Goal: Task Accomplishment & Management: Manage account settings

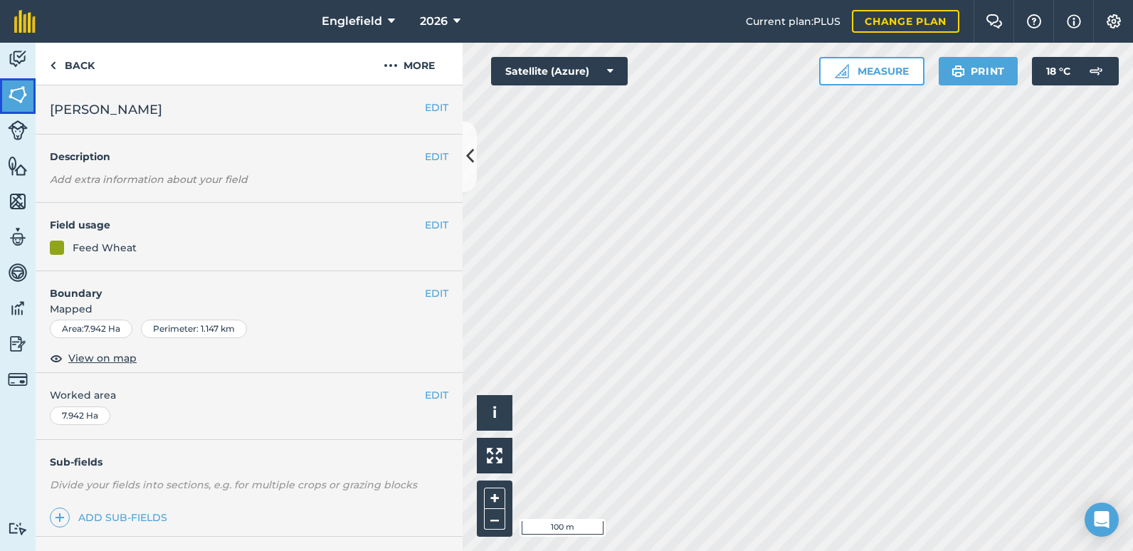
click at [24, 100] on img at bounding box center [18, 94] width 20 height 21
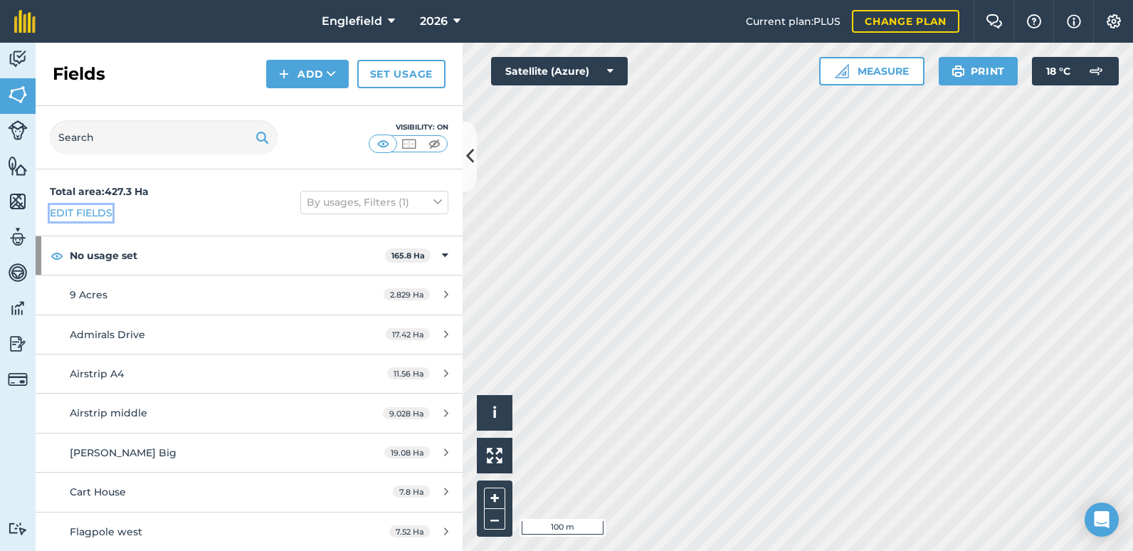
click at [77, 213] on link "Edit fields" at bounding box center [81, 213] width 63 height 16
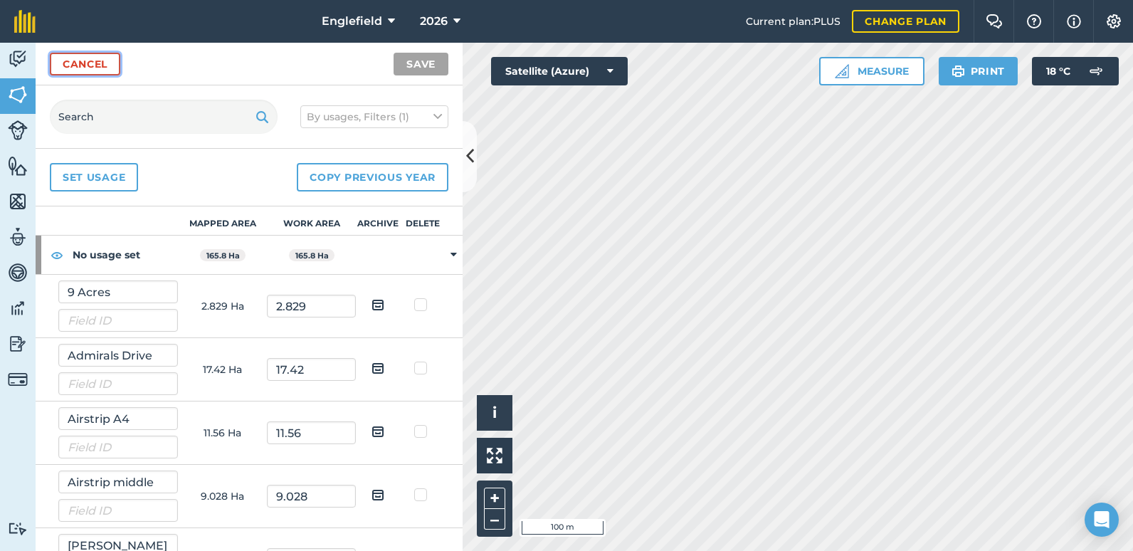
click at [91, 62] on link "Cancel" at bounding box center [85, 64] width 70 height 23
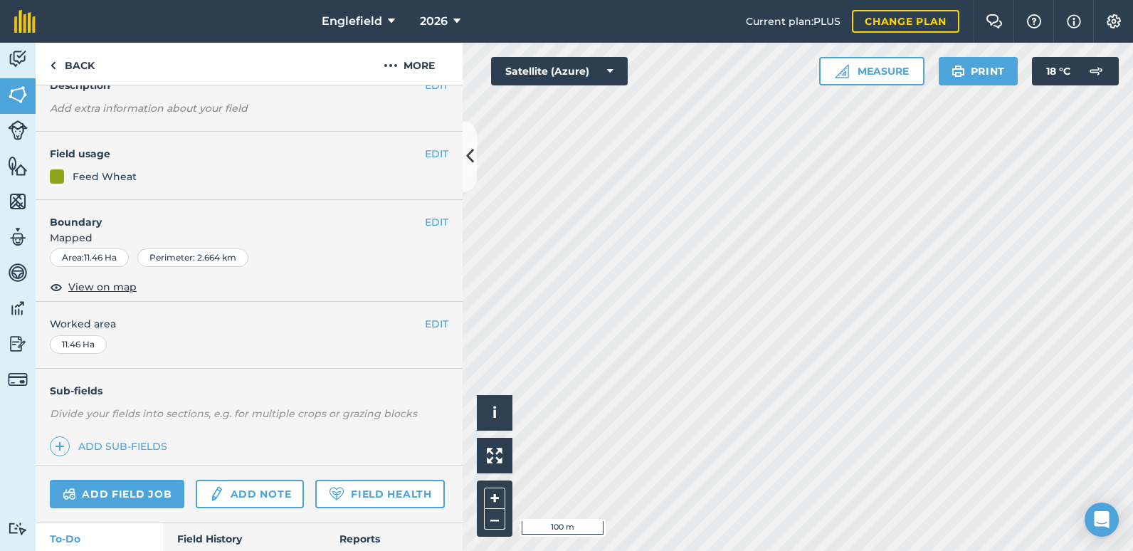
scroll to position [142, 0]
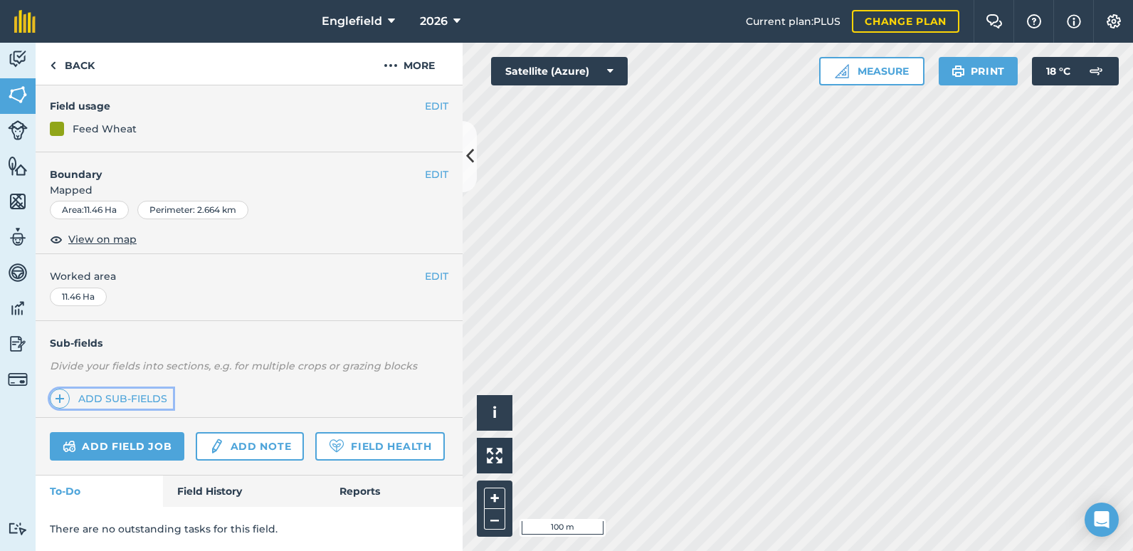
click at [132, 388] on link "Add sub-fields" at bounding box center [111, 398] width 123 height 20
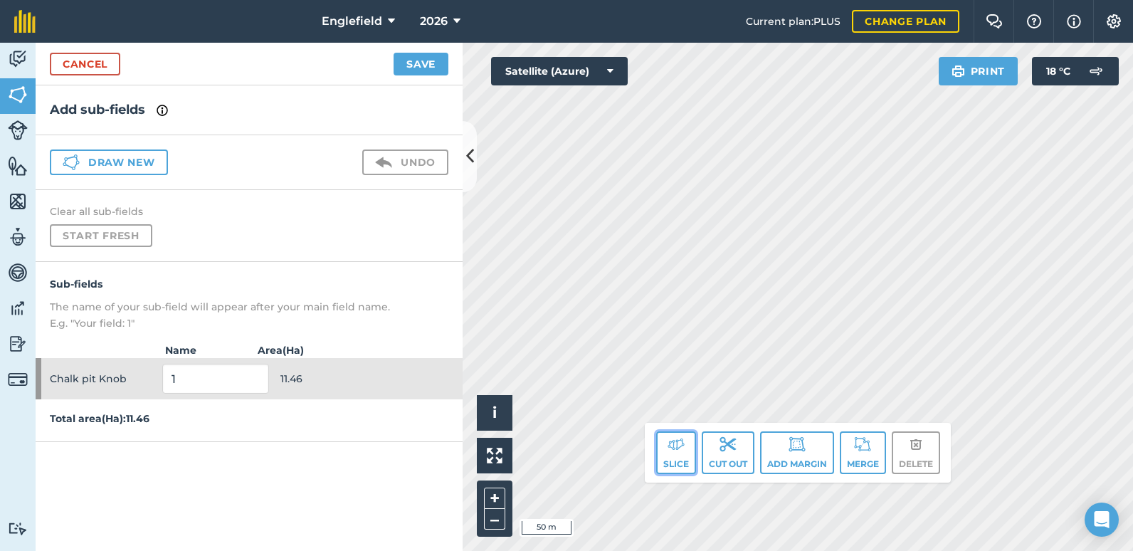
click at [683, 449] on button "Slice" at bounding box center [676, 452] width 40 height 43
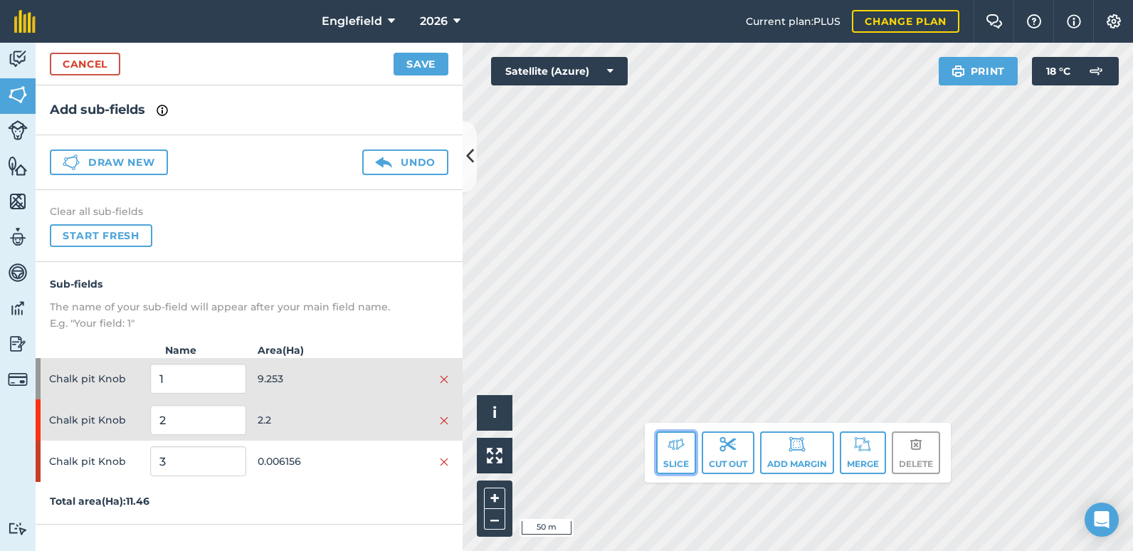
click at [667, 451] on img at bounding box center [675, 443] width 17 height 17
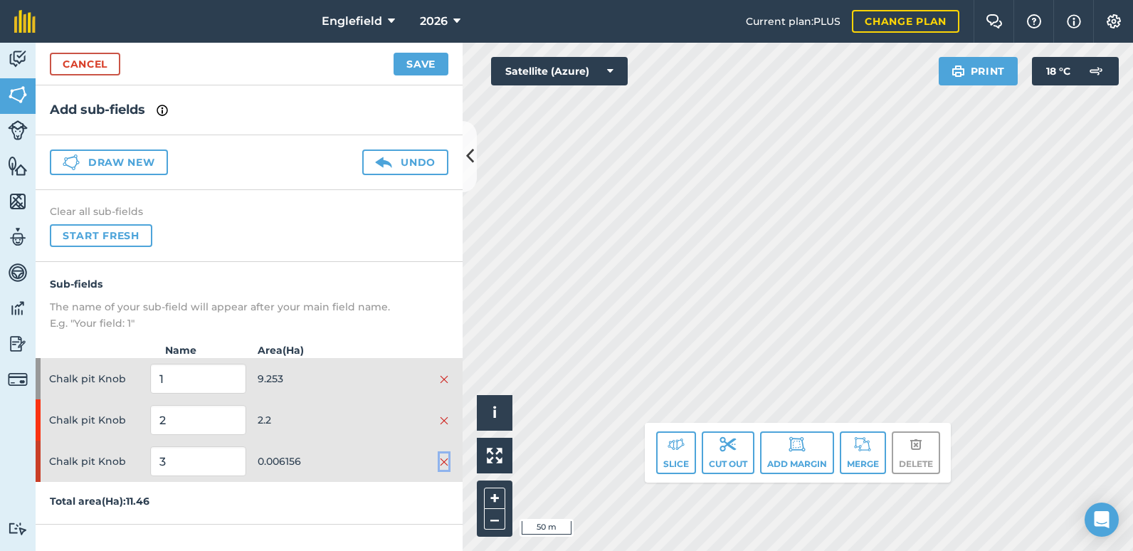
click at [443, 460] on img at bounding box center [444, 461] width 9 height 11
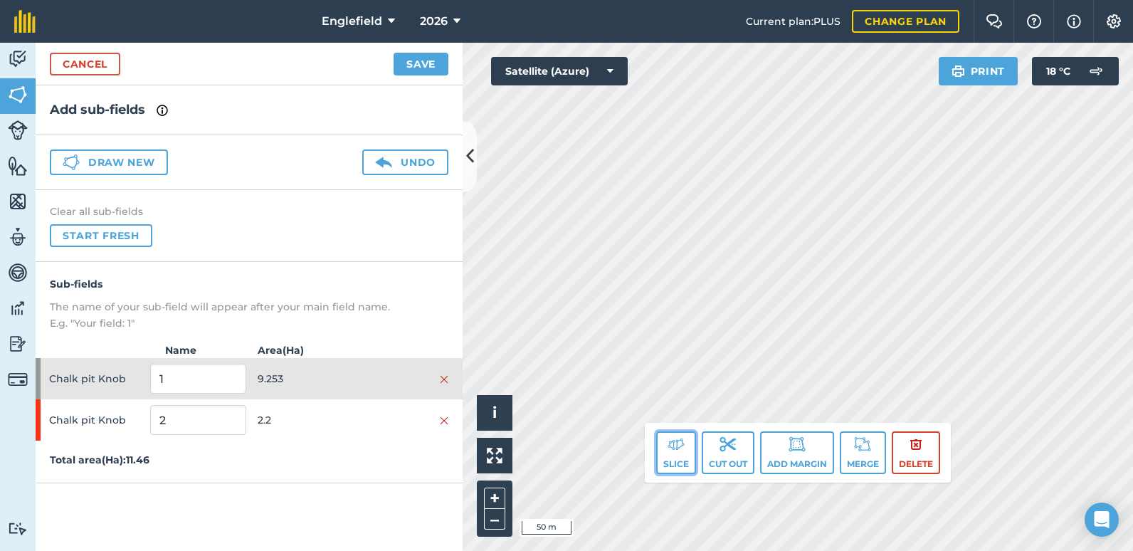
click at [671, 457] on button "Slice" at bounding box center [676, 452] width 40 height 43
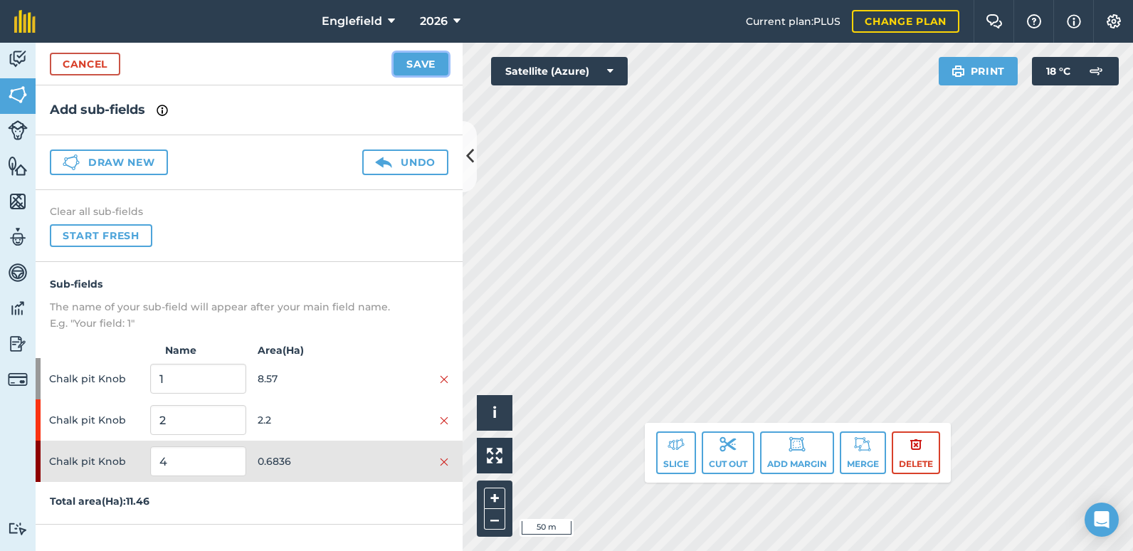
click at [411, 60] on button "Save" at bounding box center [420, 64] width 55 height 23
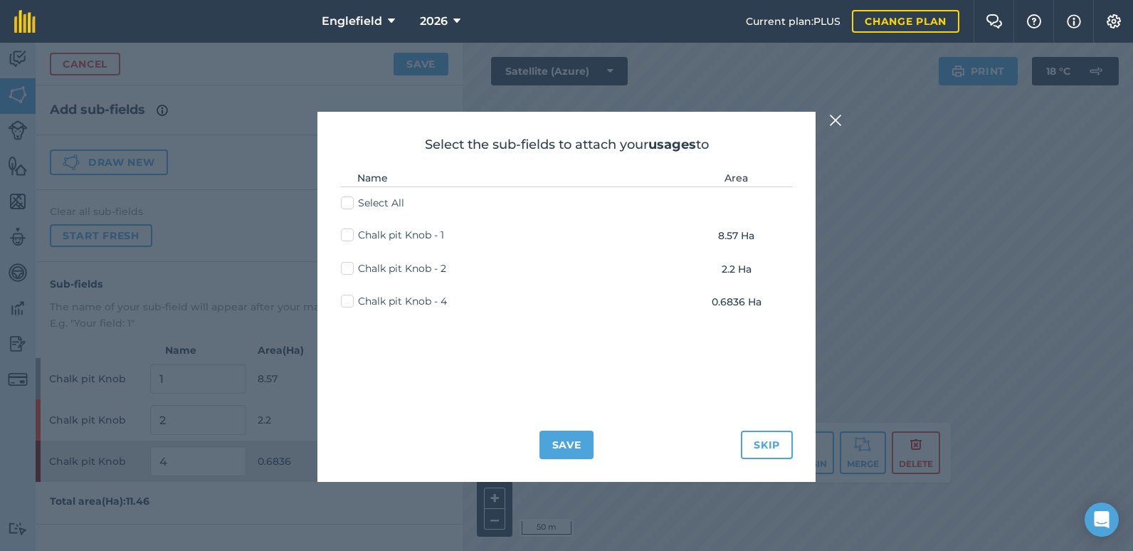
click at [352, 269] on label "Chalk pit Knob - 2" at bounding box center [393, 268] width 105 height 15
click at [350, 269] on input "Chalk pit Knob - 2" at bounding box center [345, 265] width 9 height 9
checkbox input "true"
click at [346, 300] on label "Chalk pit Knob - 4" at bounding box center [394, 301] width 106 height 15
click at [346, 300] on input "Chalk pit Knob - 4" at bounding box center [345, 298] width 9 height 9
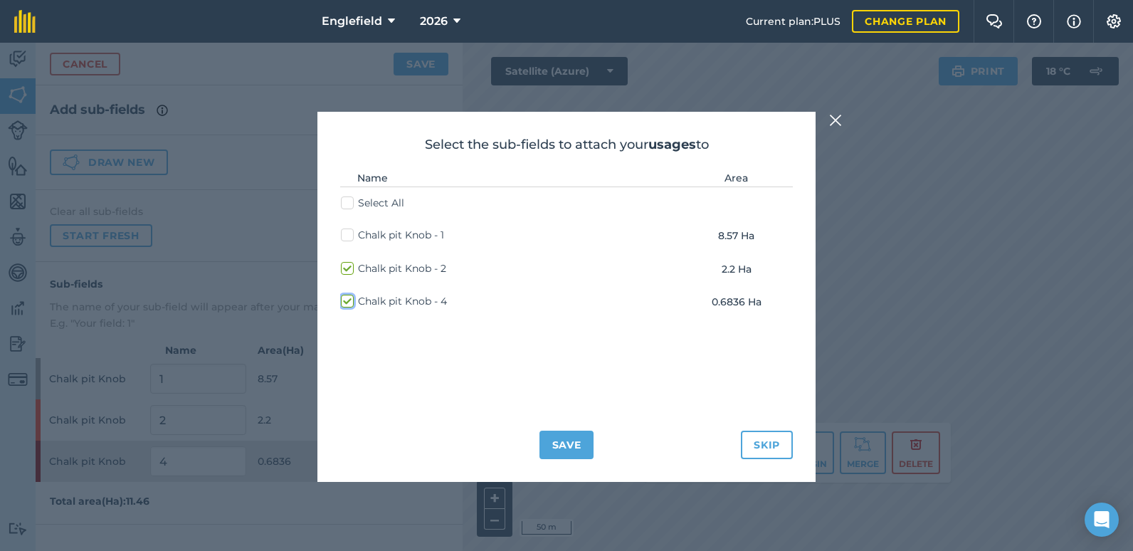
checkbox input "true"
click at [558, 444] on button "Save" at bounding box center [566, 444] width 55 height 28
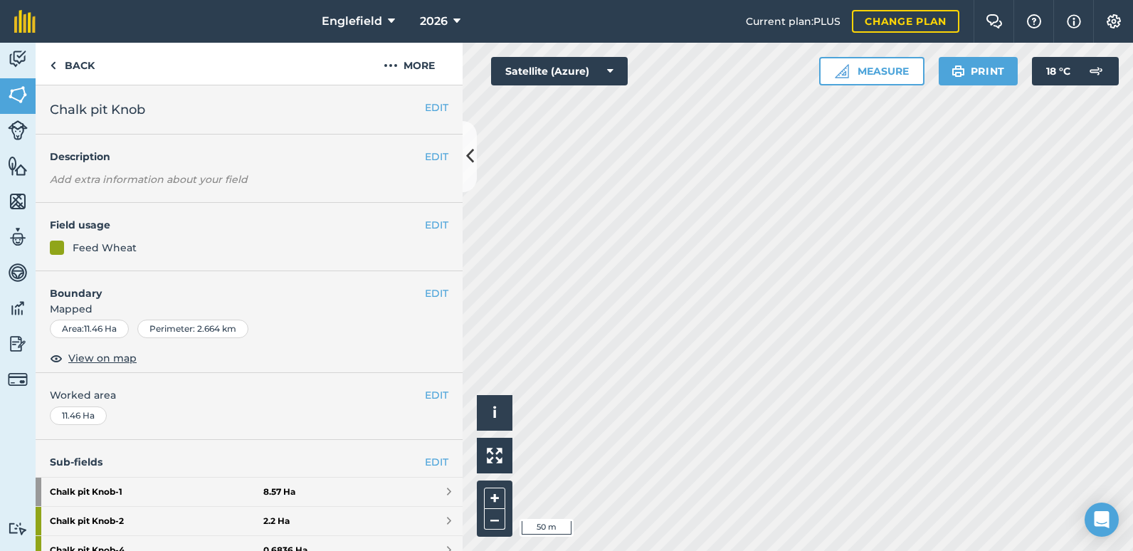
scroll to position [142, 0]
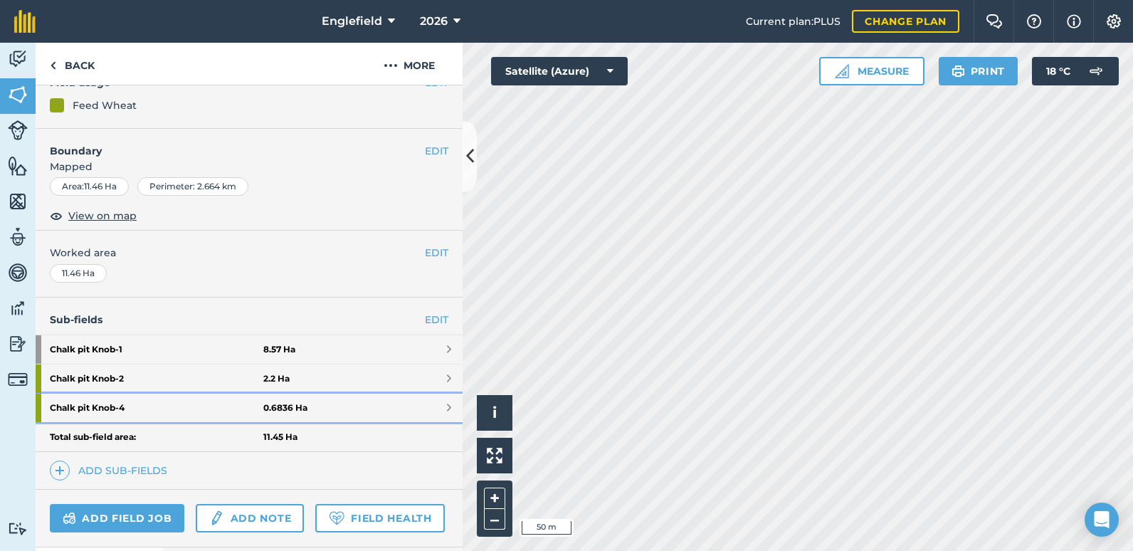
click at [117, 416] on strong "Chalk pit Knob - 4" at bounding box center [156, 407] width 213 height 28
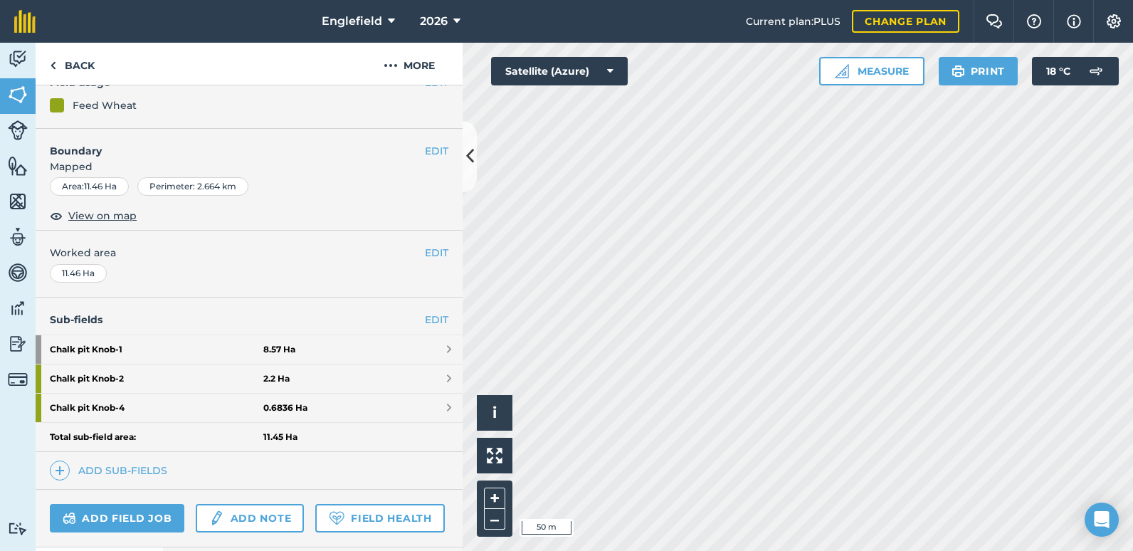
scroll to position [92, 0]
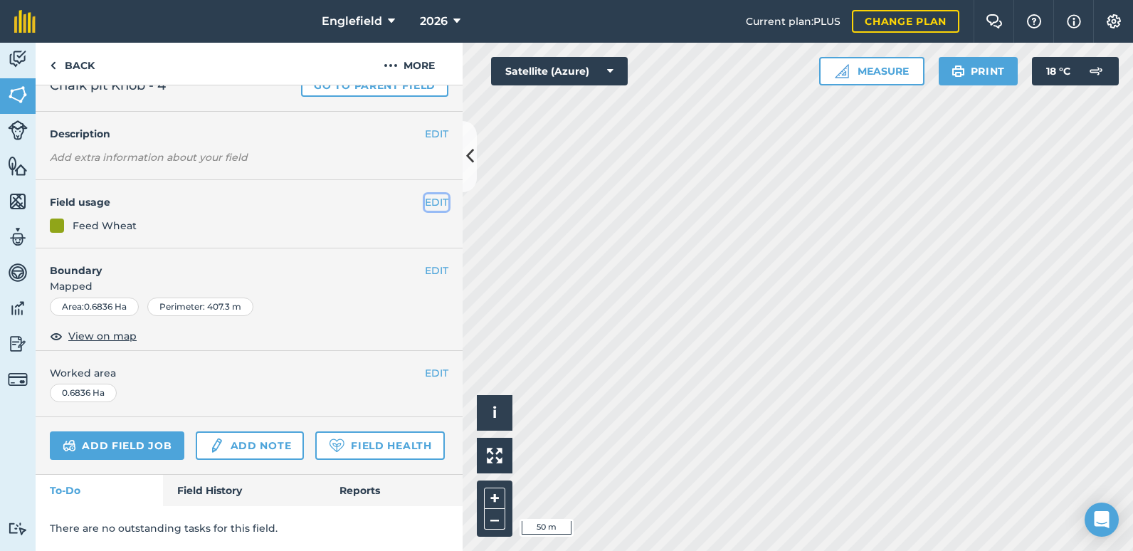
click at [425, 194] on button "EDIT" at bounding box center [436, 202] width 23 height 16
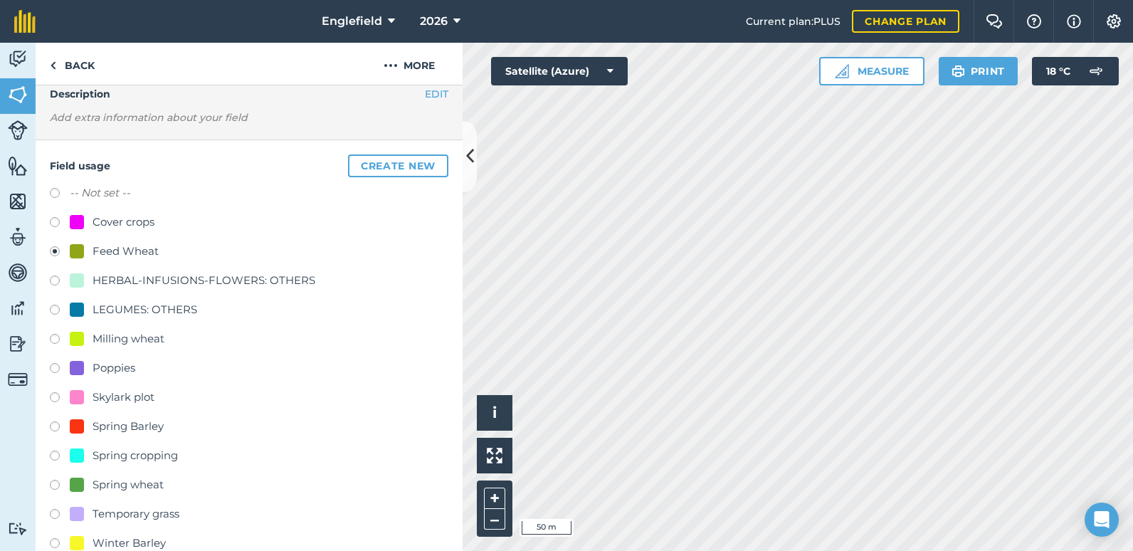
click at [54, 307] on label at bounding box center [60, 311] width 20 height 14
radio input "true"
radio input "false"
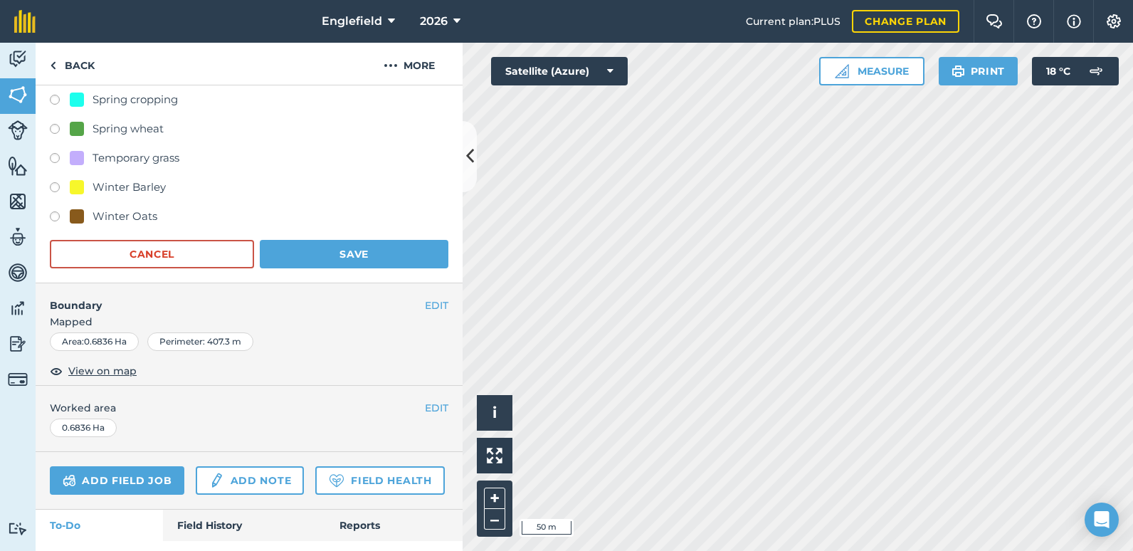
click at [329, 330] on div "EDIT Boundary Mapped Area : 0.6836 Ha Perimeter : 407.3 m View on map" at bounding box center [249, 334] width 427 height 102
click at [340, 255] on button "Save" at bounding box center [354, 254] width 189 height 28
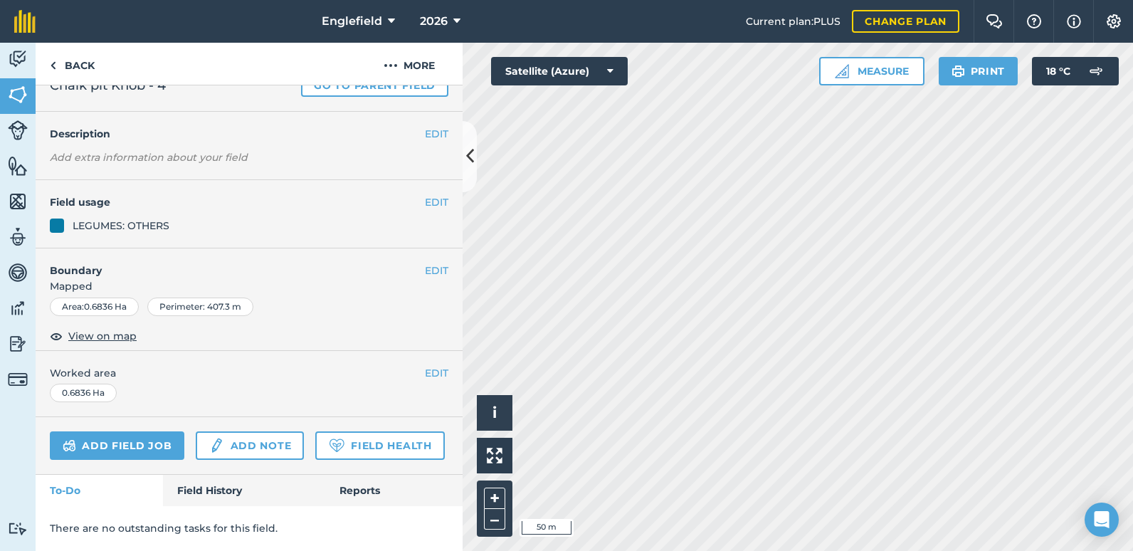
scroll to position [92, 0]
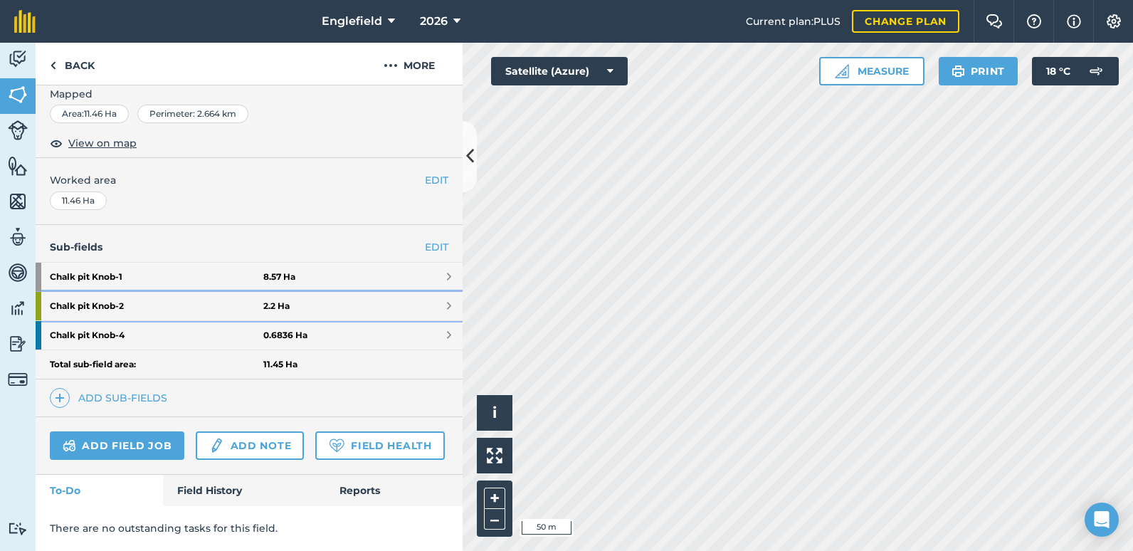
click at [102, 292] on strong "Chalk pit Knob - 2" at bounding box center [156, 306] width 213 height 28
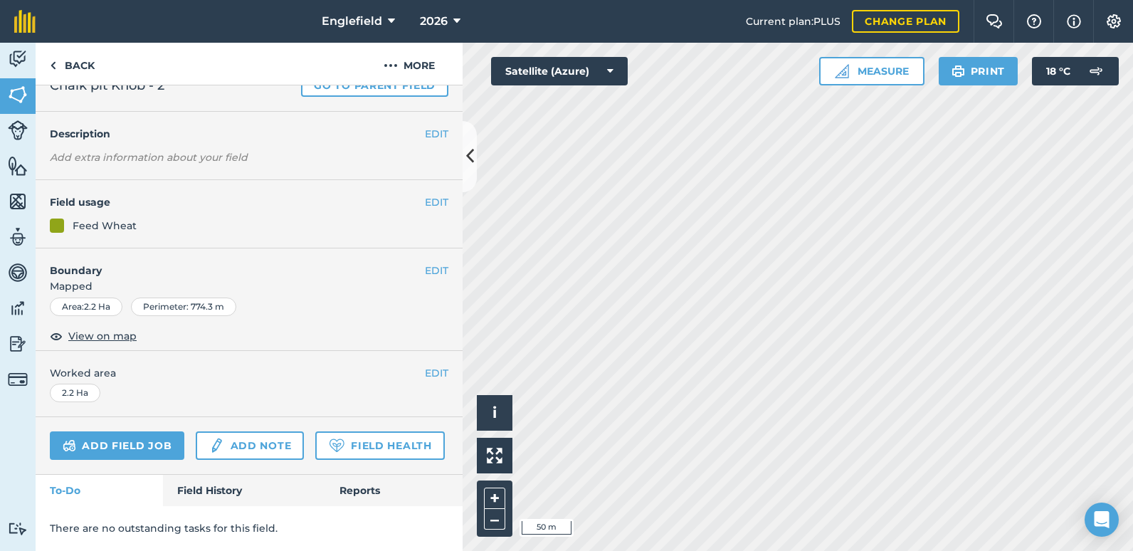
scroll to position [92, 0]
click at [425, 194] on button "EDIT" at bounding box center [436, 202] width 23 height 16
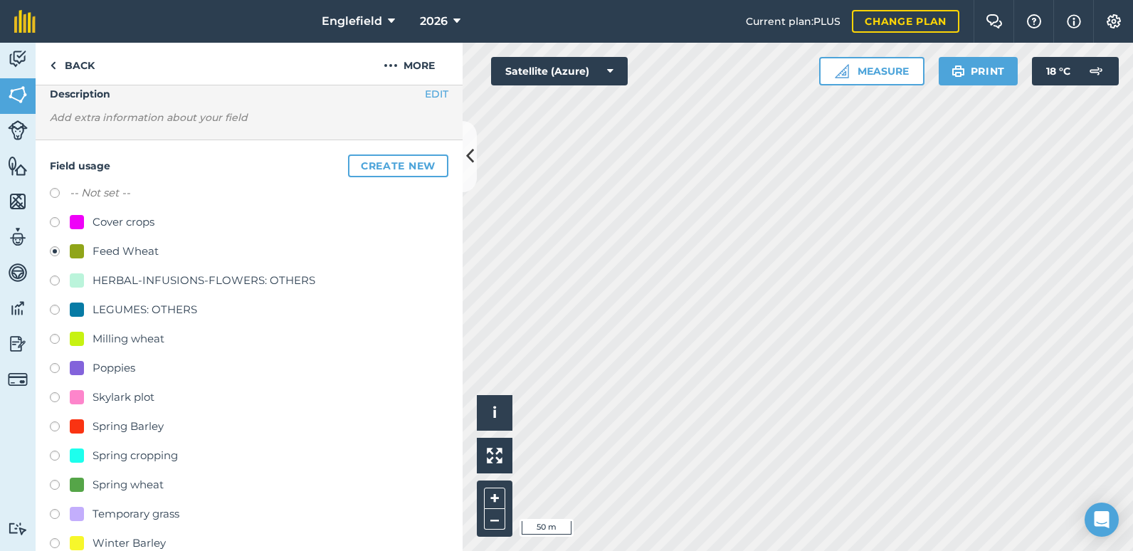
click at [57, 306] on label at bounding box center [60, 311] width 20 height 14
radio input "true"
radio input "false"
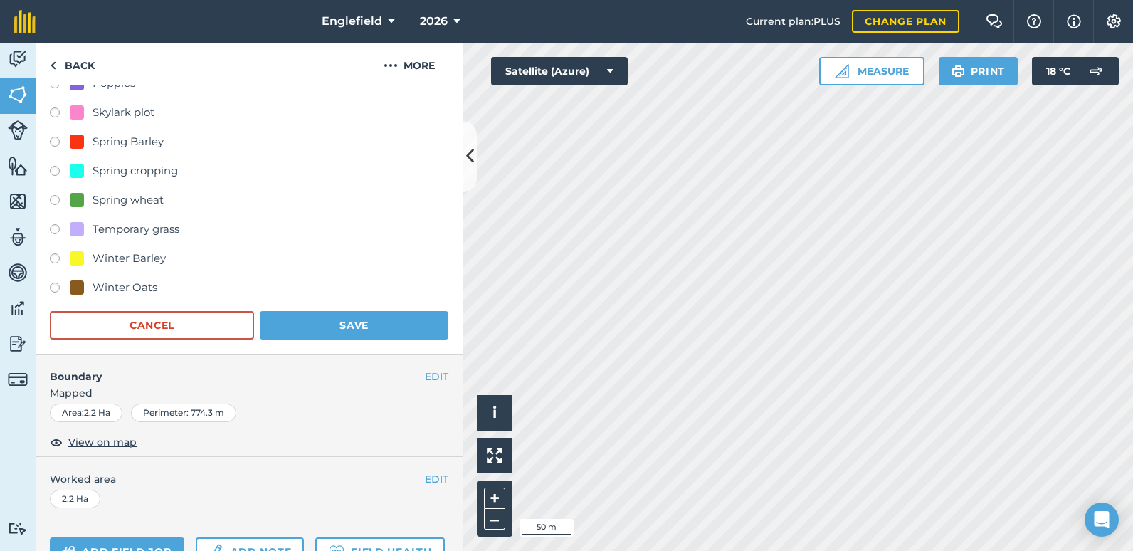
click at [341, 400] on span "Mapped" at bounding box center [249, 393] width 427 height 16
click at [356, 317] on button "Save" at bounding box center [354, 325] width 189 height 28
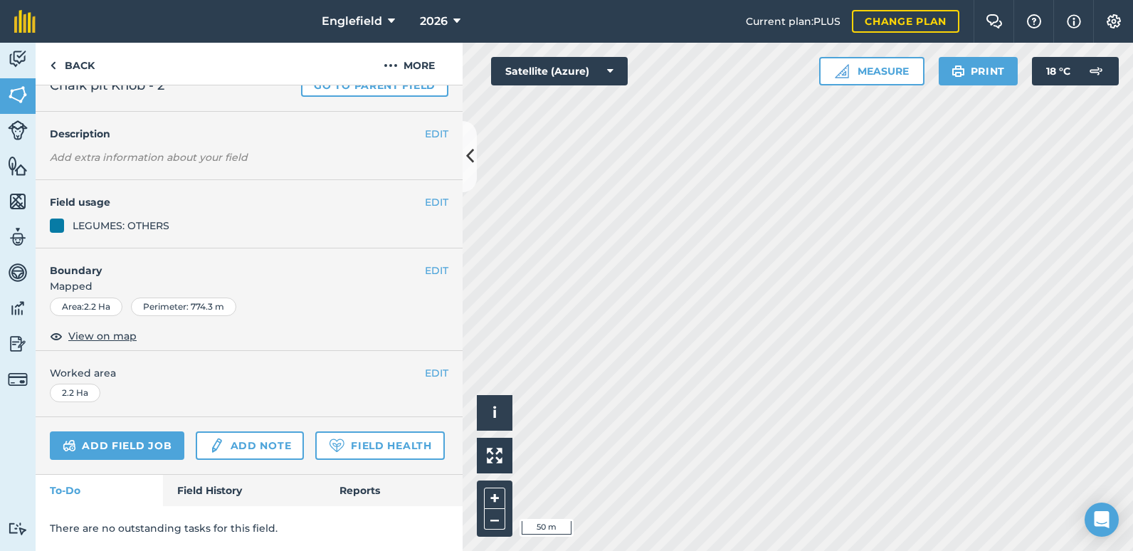
scroll to position [92, 0]
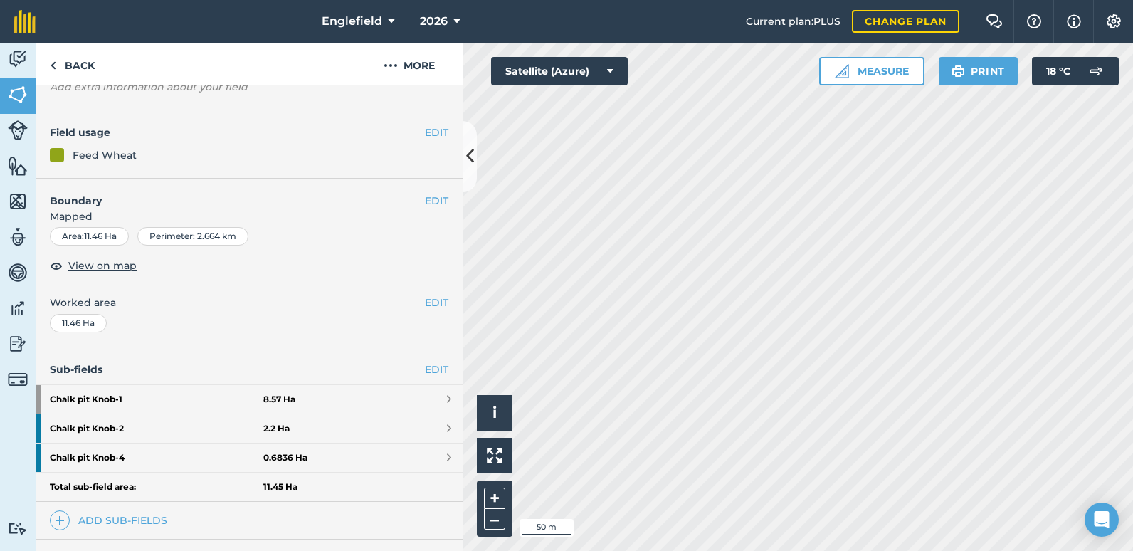
scroll to position [255, 0]
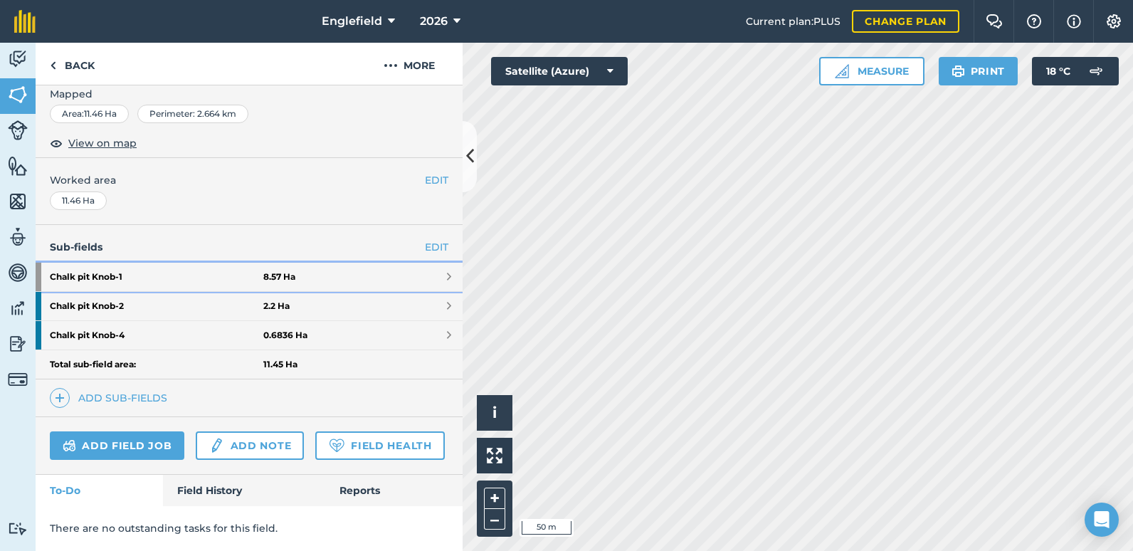
click at [74, 263] on strong "Chalk pit Knob - 1" at bounding box center [156, 277] width 213 height 28
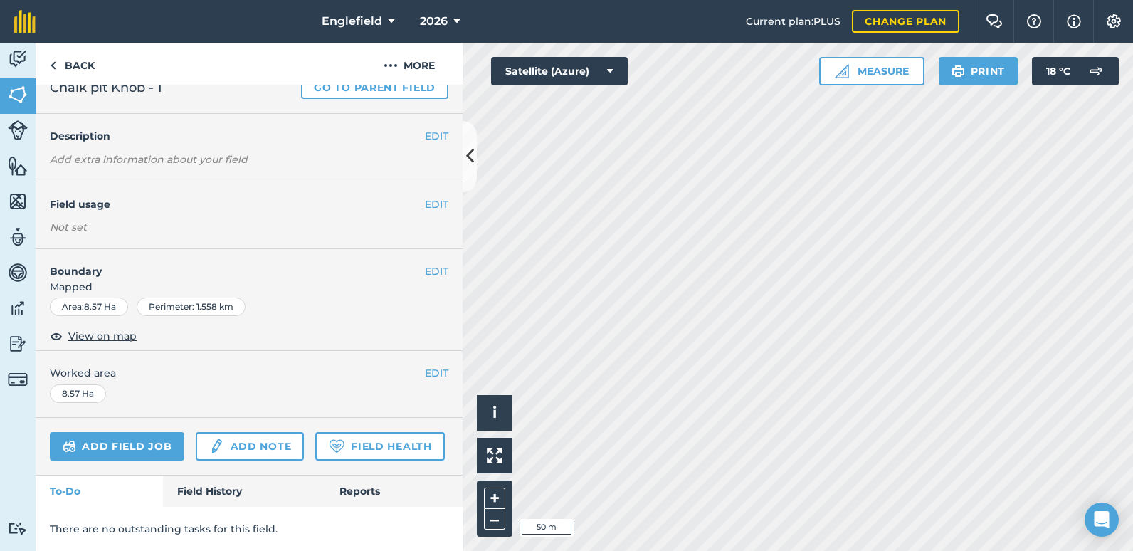
scroll to position [90, 0]
click at [425, 196] on button "EDIT" at bounding box center [436, 204] width 23 height 16
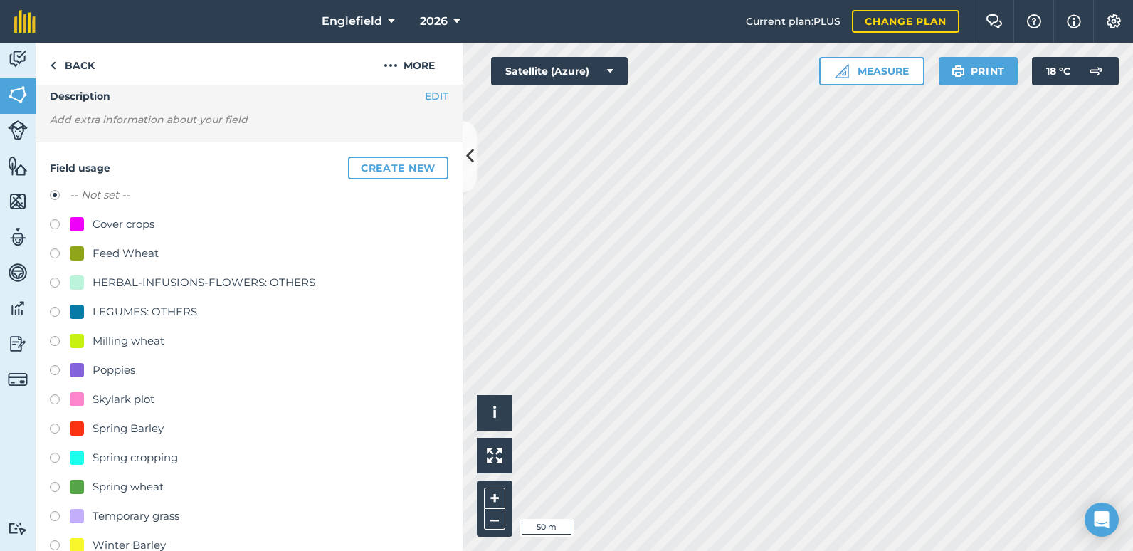
click at [52, 250] on label at bounding box center [60, 255] width 20 height 14
radio input "true"
radio input "false"
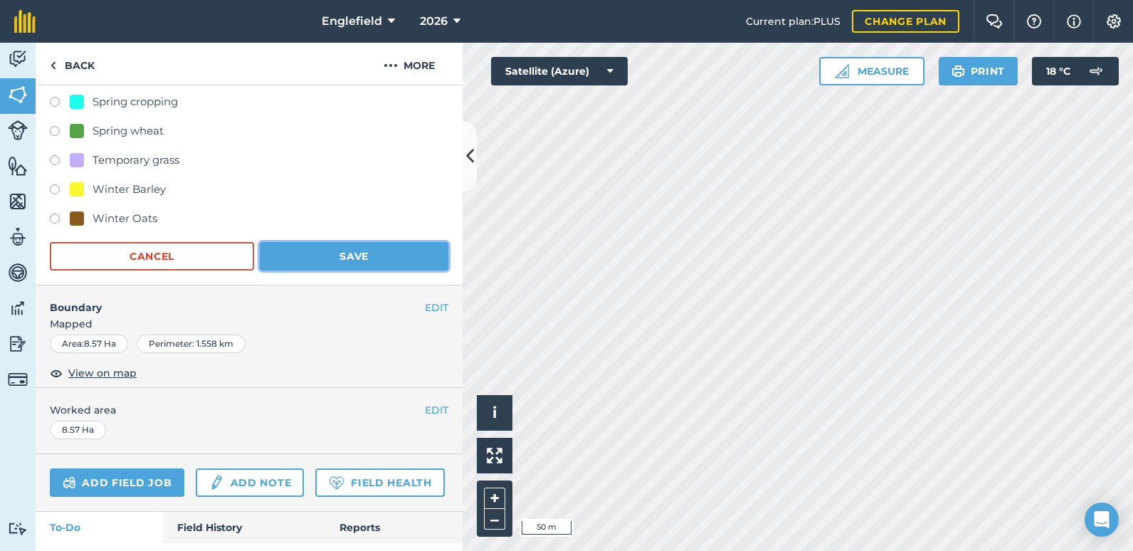
click at [350, 255] on button "Save" at bounding box center [354, 256] width 189 height 28
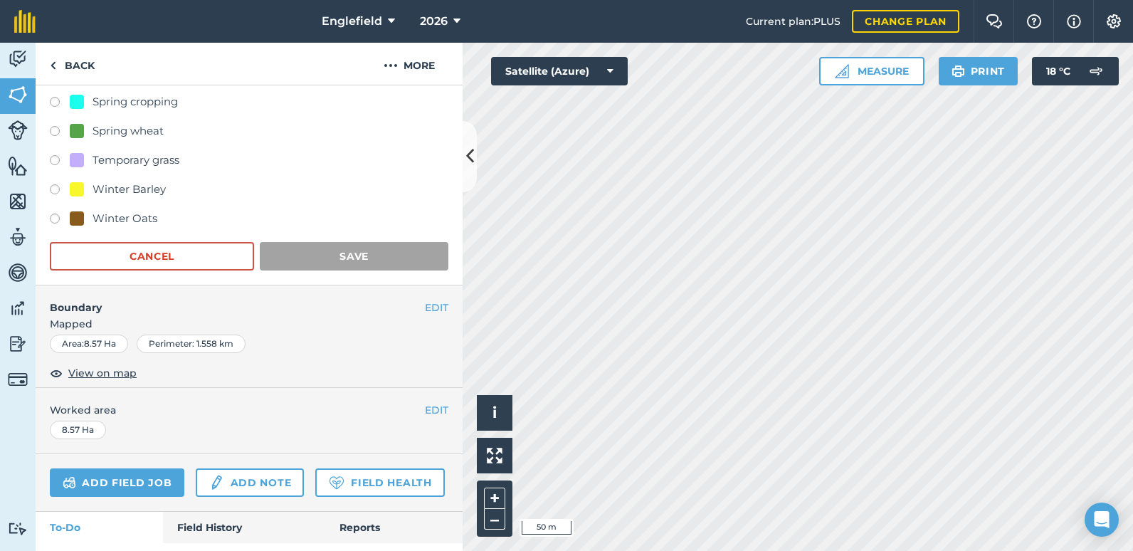
scroll to position [92, 0]
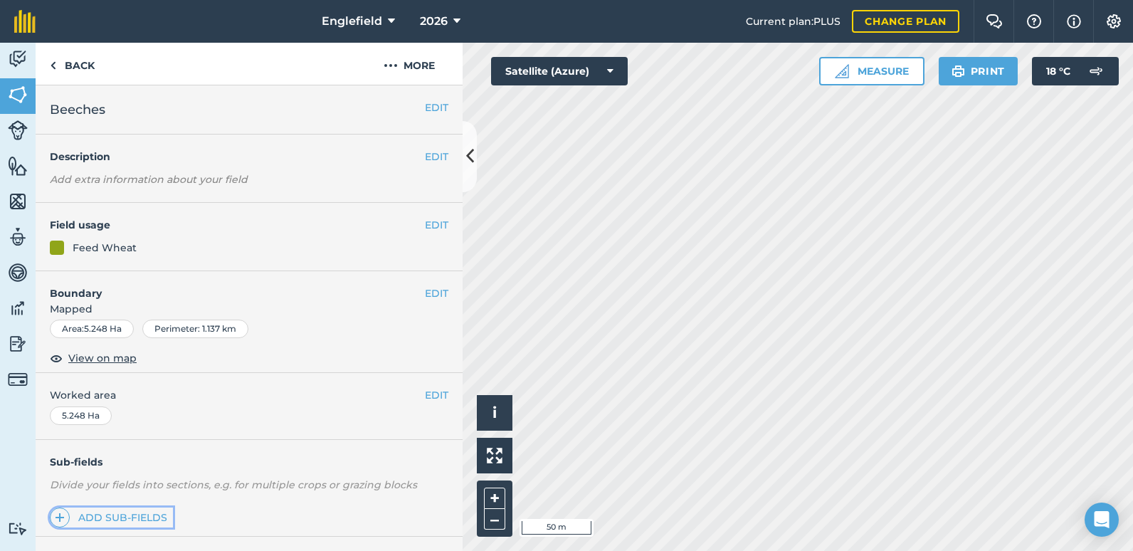
click at [110, 516] on link "Add sub-fields" at bounding box center [111, 517] width 123 height 20
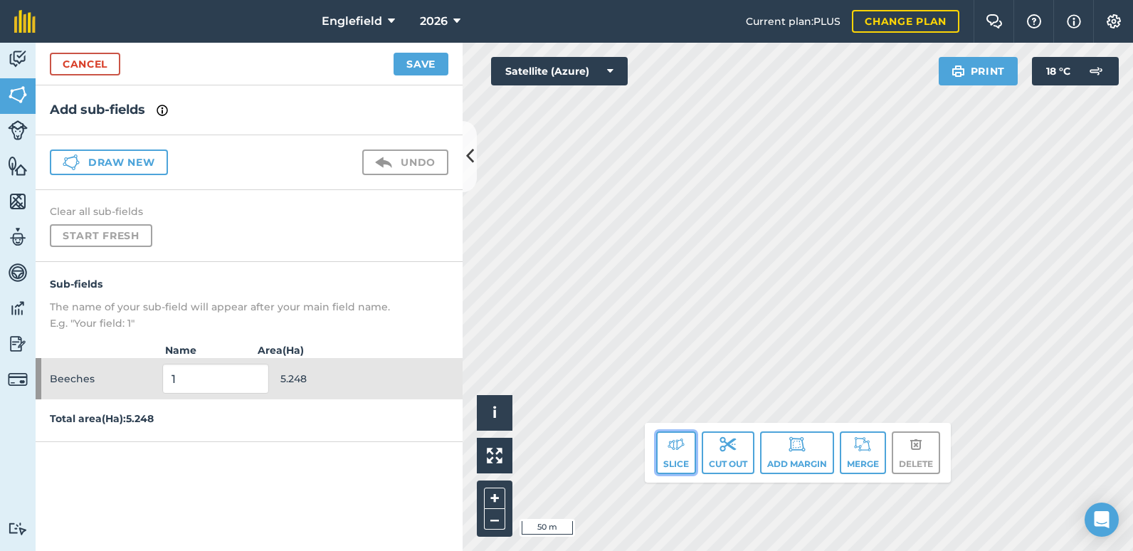
click at [679, 447] on img at bounding box center [675, 443] width 17 height 17
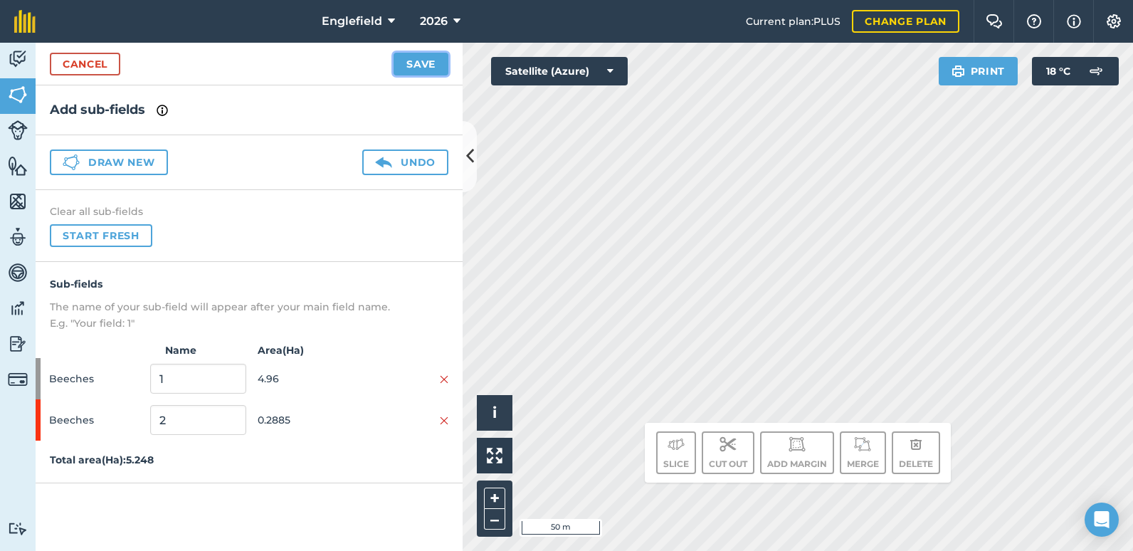
click at [413, 68] on button "Save" at bounding box center [420, 64] width 55 height 23
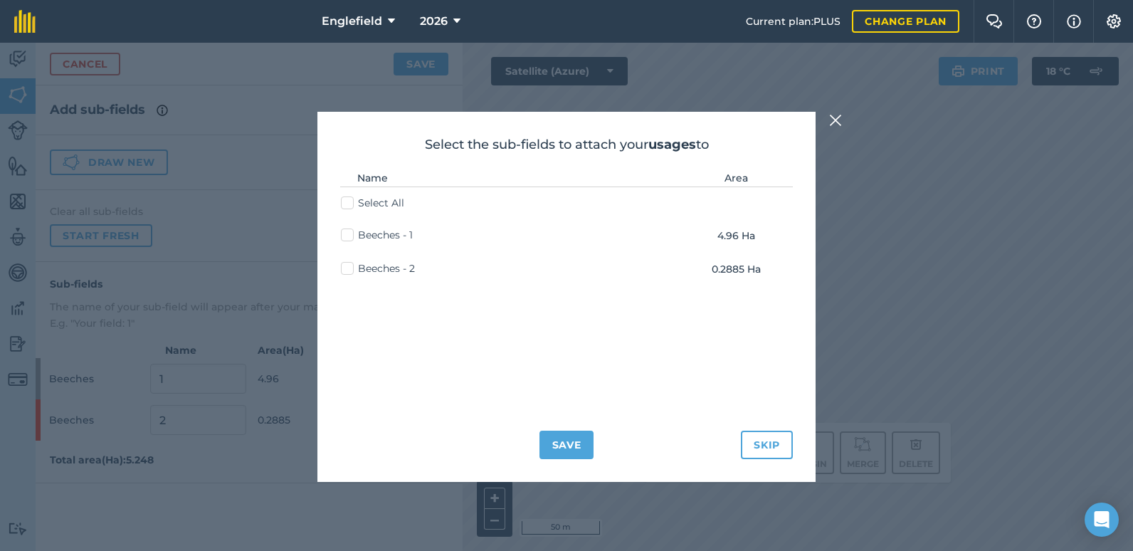
click at [347, 264] on label "Beeches - 2" at bounding box center [378, 268] width 74 height 15
click at [347, 264] on input "Beeches - 2" at bounding box center [345, 265] width 9 height 9
checkbox input "true"
click at [574, 445] on button "Save" at bounding box center [566, 444] width 55 height 28
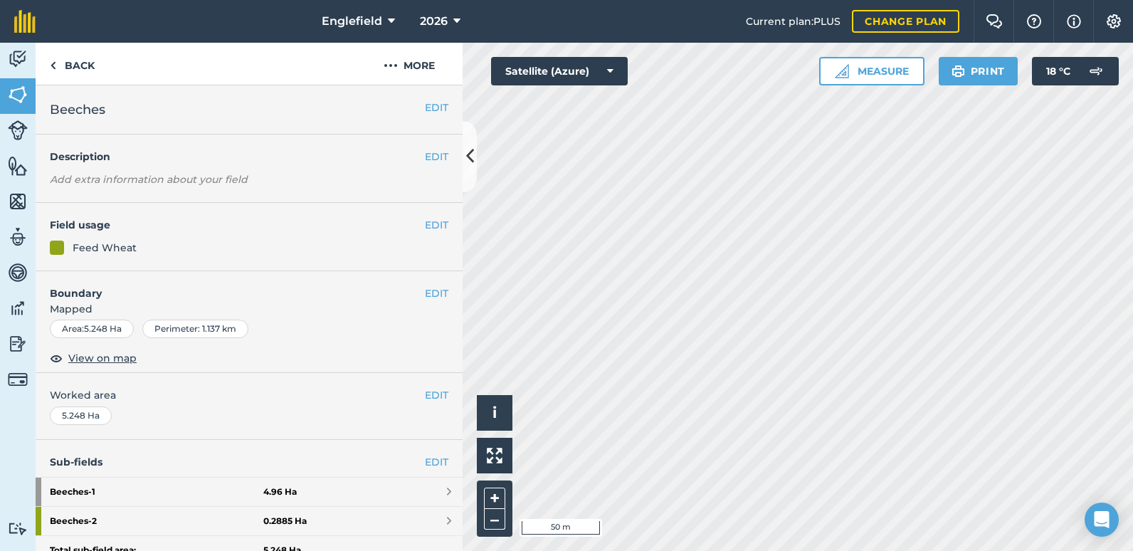
click at [112, 241] on div "Feed Wheat" at bounding box center [105, 248] width 64 height 16
click at [78, 250] on div "Feed Wheat" at bounding box center [105, 248] width 64 height 16
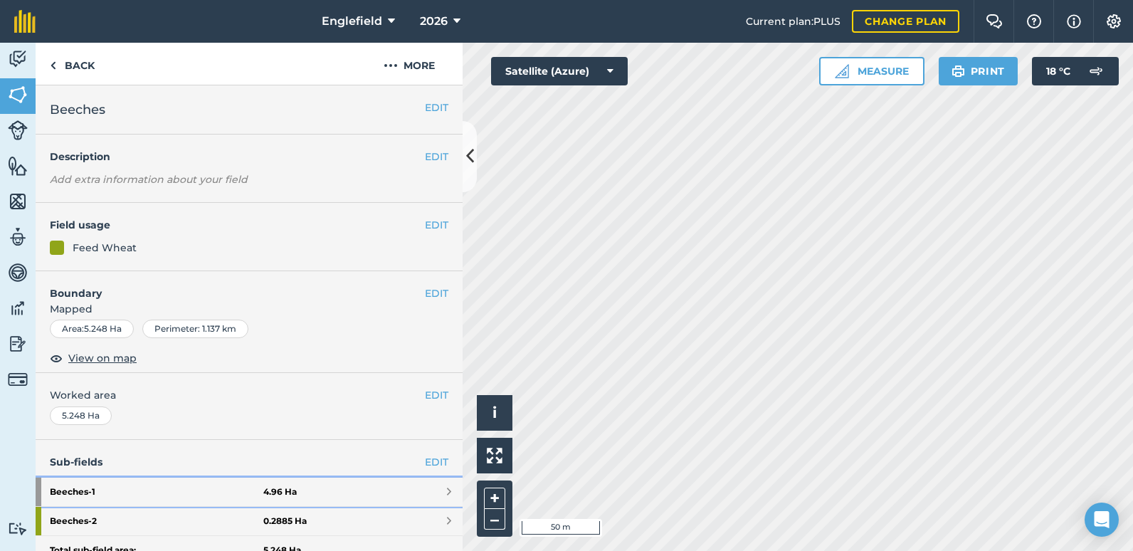
click at [67, 493] on strong "Beeches - 1" at bounding box center [156, 491] width 213 height 28
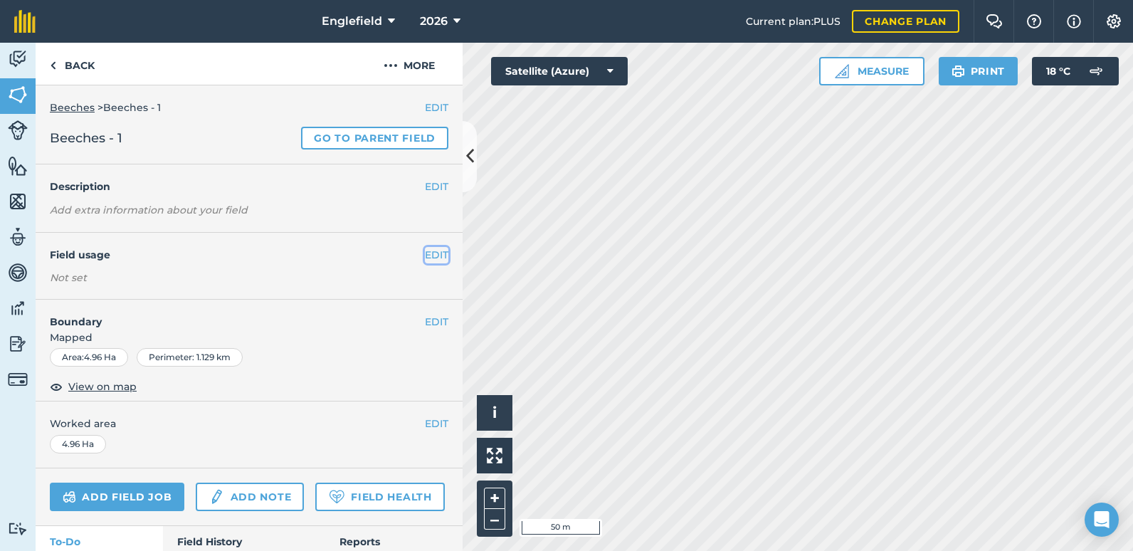
click at [425, 248] on button "EDIT" at bounding box center [436, 255] width 23 height 16
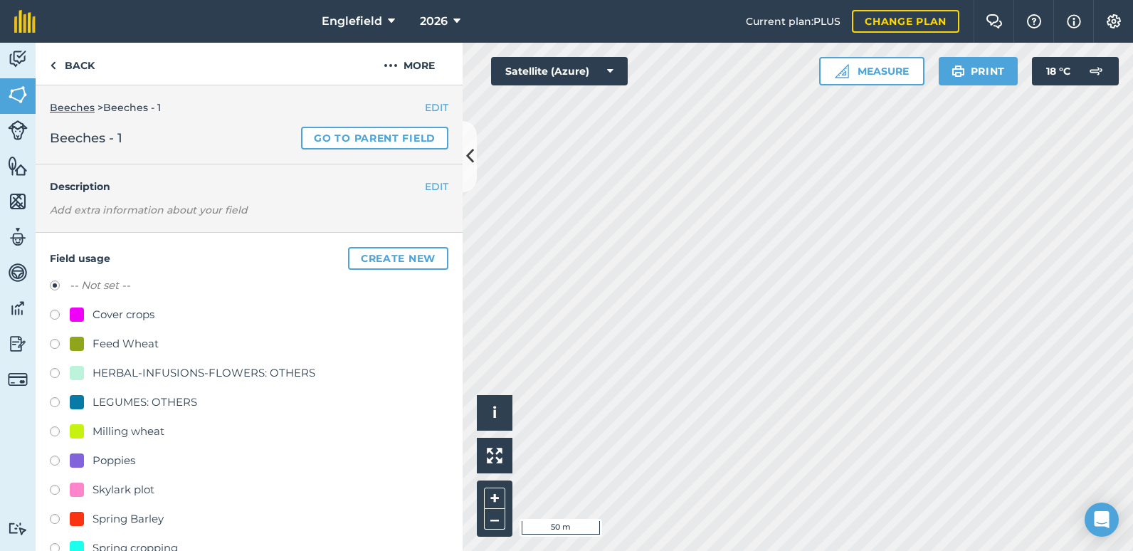
click at [53, 345] on label at bounding box center [60, 346] width 20 height 14
radio input "true"
radio input "false"
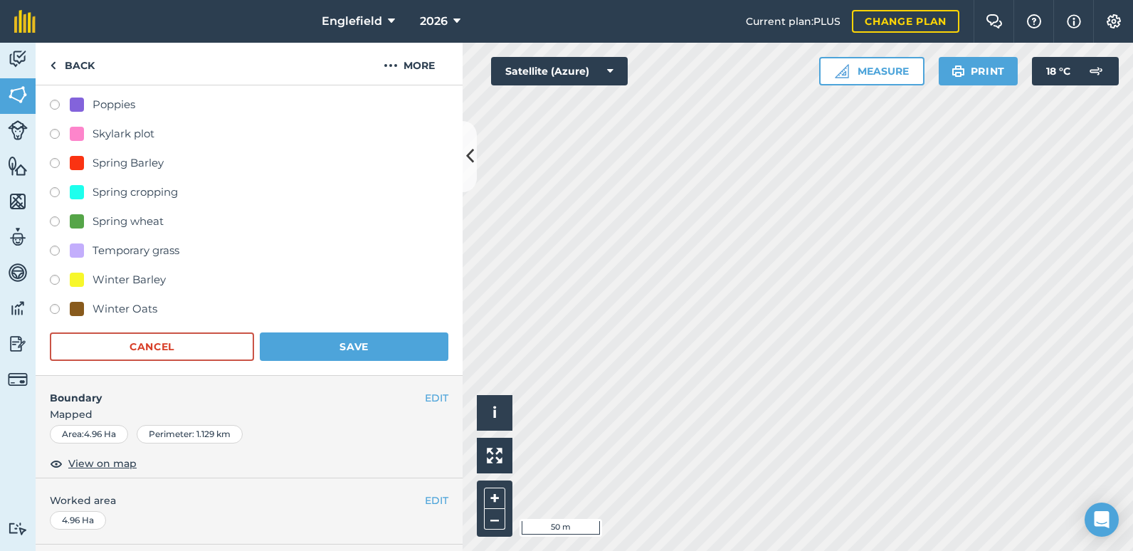
scroll to position [427, 0]
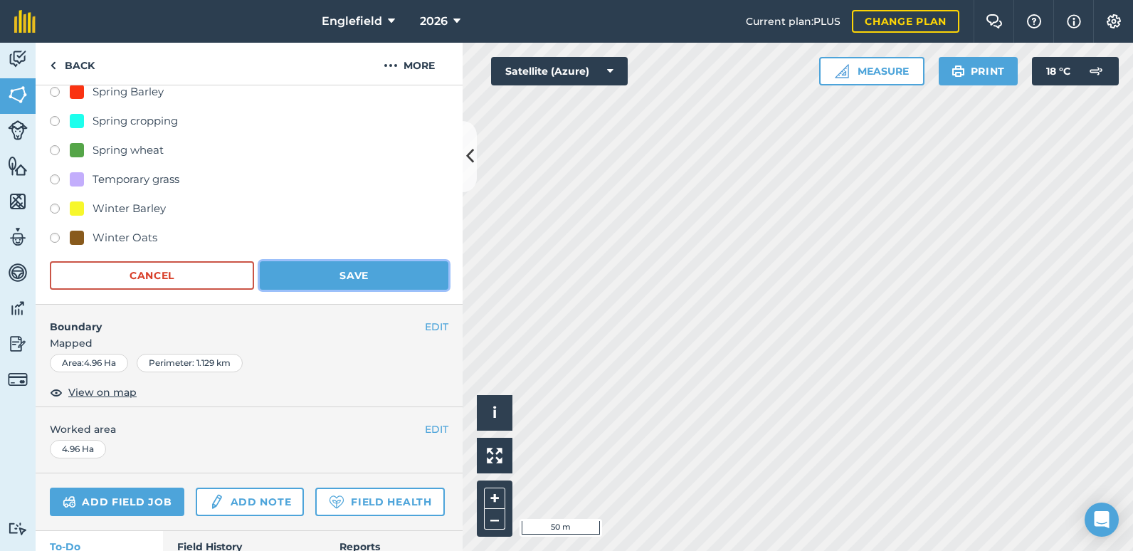
click at [329, 269] on button "Save" at bounding box center [354, 275] width 189 height 28
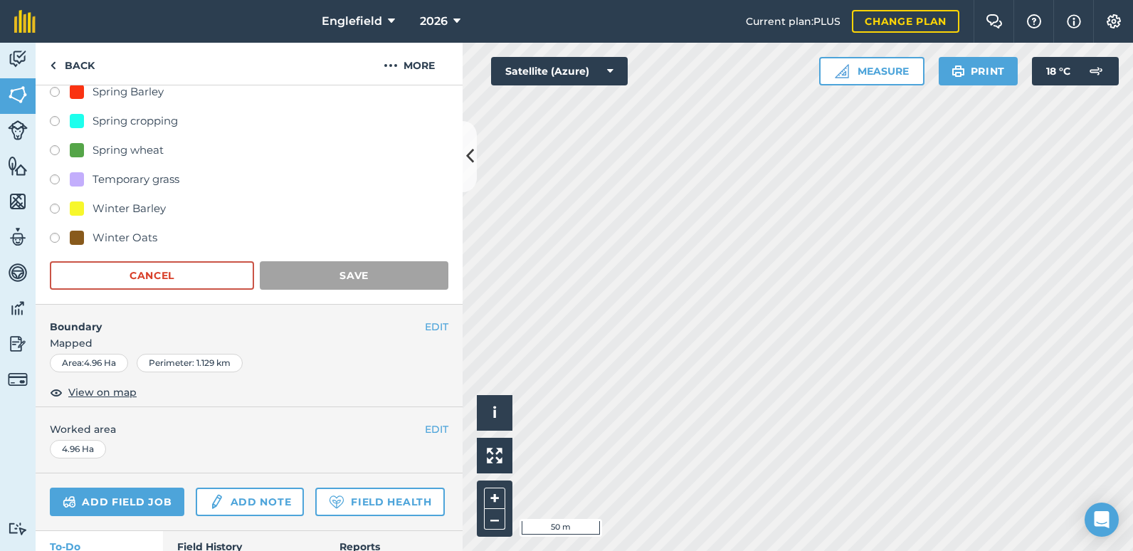
scroll to position [92, 0]
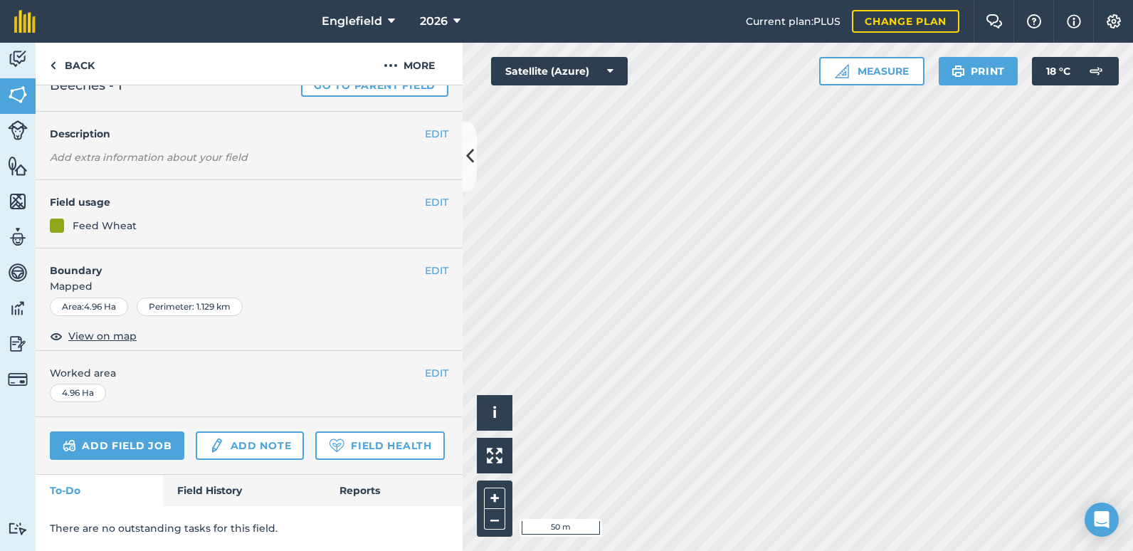
scroll to position [226, 0]
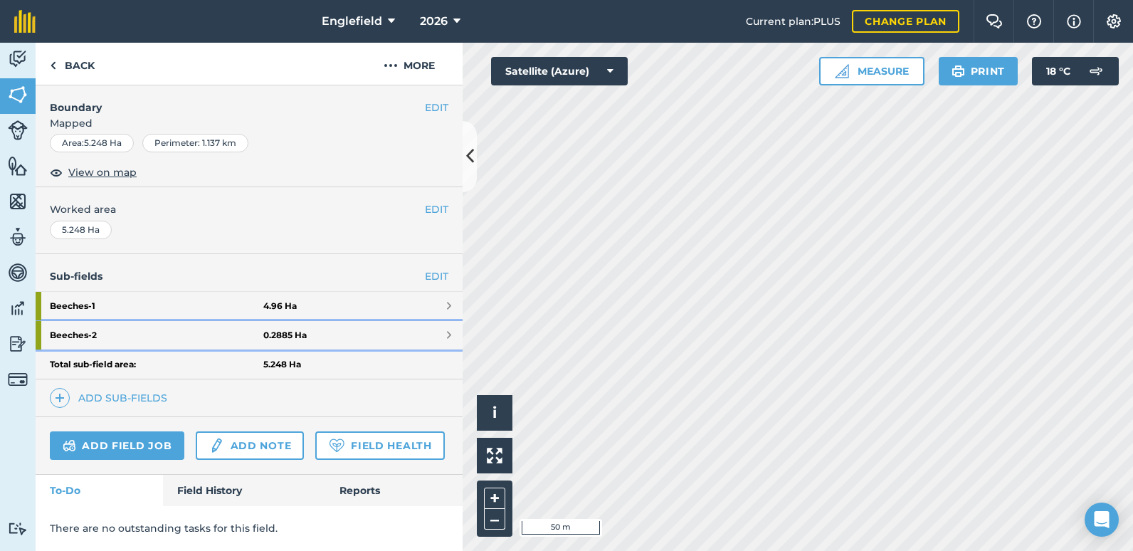
click at [73, 321] on strong "Beeches - 2" at bounding box center [156, 335] width 213 height 28
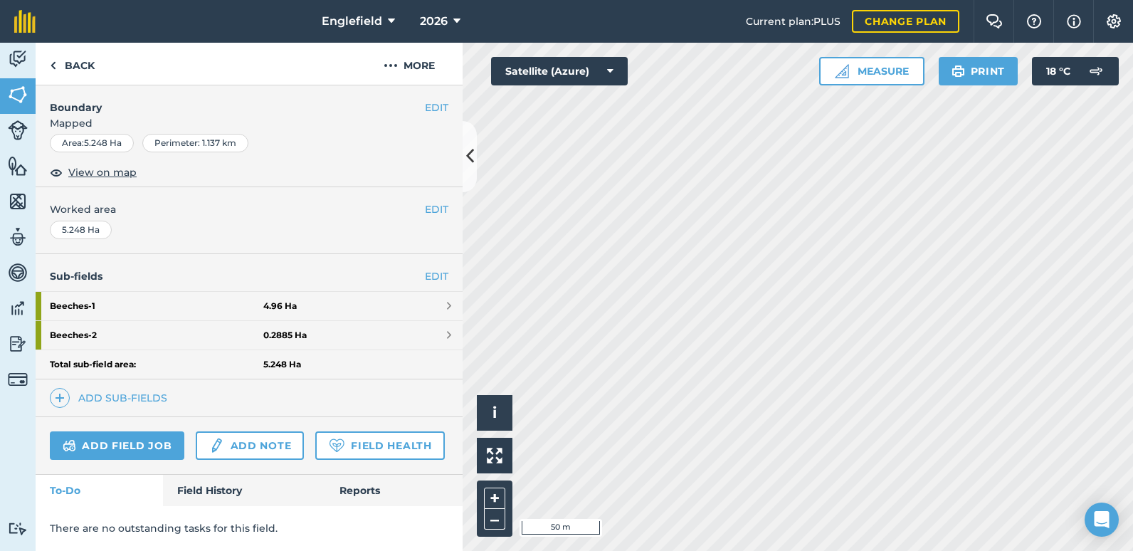
scroll to position [92, 0]
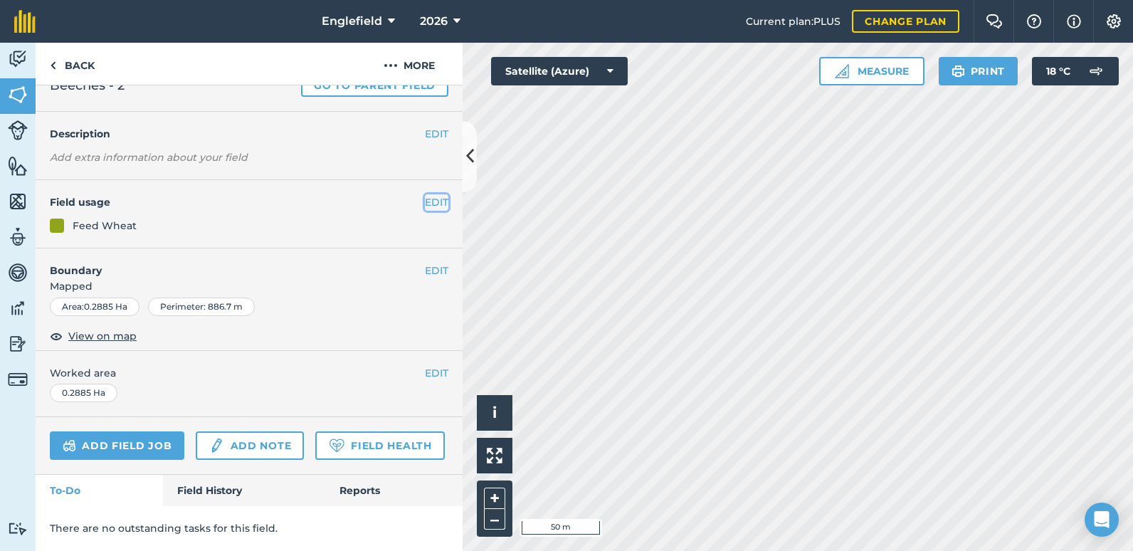
click at [430, 194] on button "EDIT" at bounding box center [436, 202] width 23 height 16
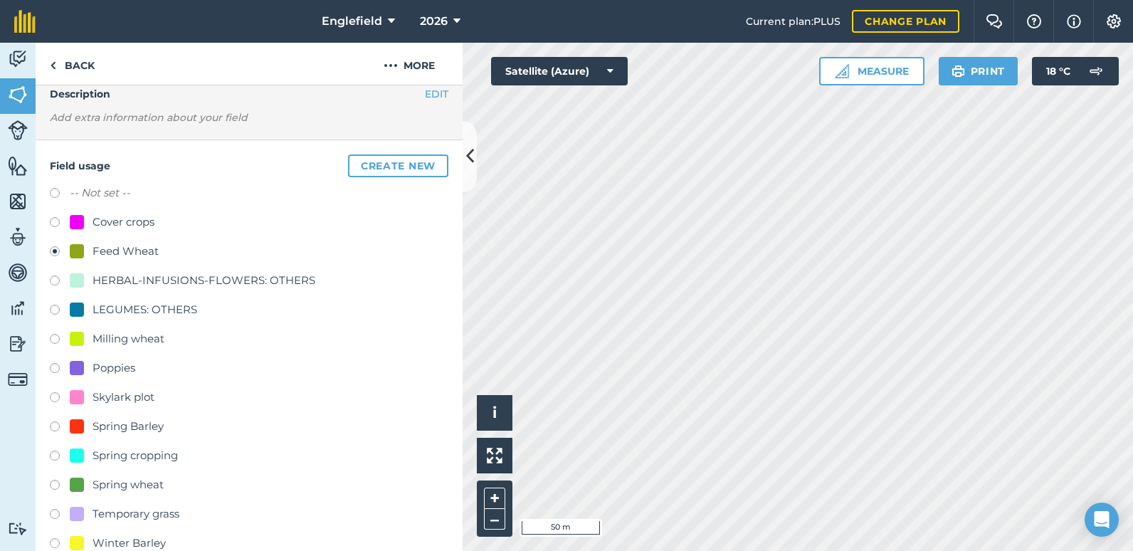
click at [53, 312] on label at bounding box center [60, 311] width 20 height 14
radio input "true"
radio input "false"
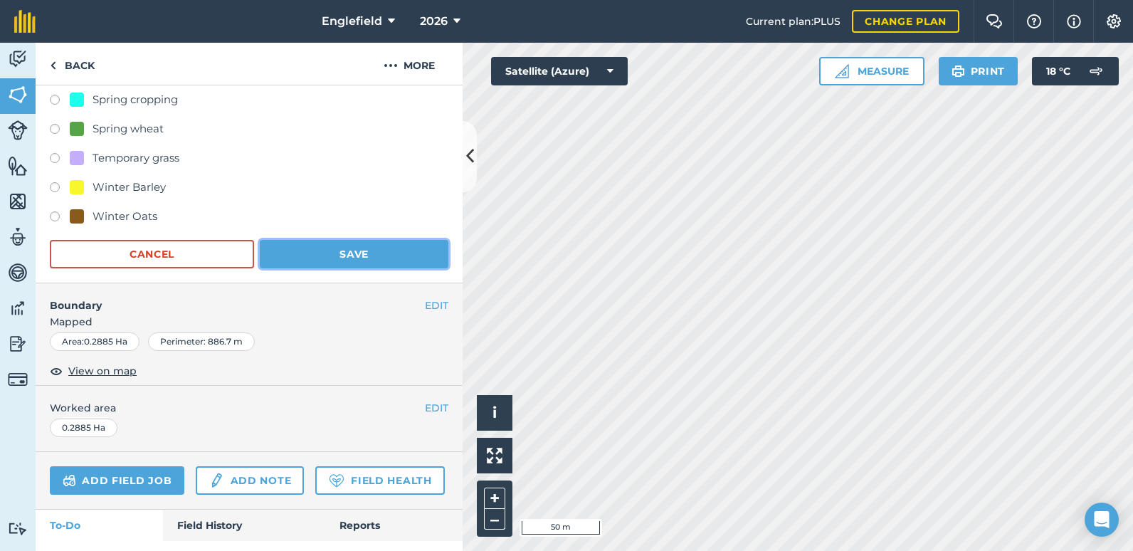
click at [329, 259] on button "Save" at bounding box center [354, 254] width 189 height 28
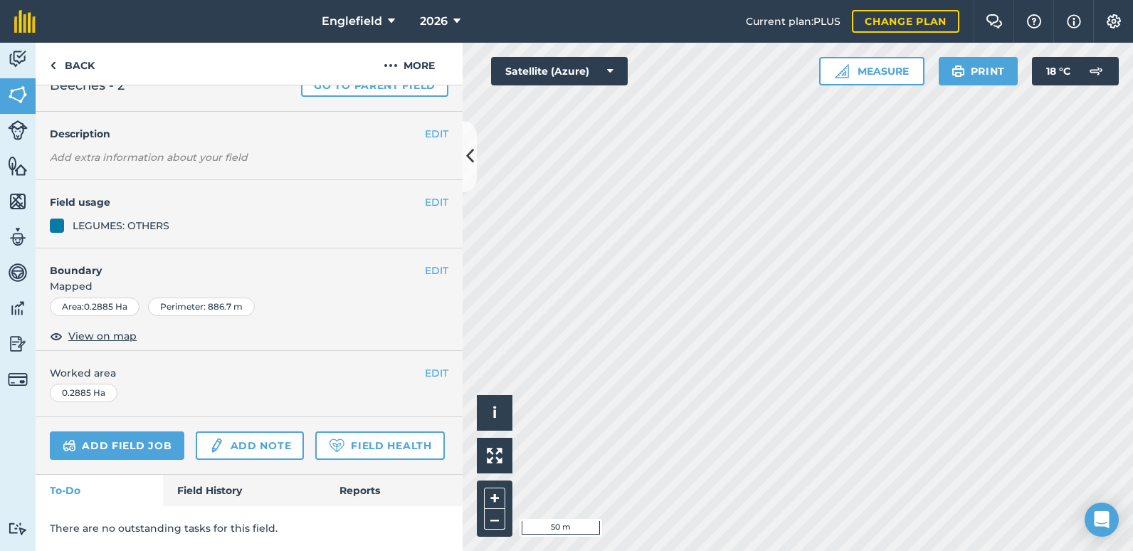
scroll to position [92, 0]
click at [78, 58] on link "Back" at bounding box center [72, 64] width 73 height 42
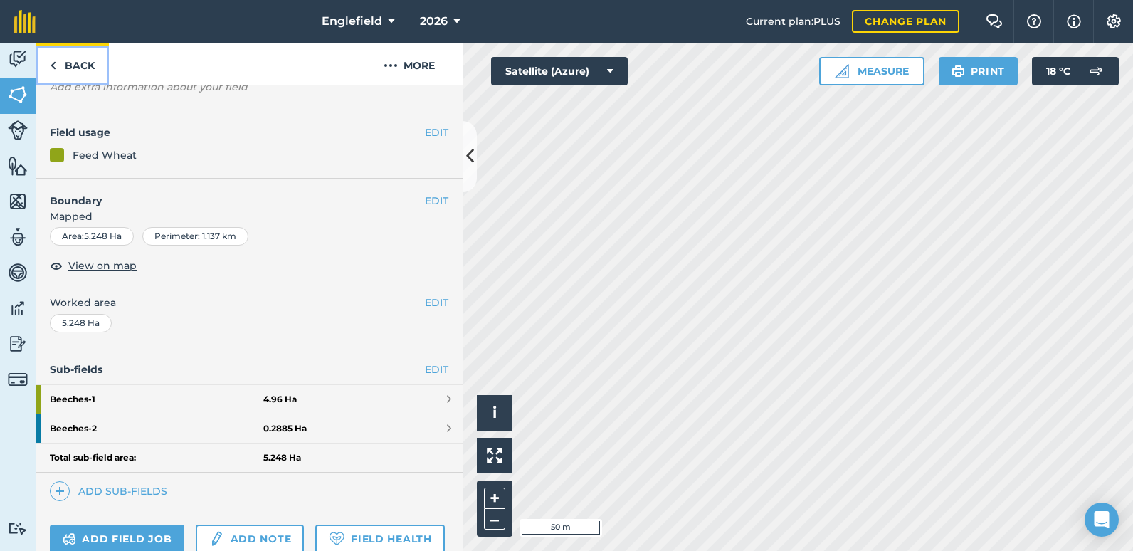
scroll to position [226, 0]
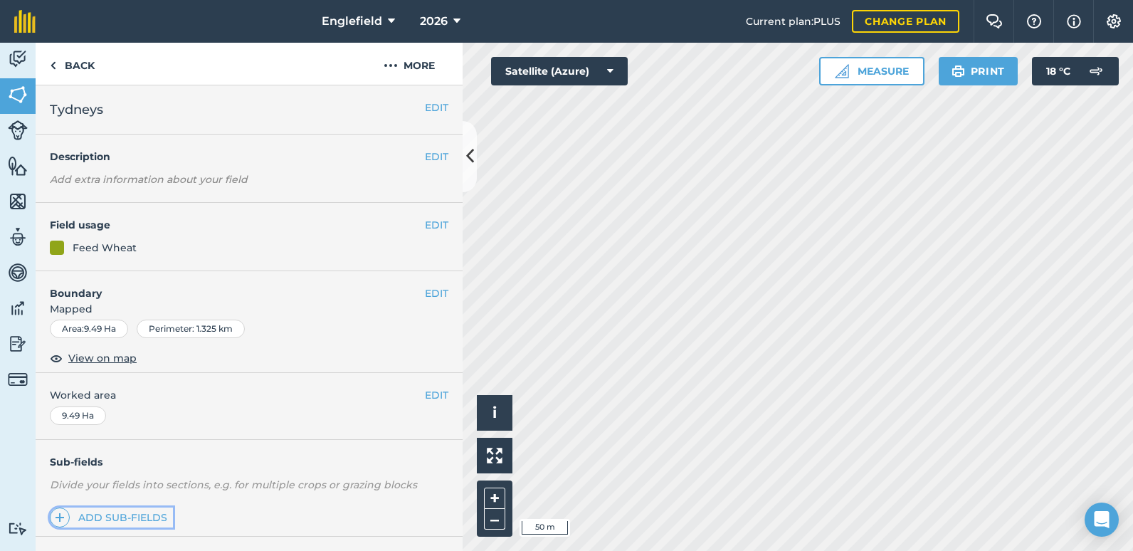
click at [144, 515] on link "Add sub-fields" at bounding box center [111, 517] width 123 height 20
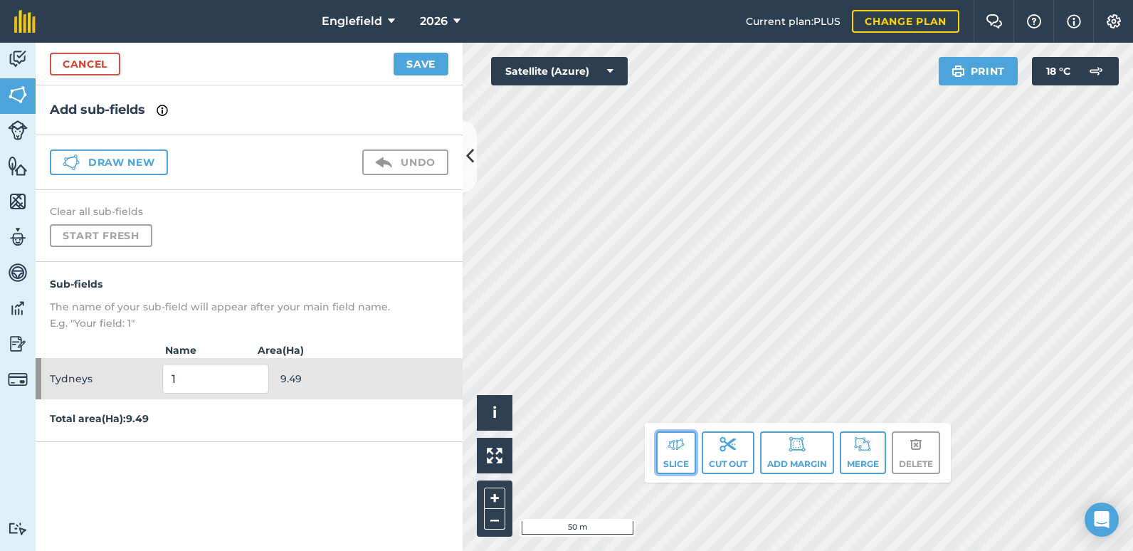
click at [668, 456] on button "Slice" at bounding box center [676, 452] width 40 height 43
click at [678, 463] on button "Slice" at bounding box center [676, 452] width 40 height 43
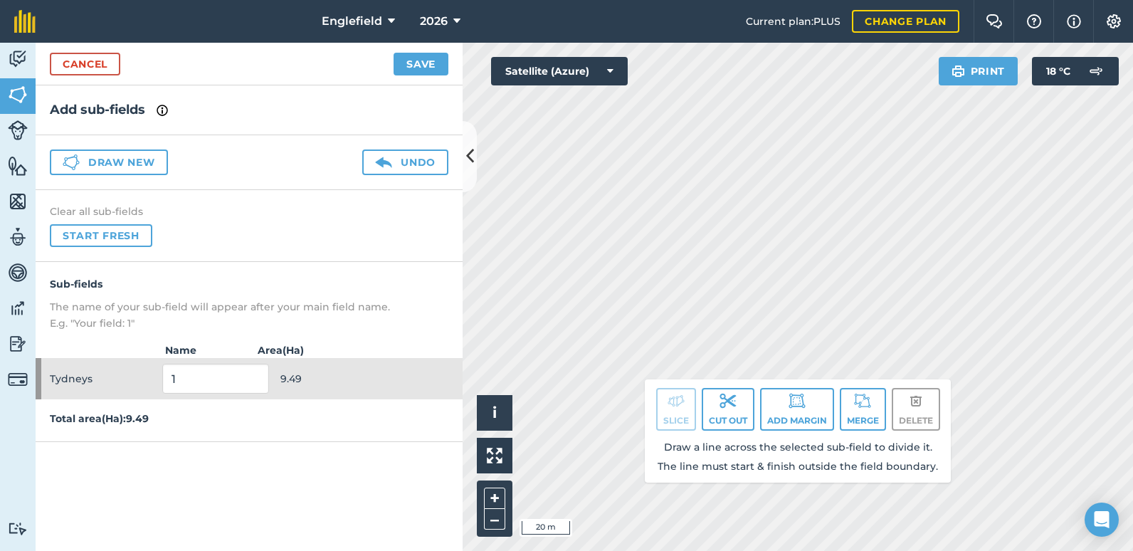
click at [852, 436] on div "Click to start drawing. Line must start & end outside boundary i © 2025 TomTom,…" at bounding box center [797, 297] width 670 height 508
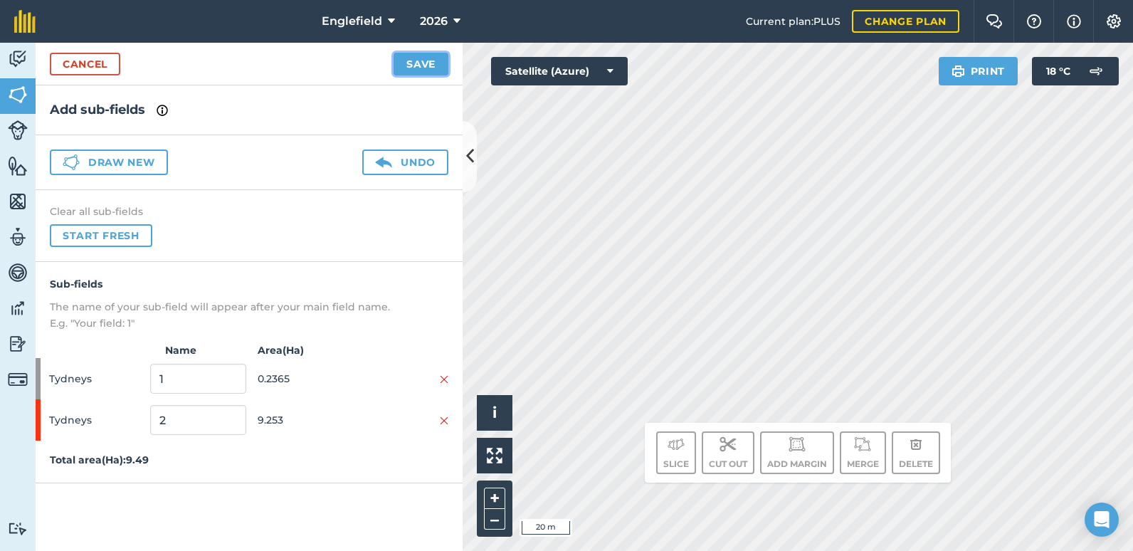
drag, startPoint x: 743, startPoint y: 287, endPoint x: 424, endPoint y: 66, distance: 388.0
click at [424, 66] on button "Save" at bounding box center [420, 64] width 55 height 23
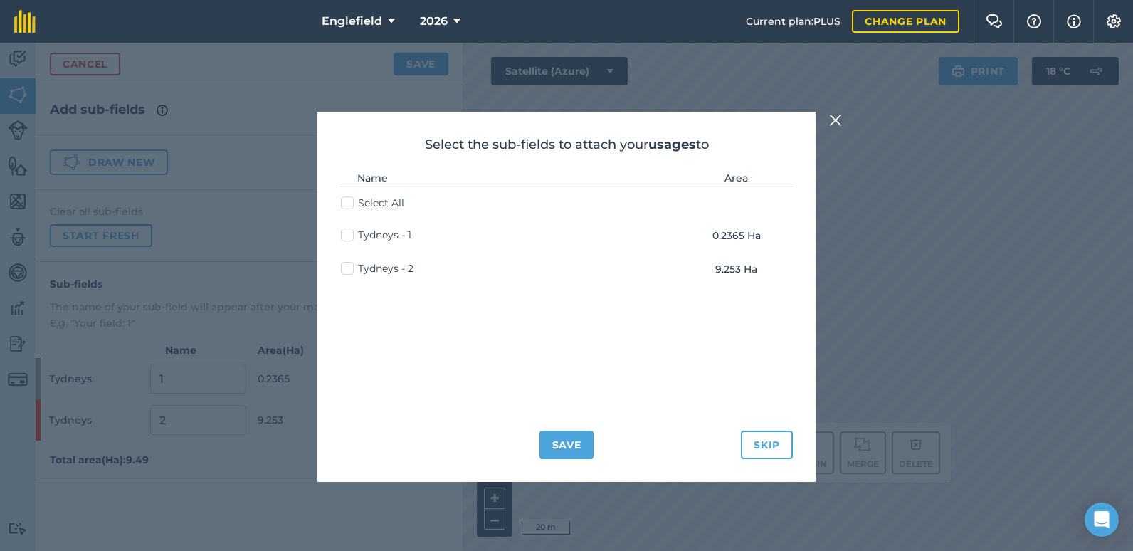
click at [351, 238] on label "Tydneys - 1" at bounding box center [376, 235] width 70 height 15
click at [350, 237] on input "Tydneys - 1" at bounding box center [345, 232] width 9 height 9
checkbox input "true"
click at [572, 442] on button "Save" at bounding box center [566, 444] width 55 height 28
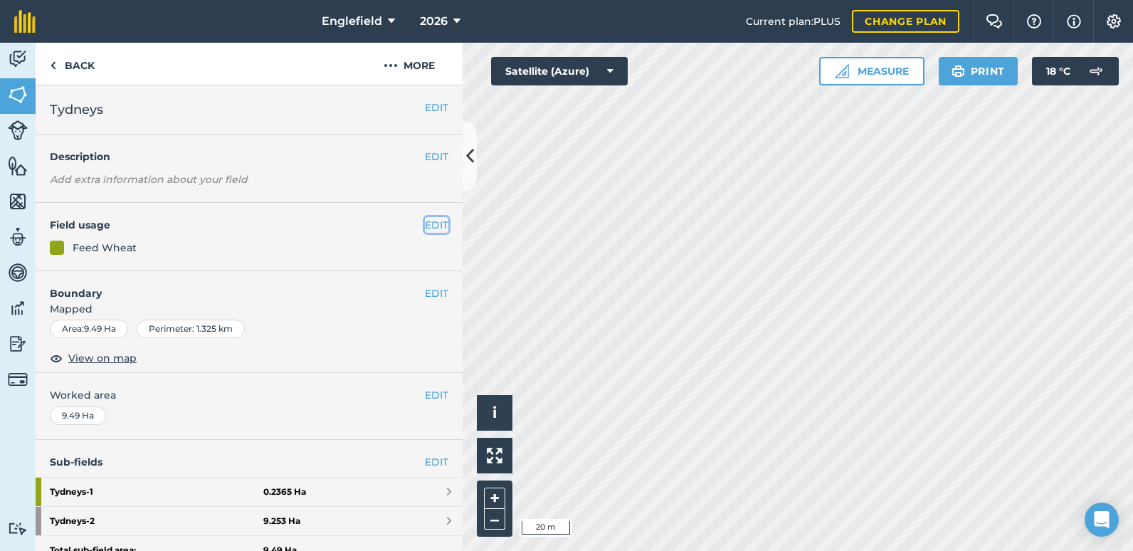
click at [430, 226] on button "EDIT" at bounding box center [436, 225] width 23 height 16
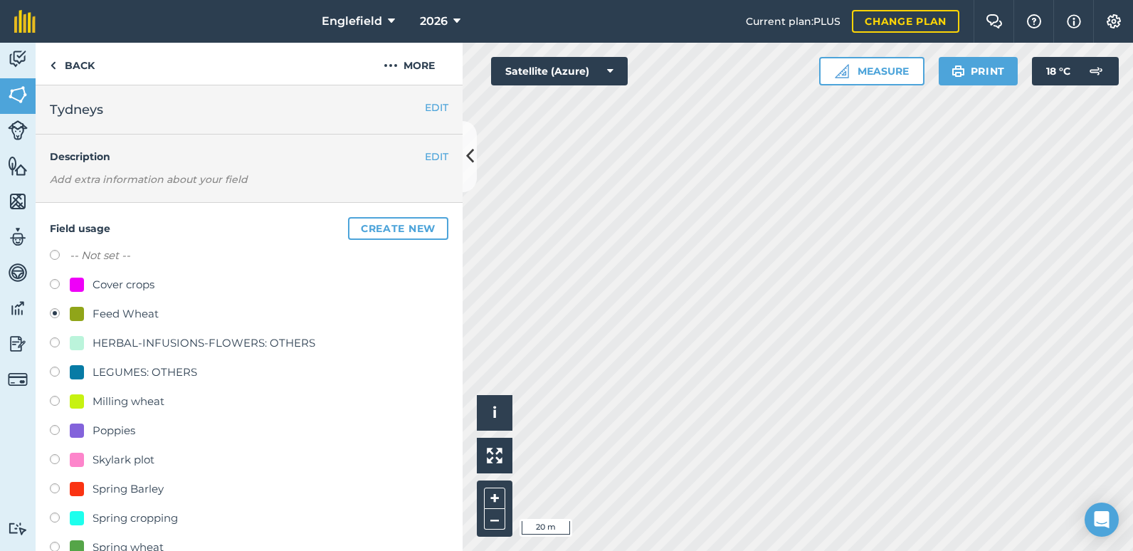
click at [53, 371] on label at bounding box center [60, 373] width 20 height 14
radio input "true"
radio input "false"
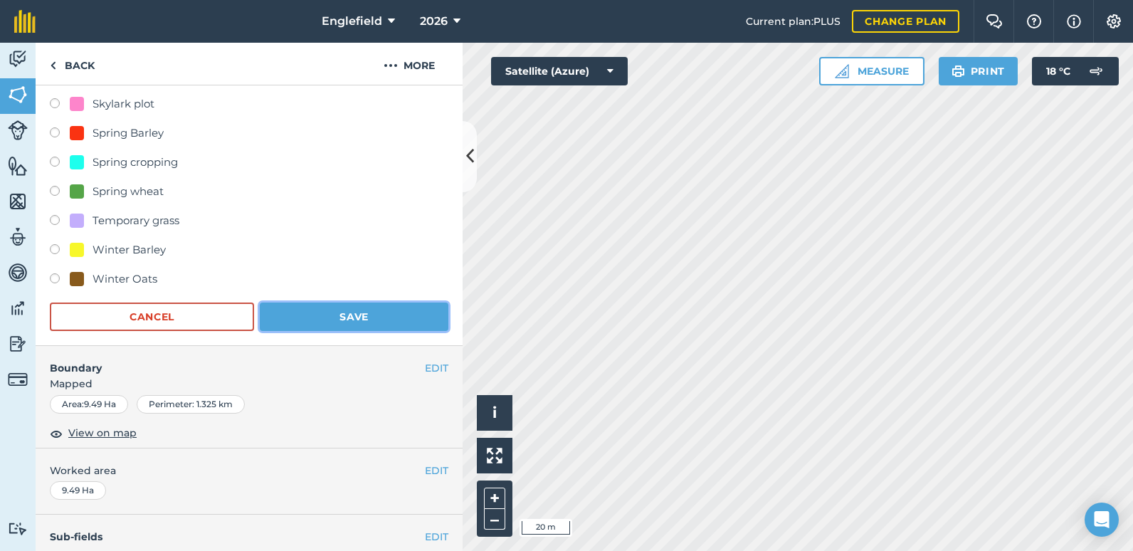
click at [329, 317] on button "Save" at bounding box center [354, 316] width 189 height 28
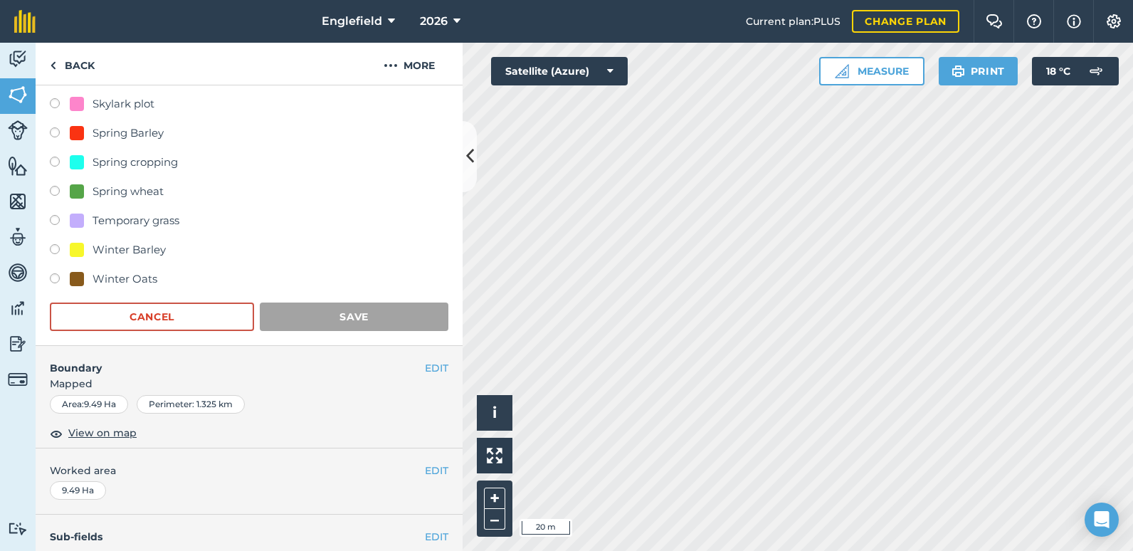
scroll to position [226, 0]
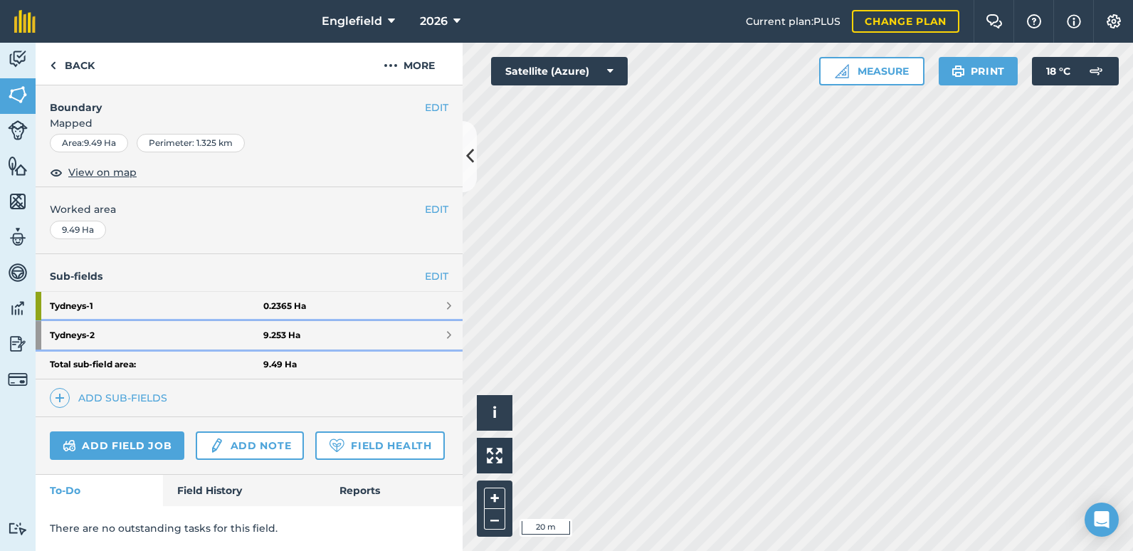
click at [139, 321] on strong "Tydneys - 2" at bounding box center [156, 335] width 213 height 28
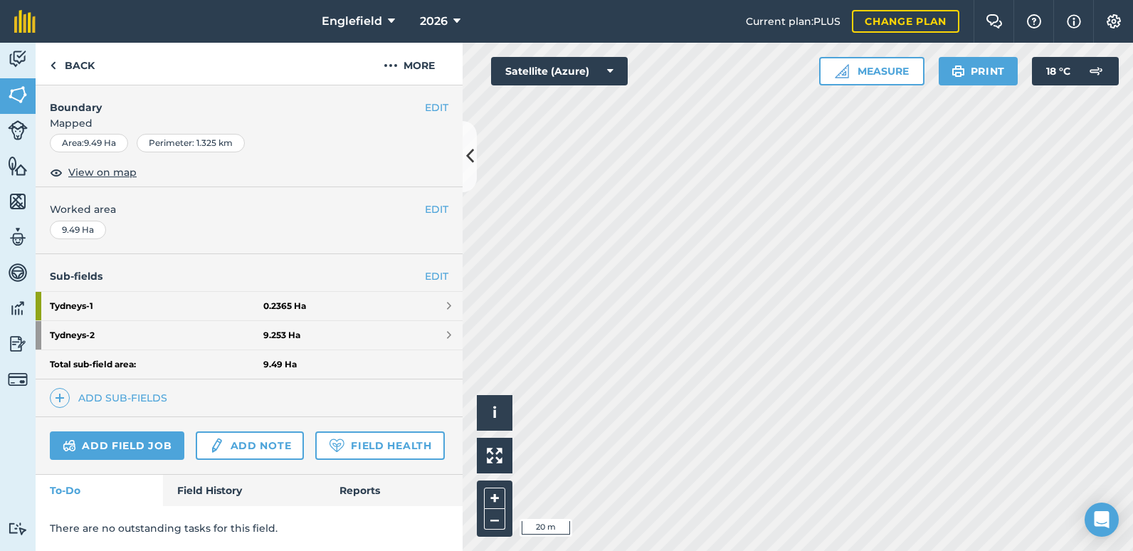
scroll to position [90, 0]
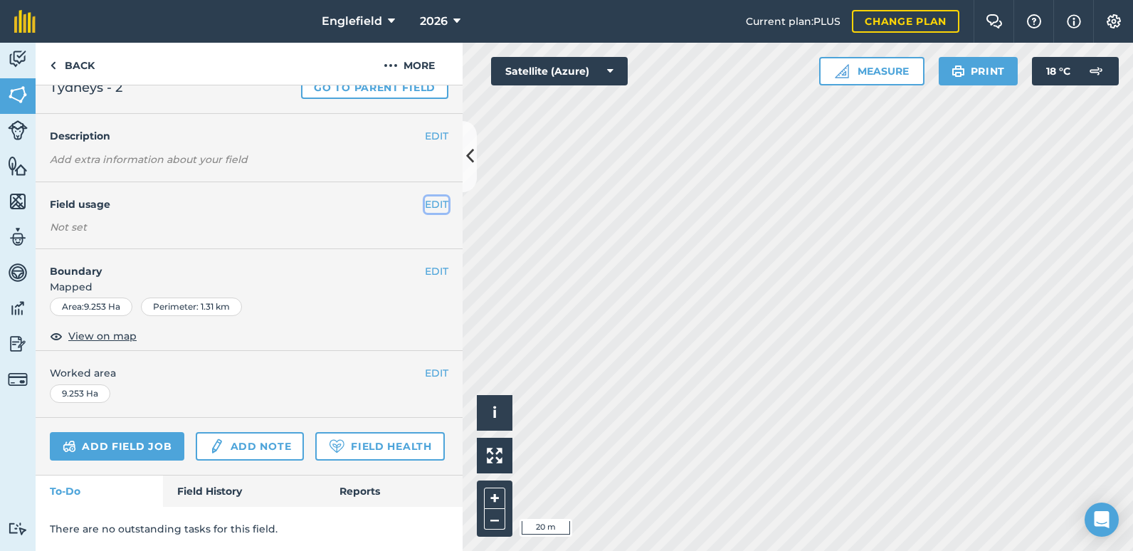
click at [425, 196] on button "EDIT" at bounding box center [436, 204] width 23 height 16
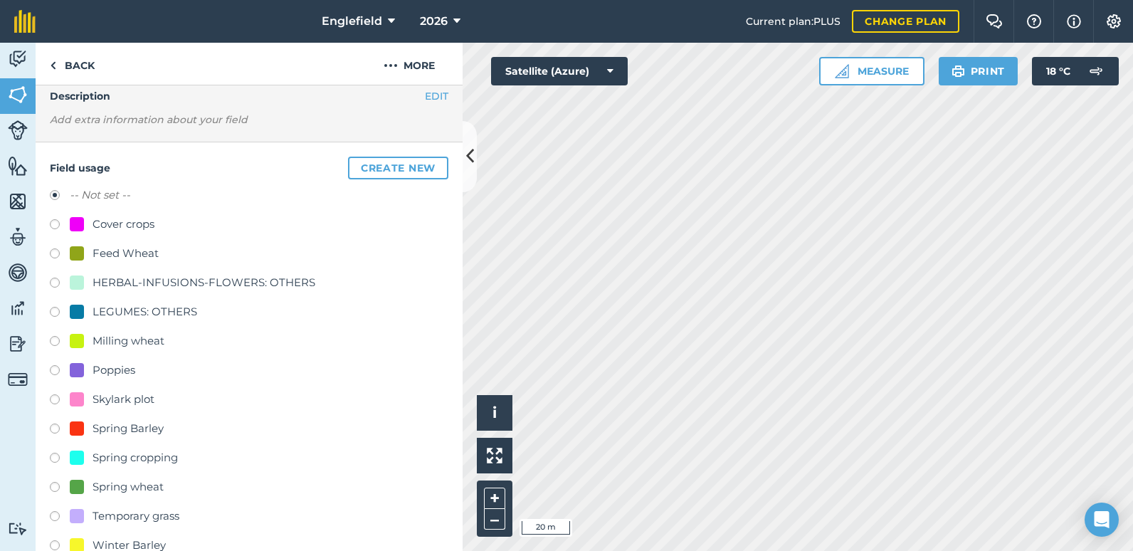
click at [53, 253] on label at bounding box center [60, 255] width 20 height 14
radio input "true"
radio input "false"
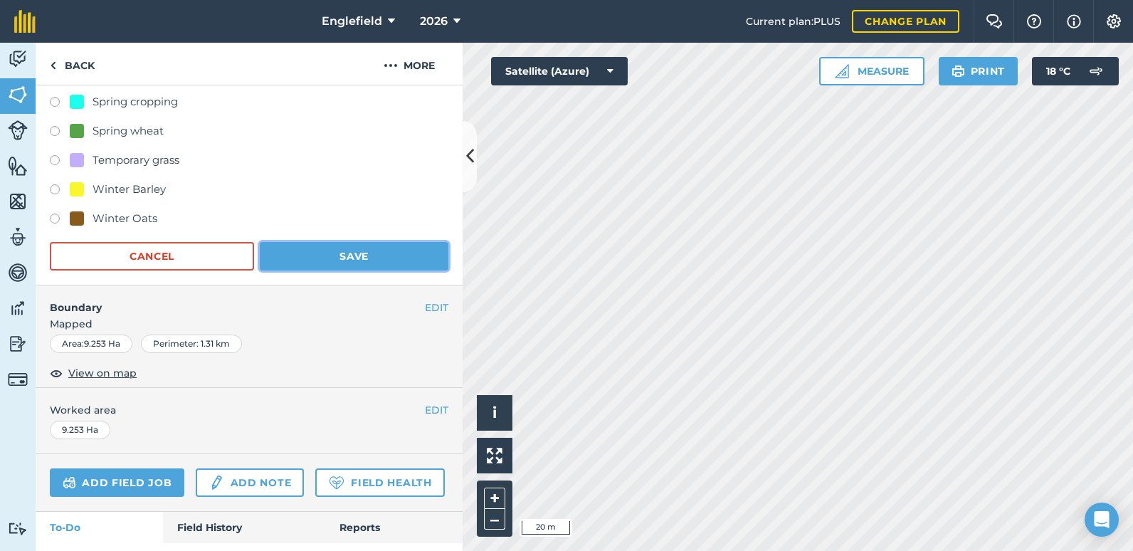
click at [325, 263] on button "Save" at bounding box center [354, 256] width 189 height 28
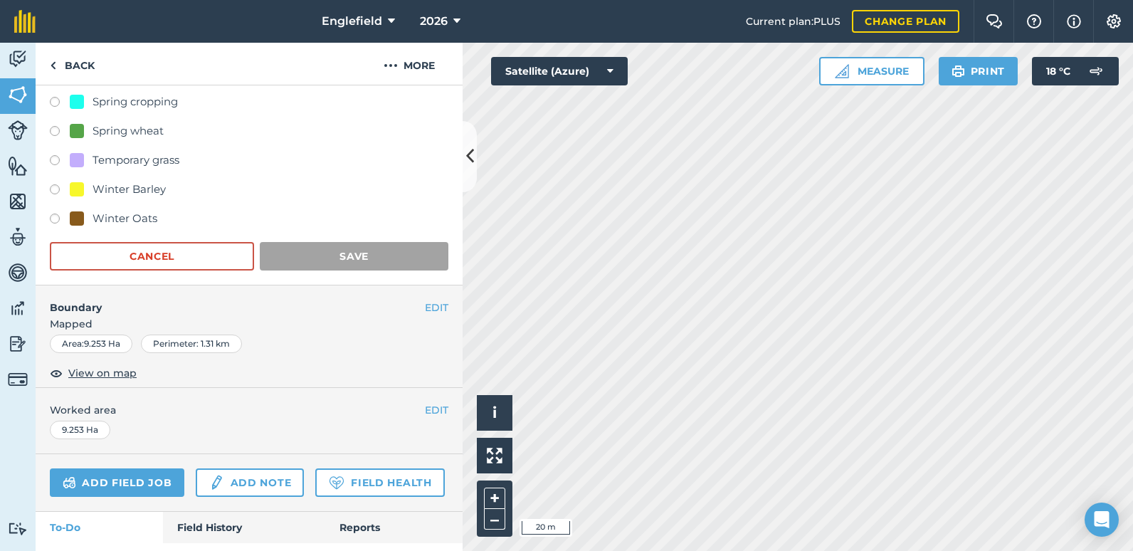
scroll to position [92, 0]
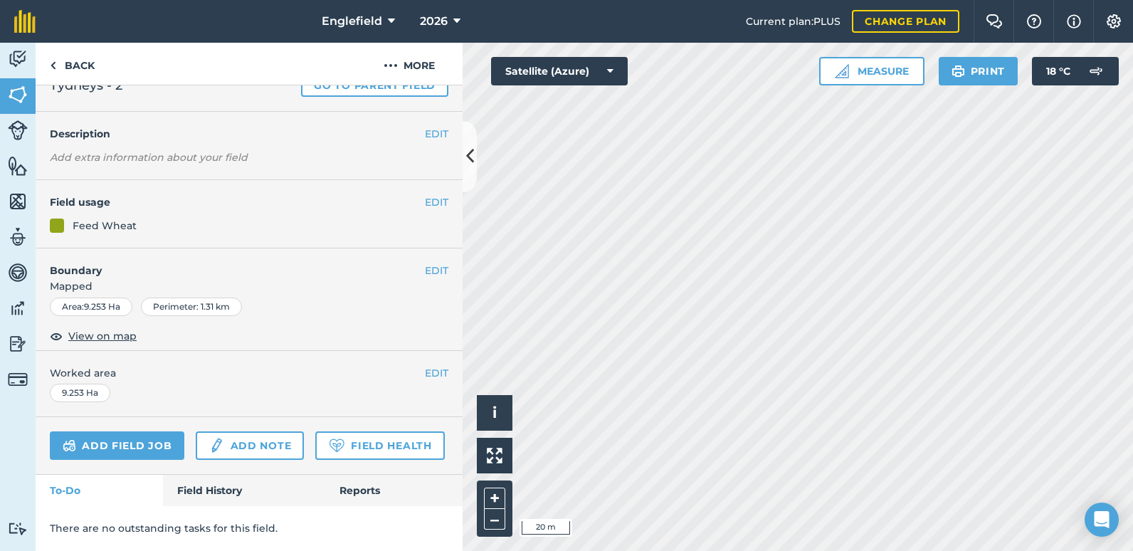
scroll to position [226, 0]
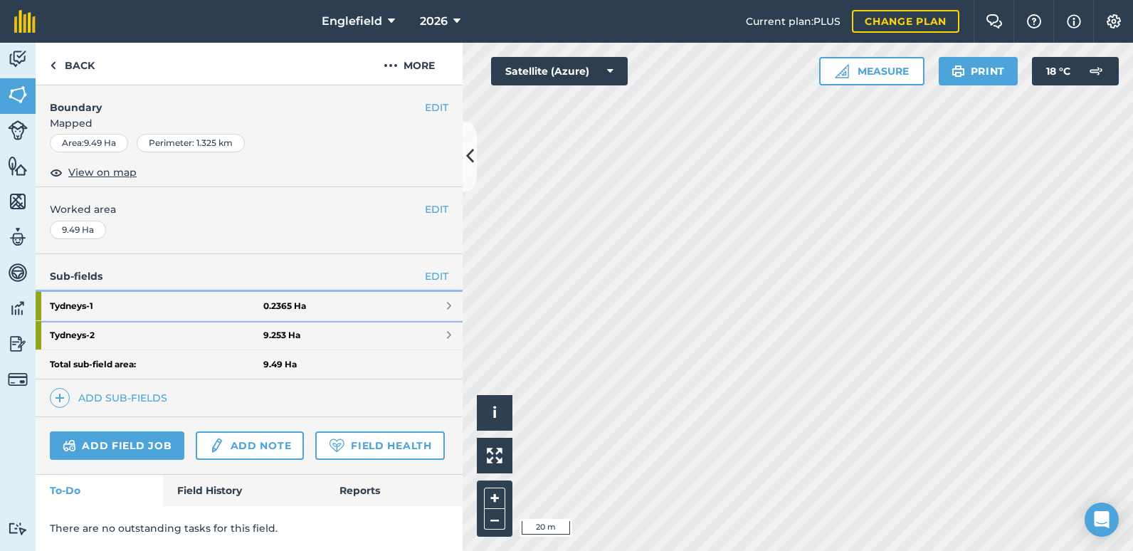
click at [250, 292] on strong "Tydneys - 1" at bounding box center [156, 306] width 213 height 28
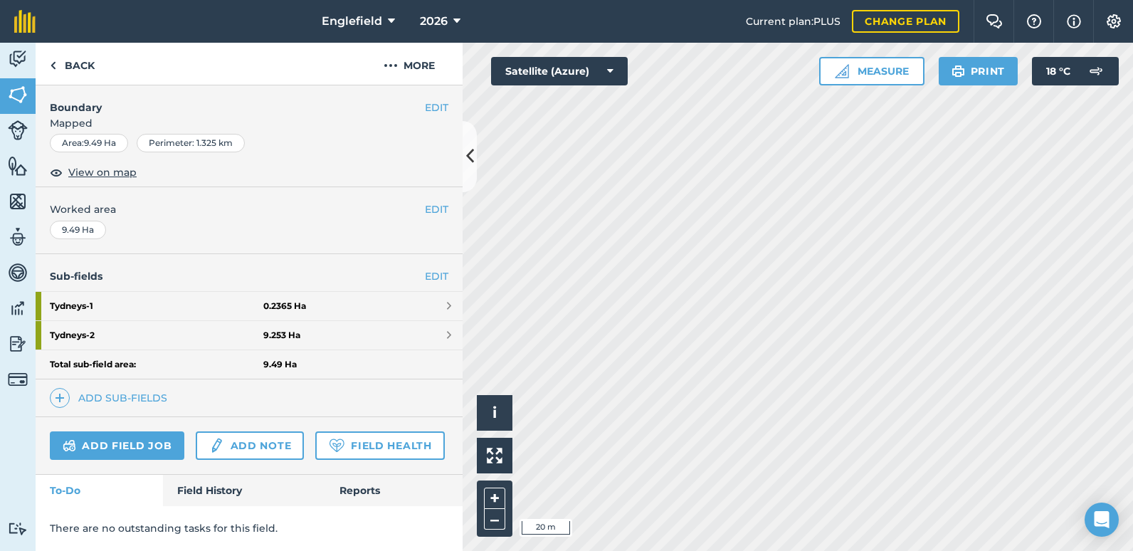
scroll to position [92, 0]
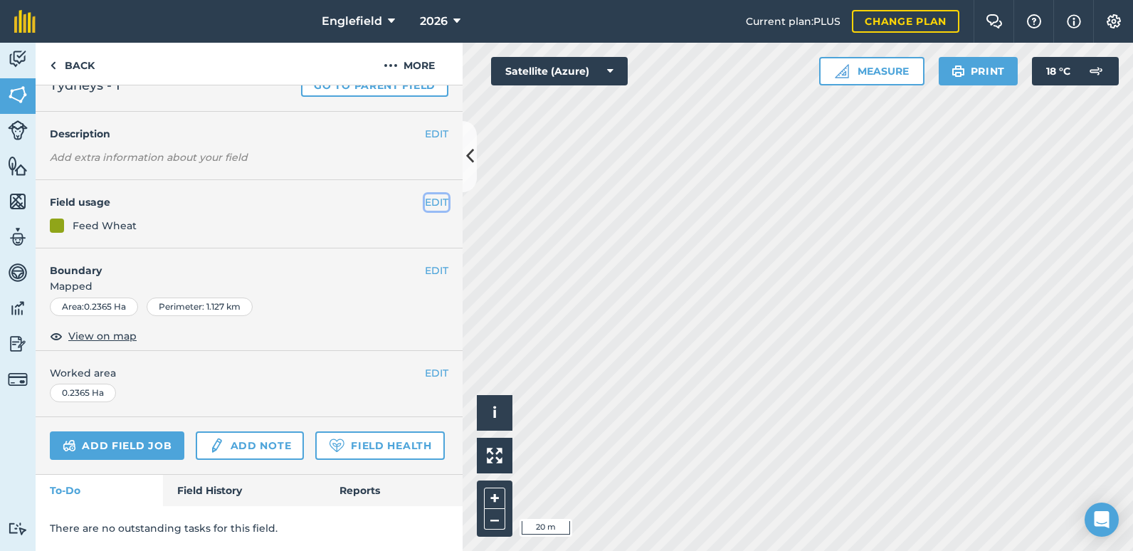
click at [425, 194] on button "EDIT" at bounding box center [436, 202] width 23 height 16
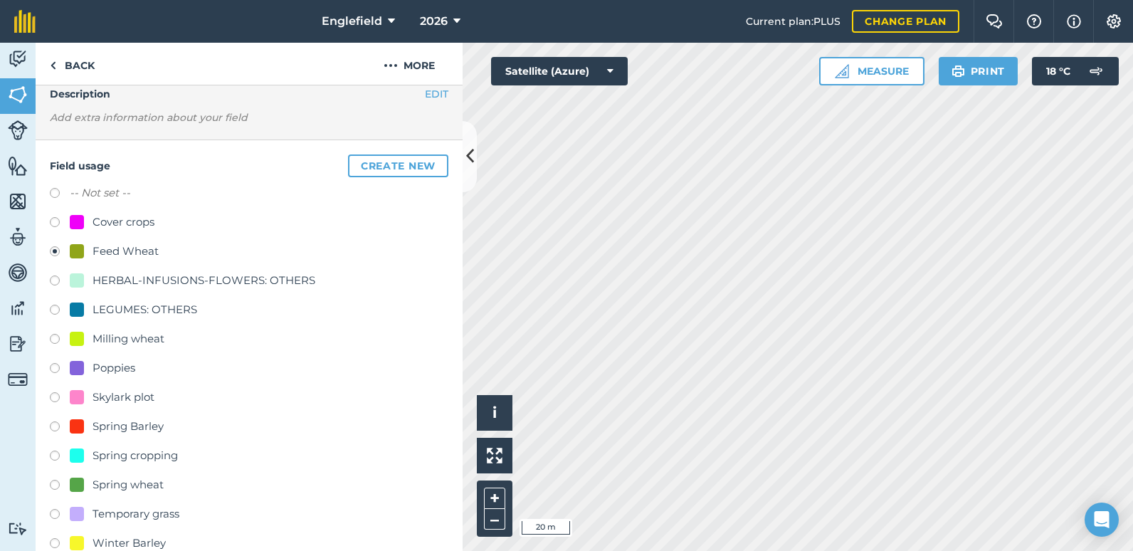
click at [54, 307] on label at bounding box center [60, 311] width 20 height 14
radio input "true"
radio input "false"
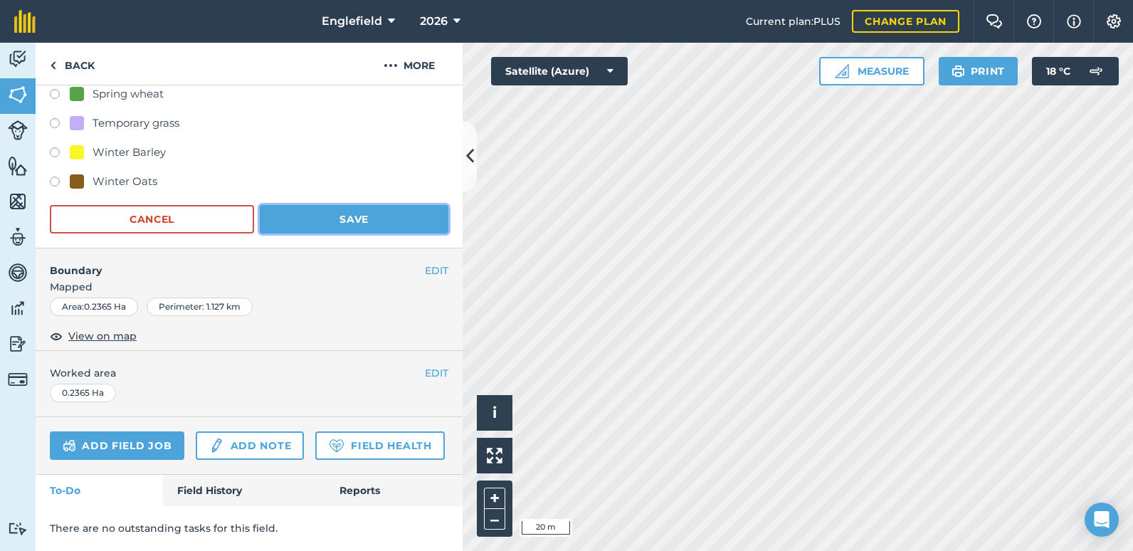
click at [344, 205] on button "Save" at bounding box center [354, 219] width 189 height 28
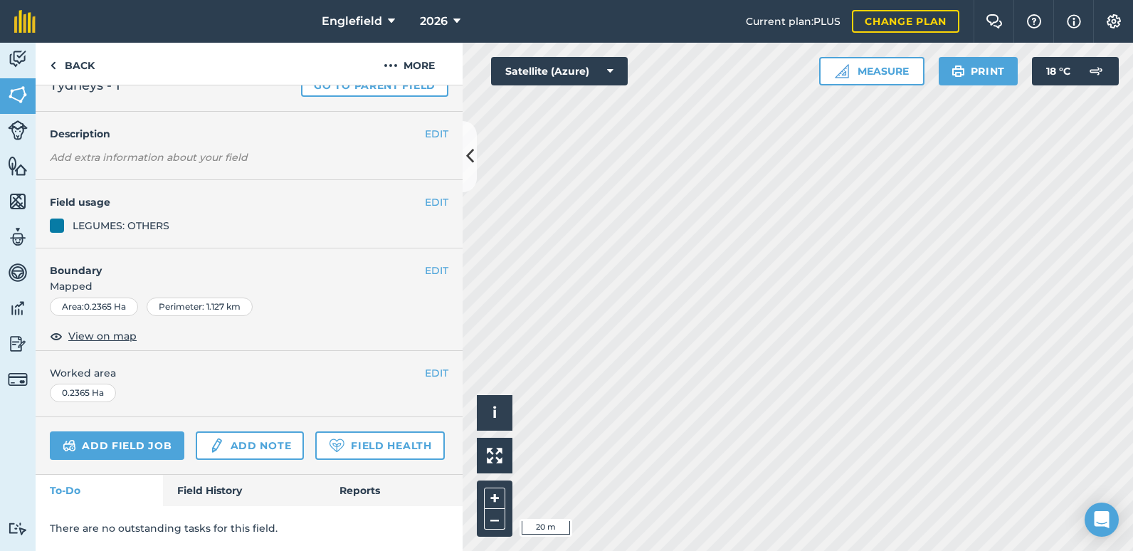
scroll to position [92, 0]
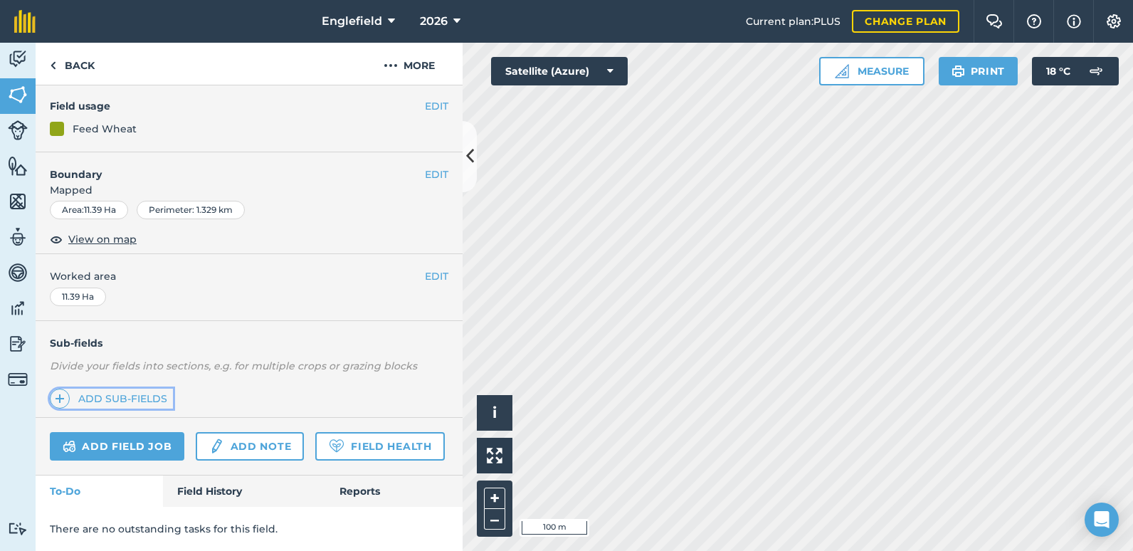
click at [118, 388] on link "Add sub-fields" at bounding box center [111, 398] width 123 height 20
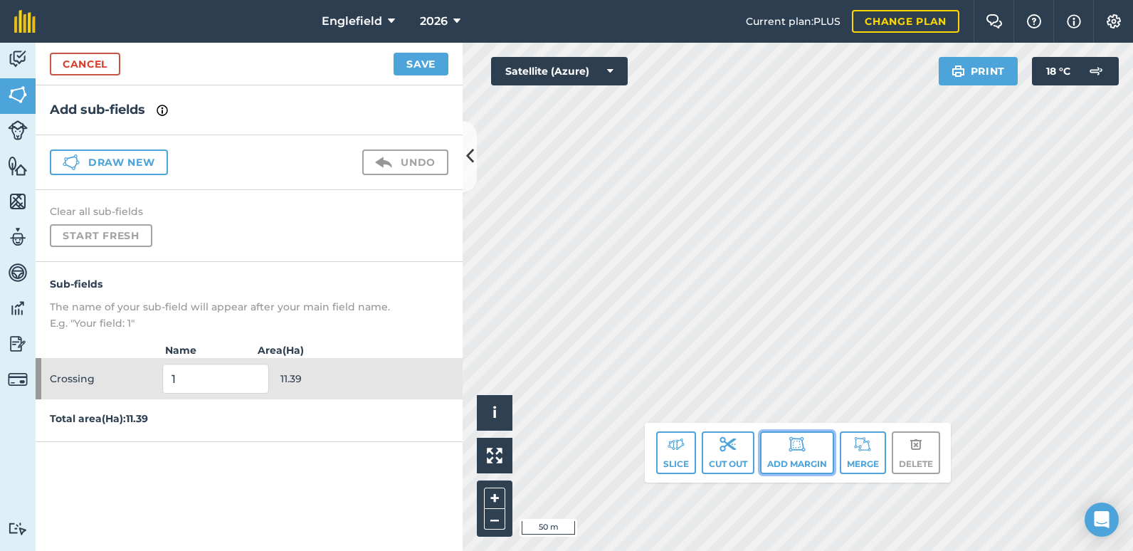
click at [792, 460] on button "Add margin" at bounding box center [797, 452] width 74 height 43
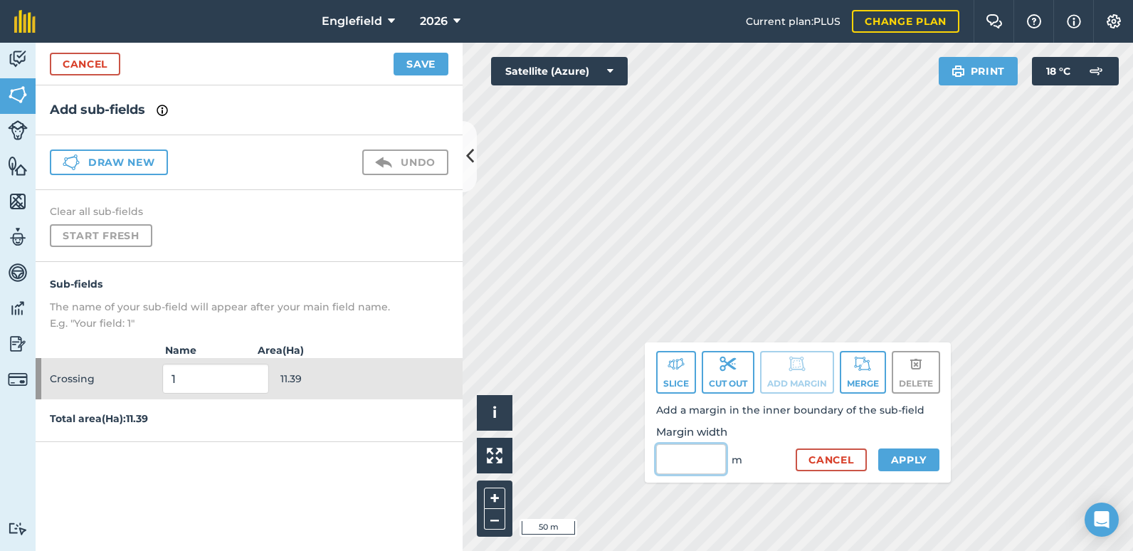
click at [708, 457] on input "Margin width" at bounding box center [691, 459] width 70 height 30
type input "6"
click at [909, 460] on button "Apply" at bounding box center [909, 459] width 62 height 23
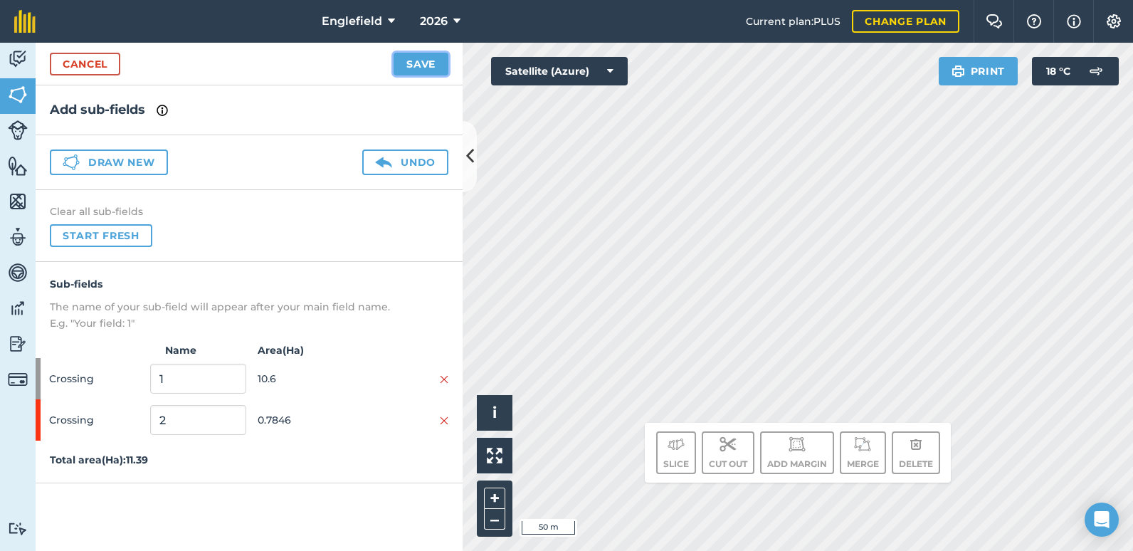
click at [417, 68] on button "Save" at bounding box center [420, 64] width 55 height 23
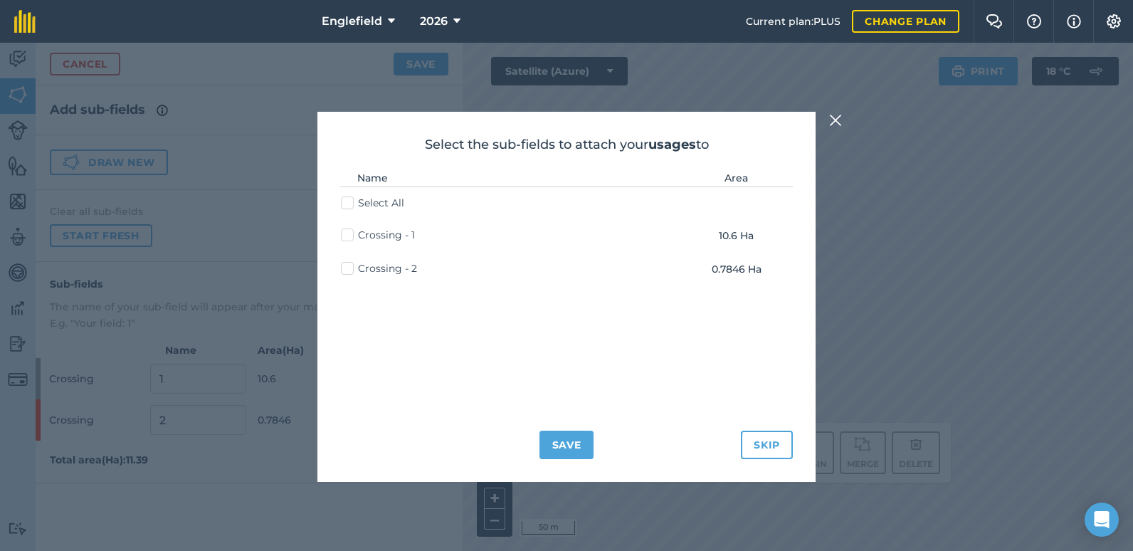
click at [344, 268] on label "Crossing - 2" at bounding box center [379, 268] width 76 height 15
click at [344, 268] on input "Crossing - 2" at bounding box center [345, 265] width 9 height 9
checkbox input "true"
click at [582, 446] on button "Save" at bounding box center [566, 444] width 55 height 28
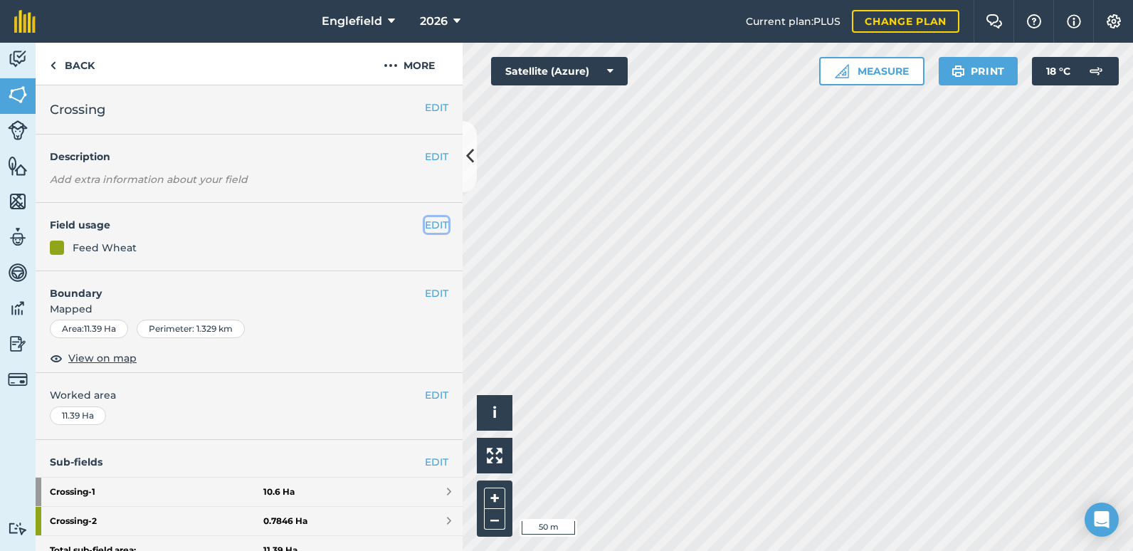
click at [425, 218] on button "EDIT" at bounding box center [436, 225] width 23 height 16
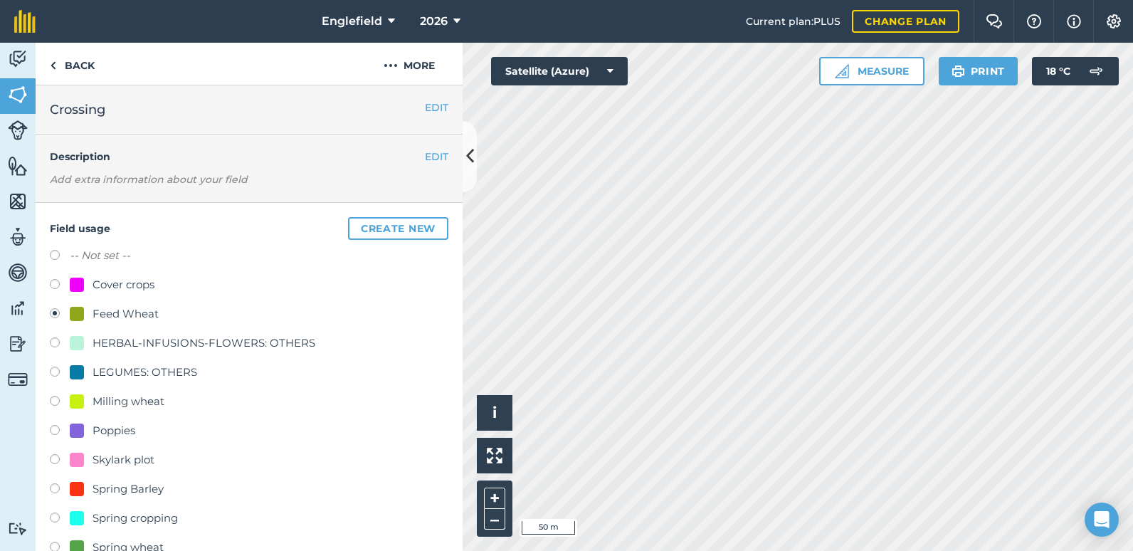
click at [51, 369] on label at bounding box center [60, 373] width 20 height 14
radio input "true"
radio input "false"
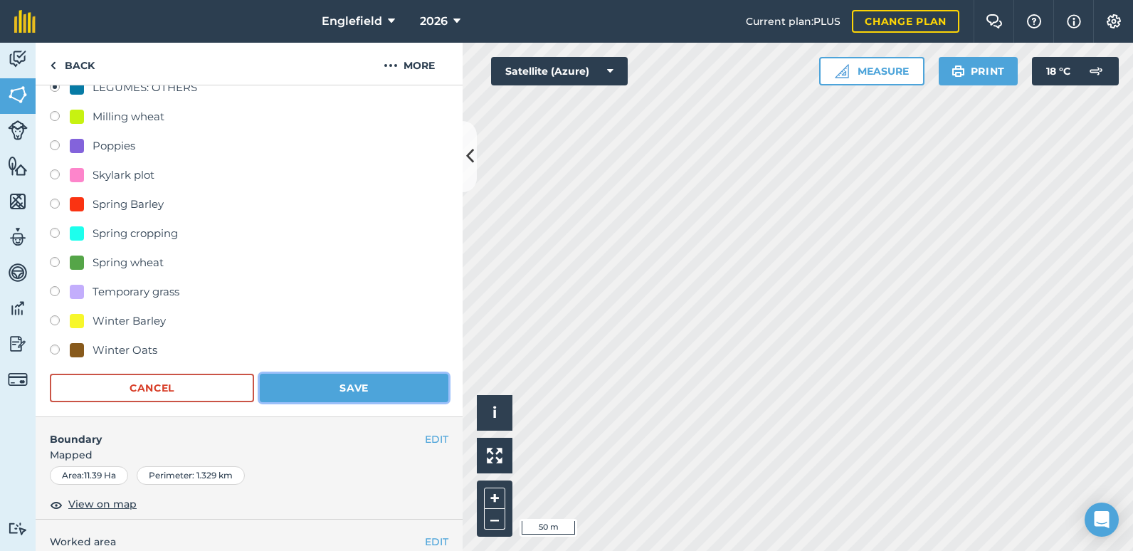
click at [328, 396] on button "Save" at bounding box center [354, 387] width 189 height 28
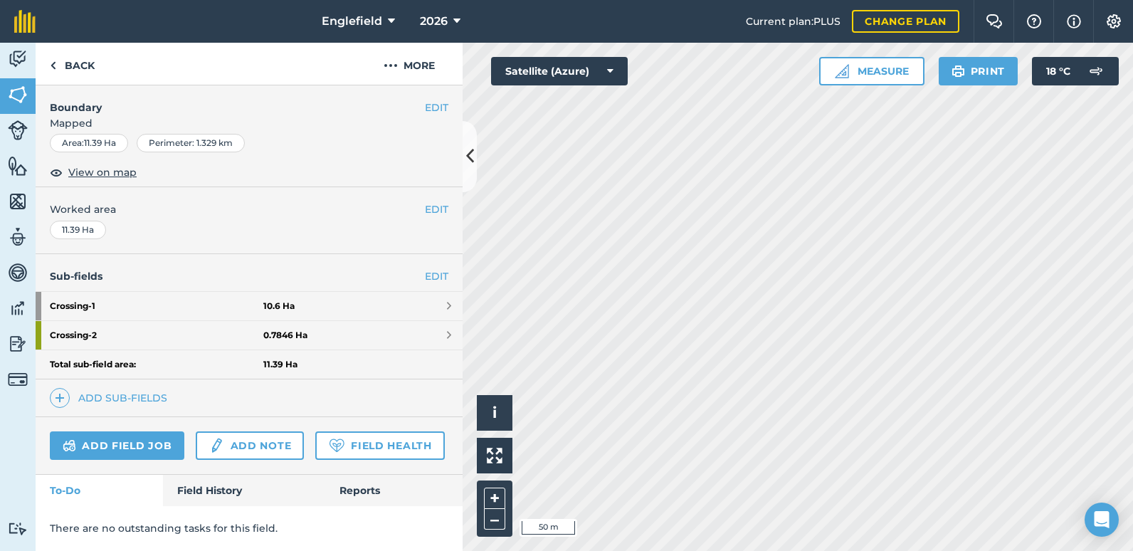
scroll to position [226, 0]
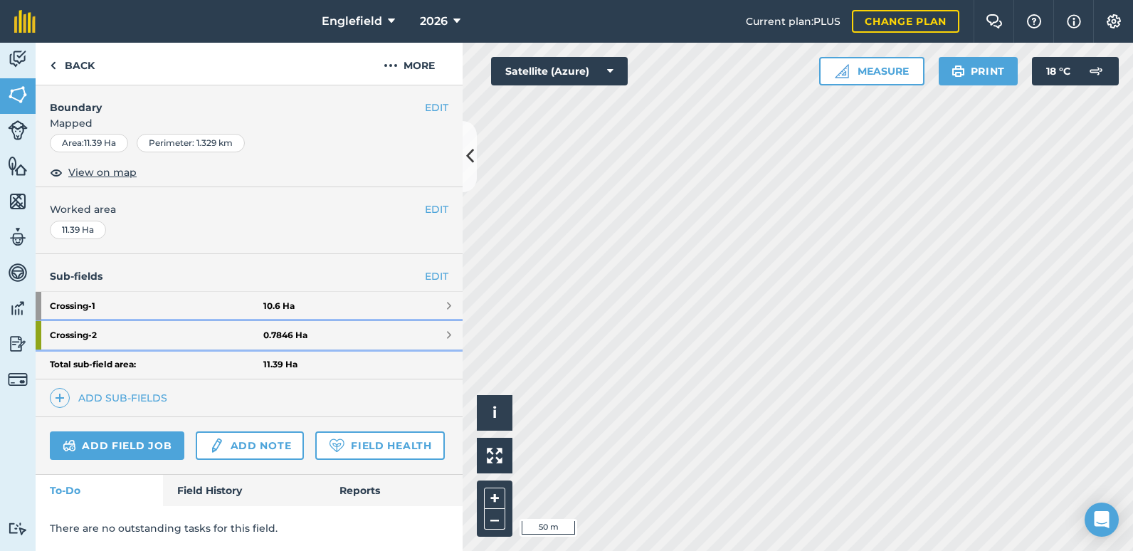
click at [285, 329] on strong "0.7846 Ha" at bounding box center [285, 334] width 44 height 11
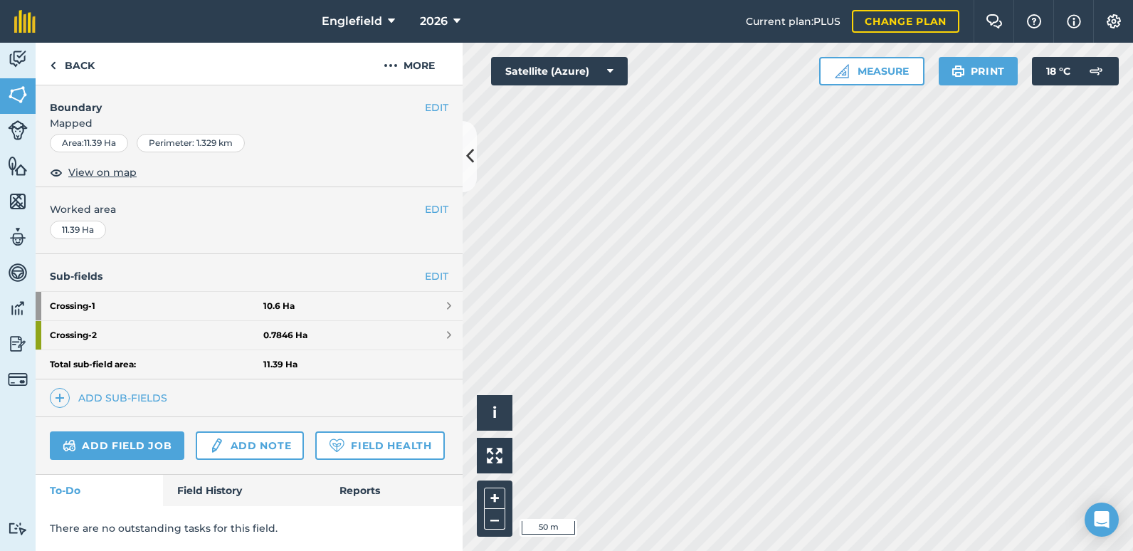
scroll to position [92, 0]
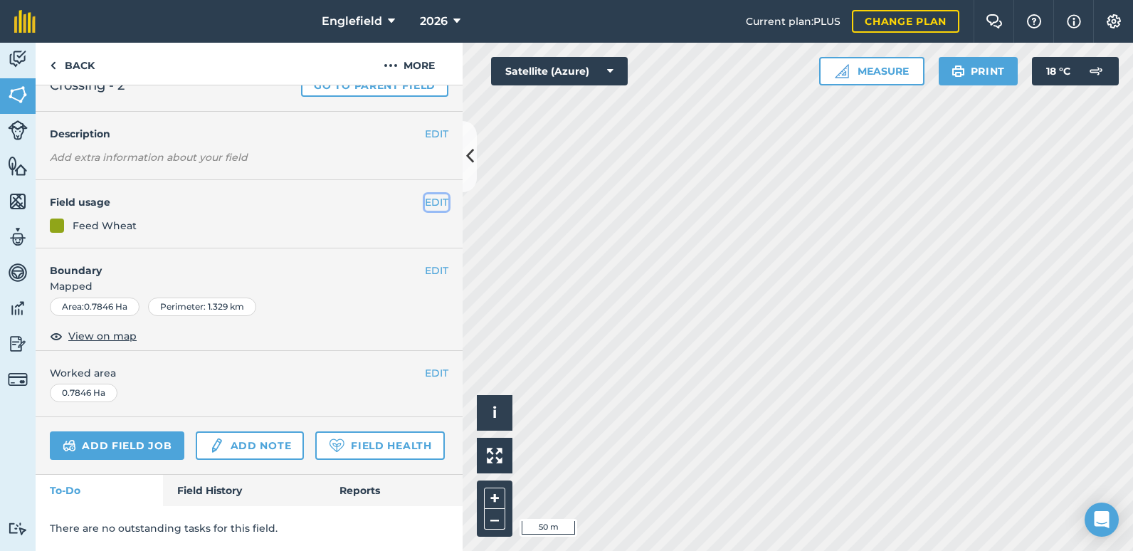
click at [425, 194] on button "EDIT" at bounding box center [436, 202] width 23 height 16
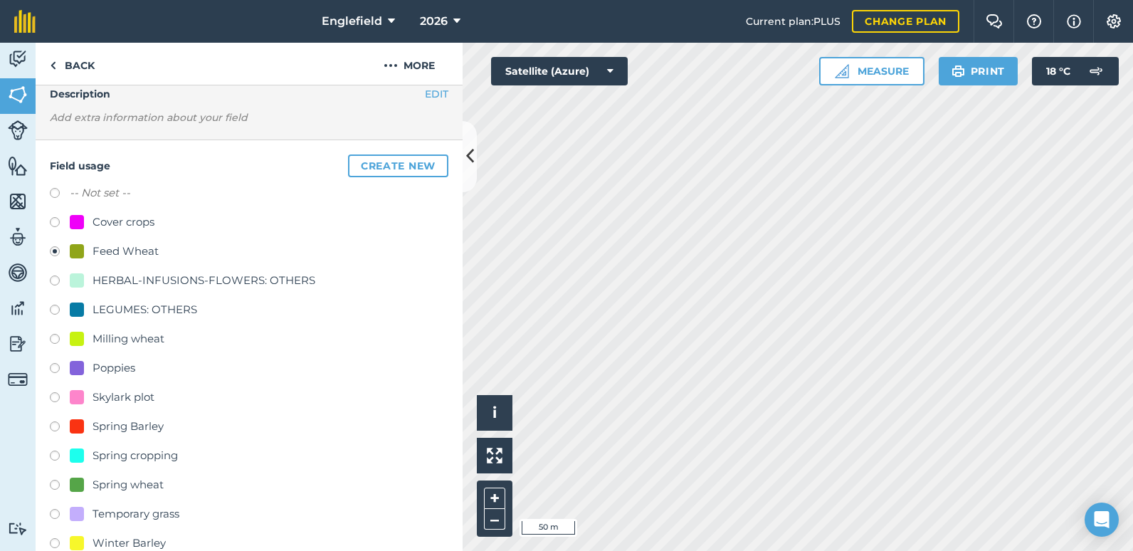
click at [53, 307] on label at bounding box center [60, 311] width 20 height 14
radio input "true"
radio input "false"
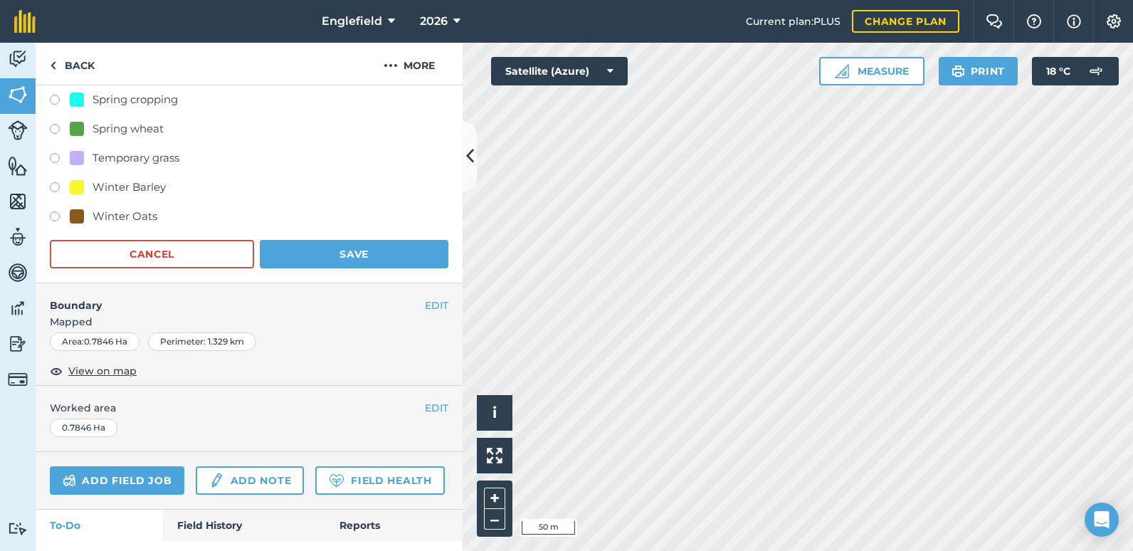
scroll to position [523, 0]
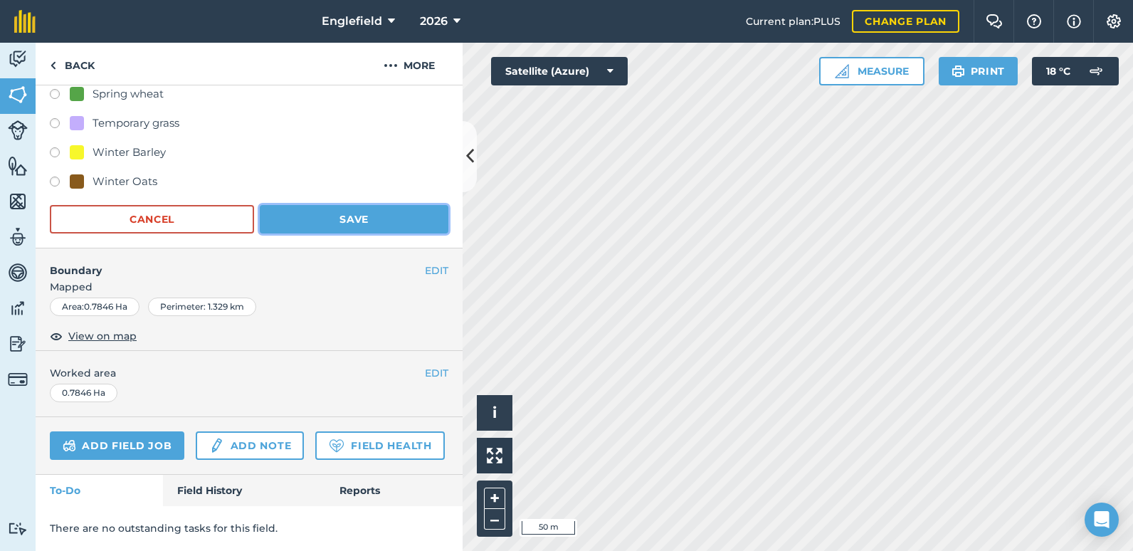
click at [325, 205] on button "Save" at bounding box center [354, 219] width 189 height 28
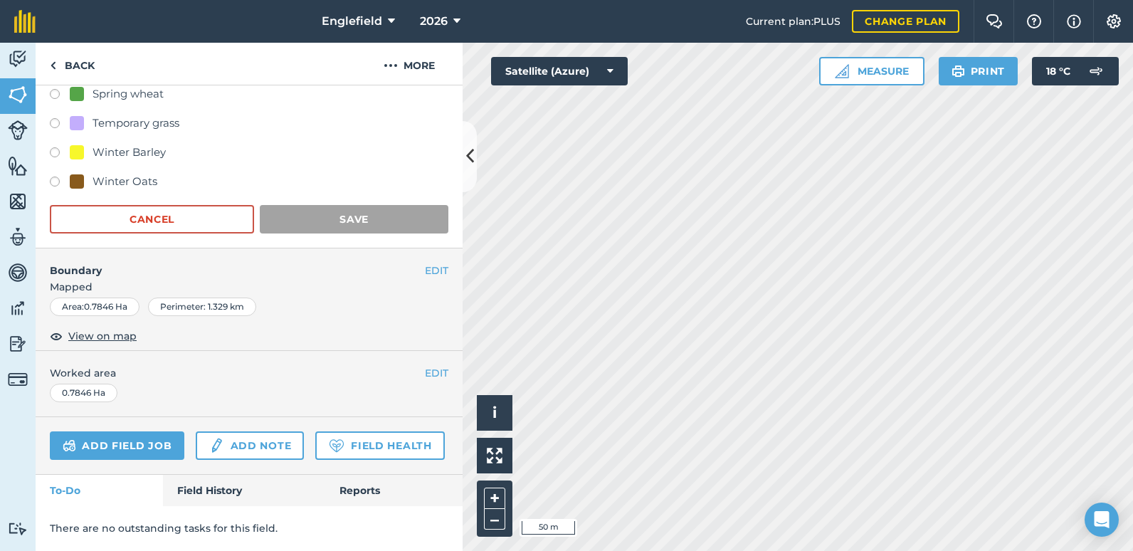
scroll to position [92, 0]
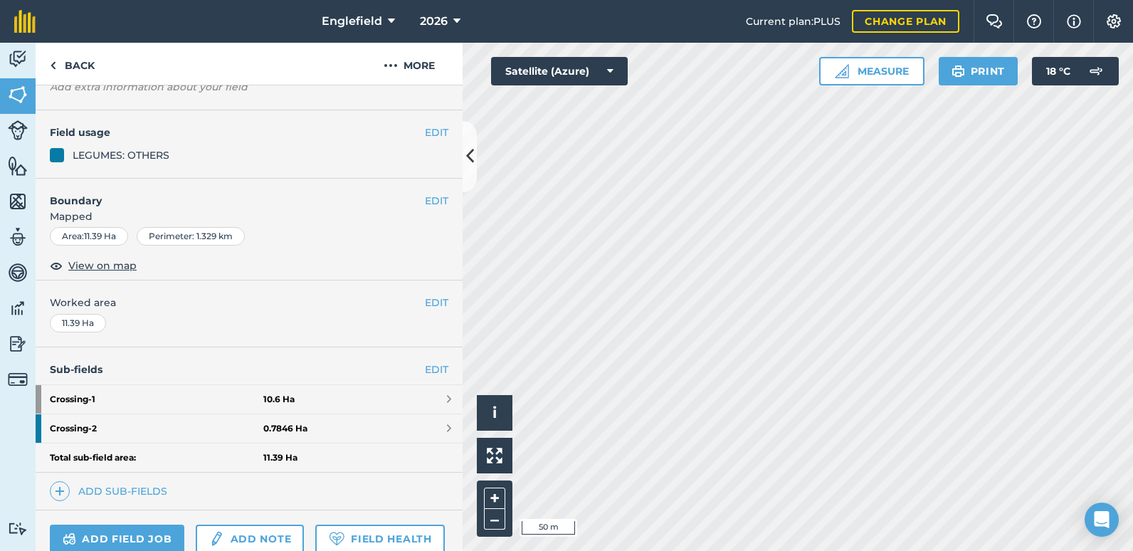
scroll to position [226, 0]
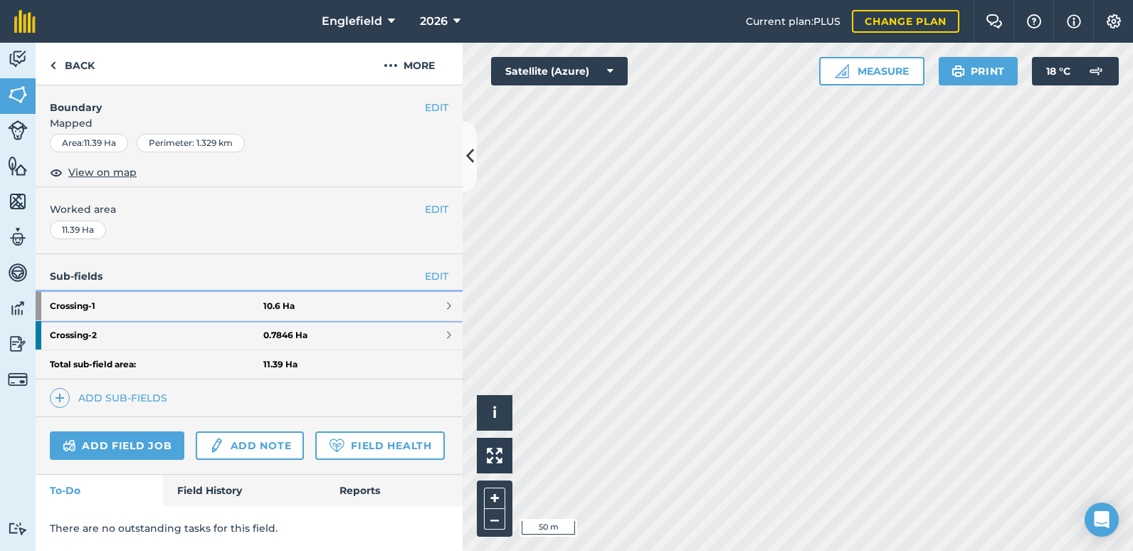
click at [70, 292] on strong "Crossing - 1" at bounding box center [156, 306] width 213 height 28
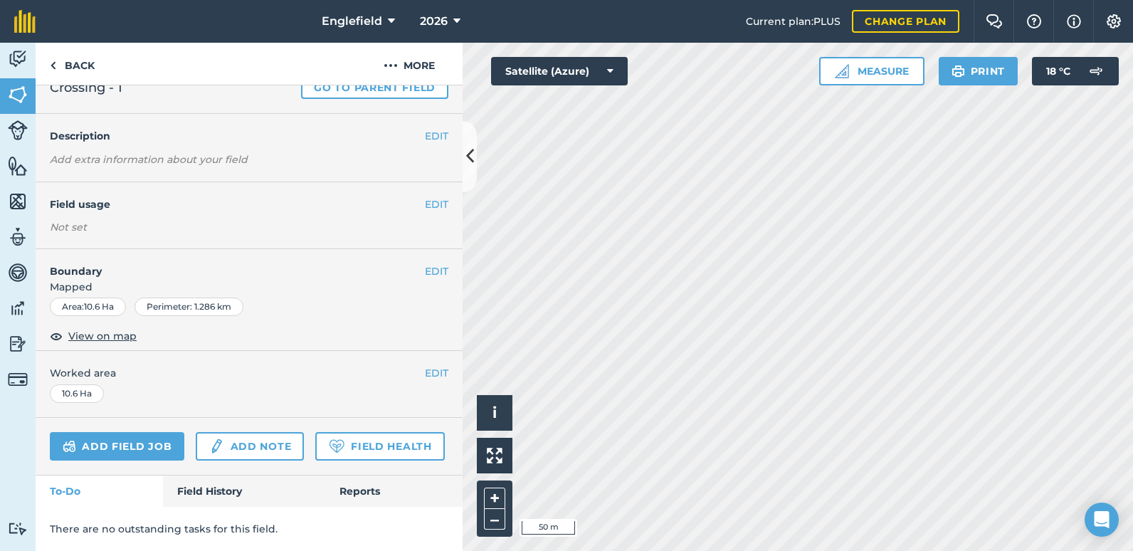
scroll to position [90, 0]
click at [425, 196] on button "EDIT" at bounding box center [436, 204] width 23 height 16
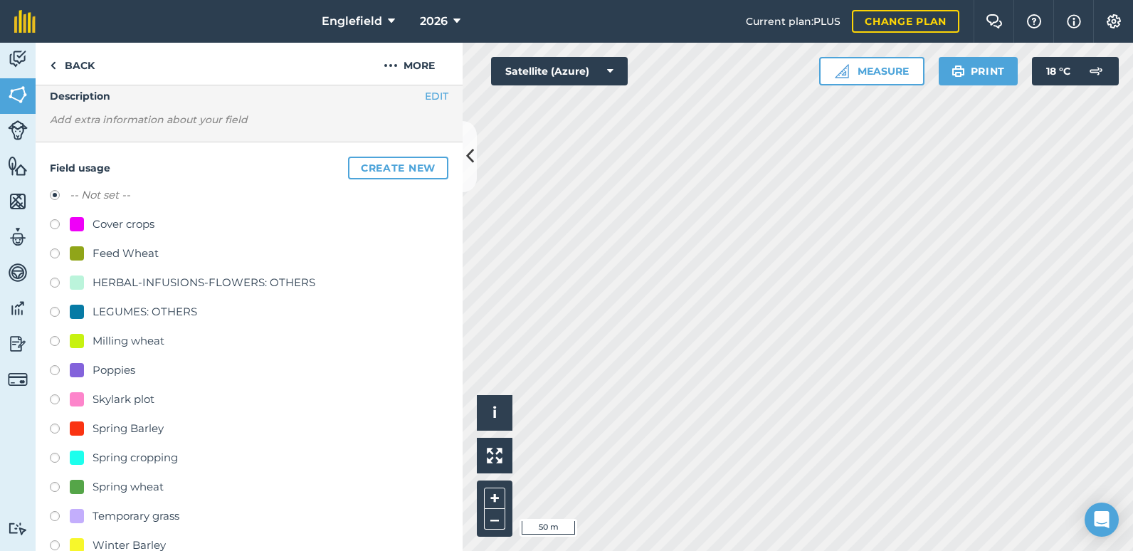
click at [58, 251] on label at bounding box center [60, 255] width 20 height 14
radio input "true"
radio input "false"
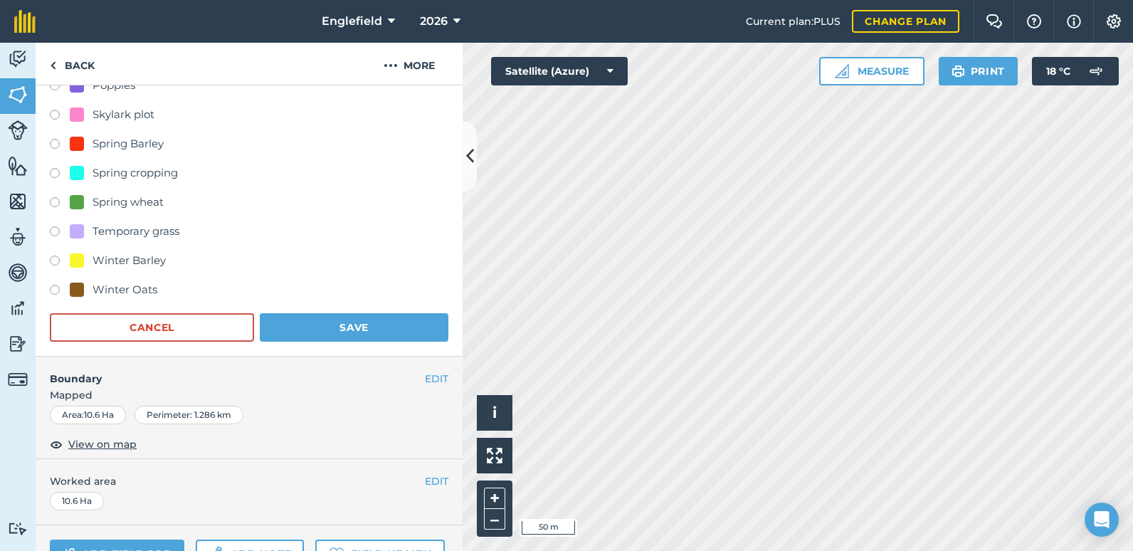
scroll to position [446, 0]
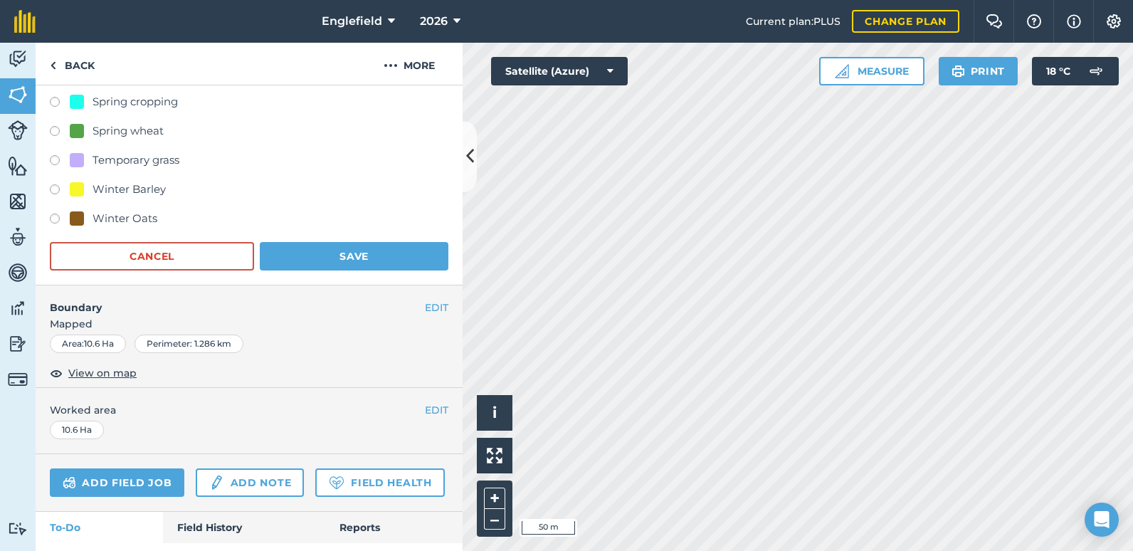
click at [364, 327] on span "Mapped" at bounding box center [249, 324] width 427 height 16
click at [340, 258] on button "Save" at bounding box center [354, 256] width 189 height 28
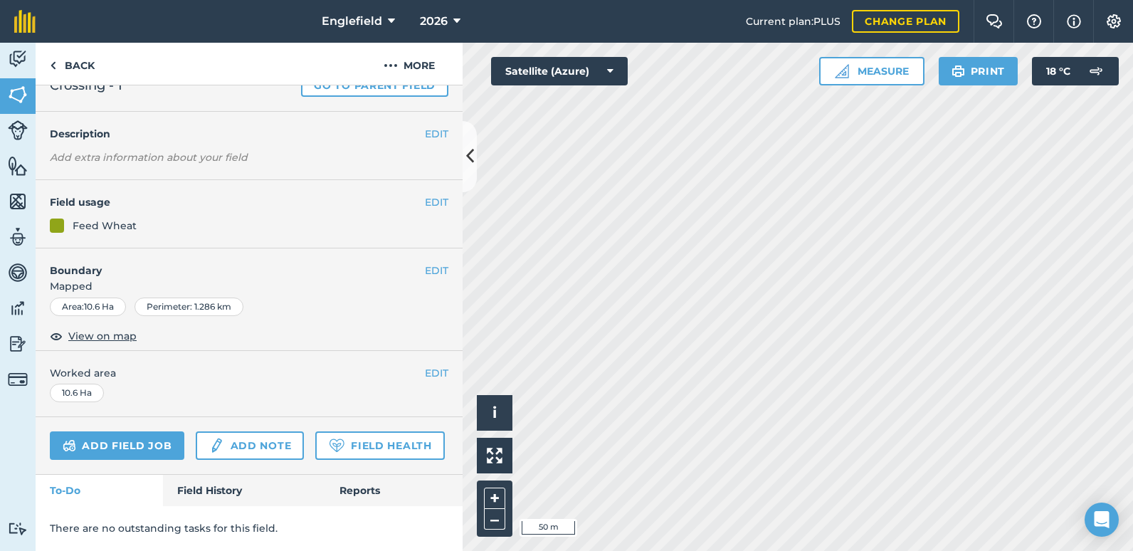
scroll to position [92, 0]
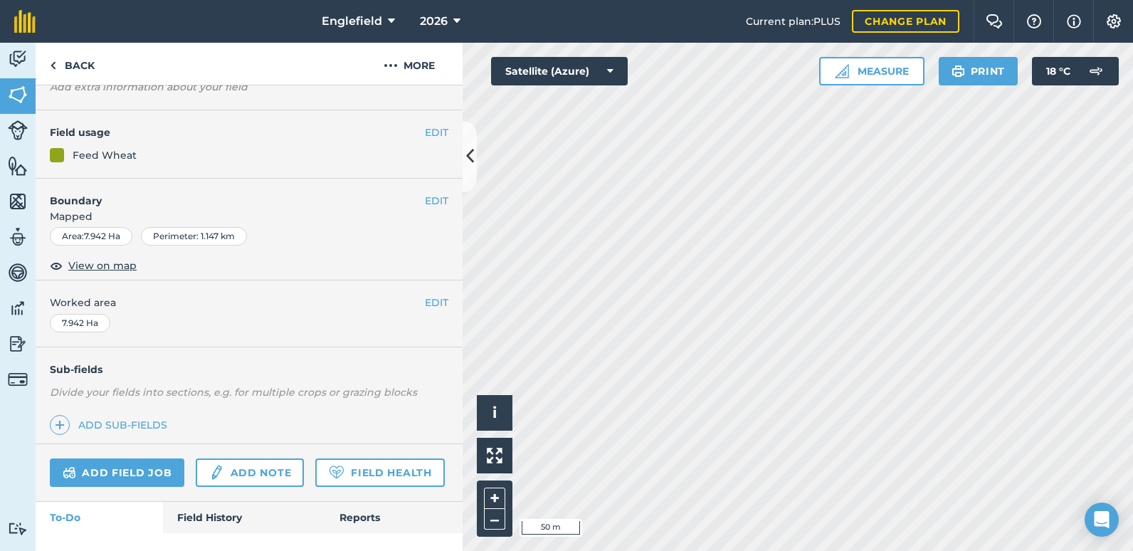
scroll to position [159, 0]
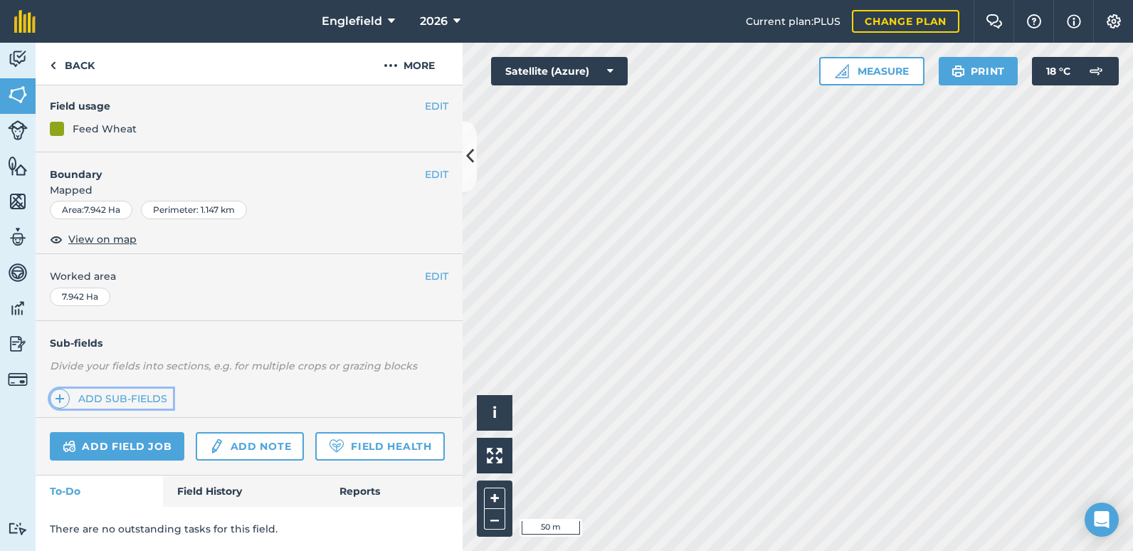
click at [124, 388] on link "Add sub-fields" at bounding box center [111, 398] width 123 height 20
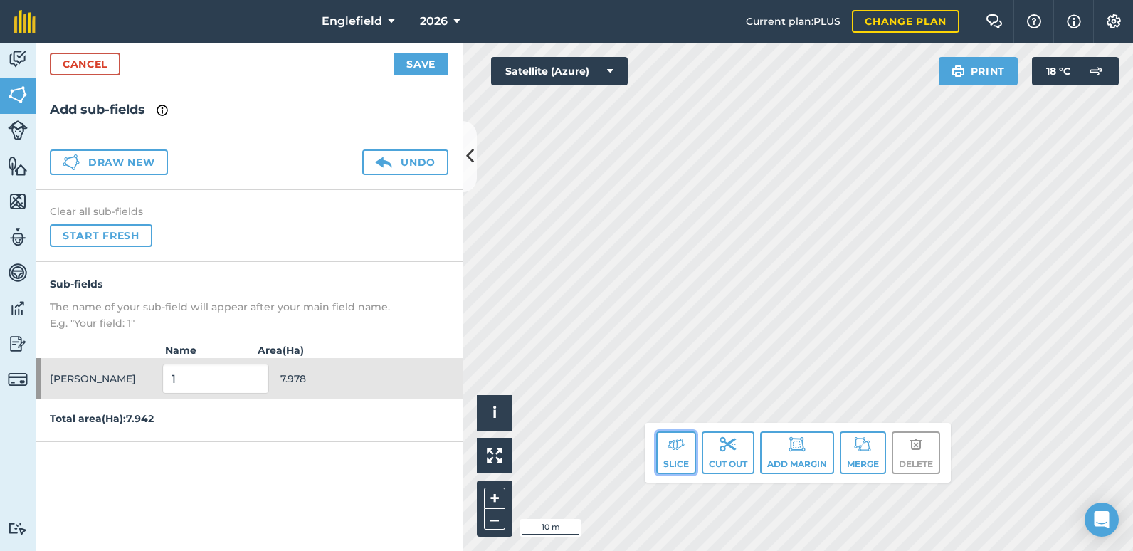
click at [675, 452] on img at bounding box center [675, 443] width 17 height 17
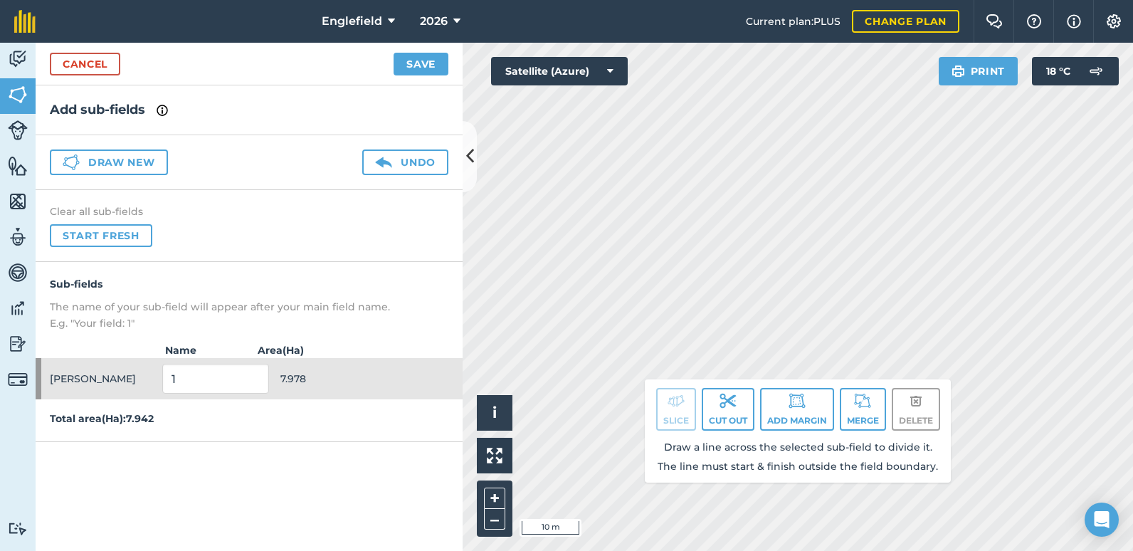
click at [960, 31] on div "Englefield 2026 Current plan : PLUS Change plan Farm Chat Help Info Settings En…" at bounding box center [566, 275] width 1133 height 551
click at [1005, 0] on html "Englefield 2026 Current plan : PLUS Change plan Farm Chat Help Info Settings En…" at bounding box center [566, 275] width 1133 height 551
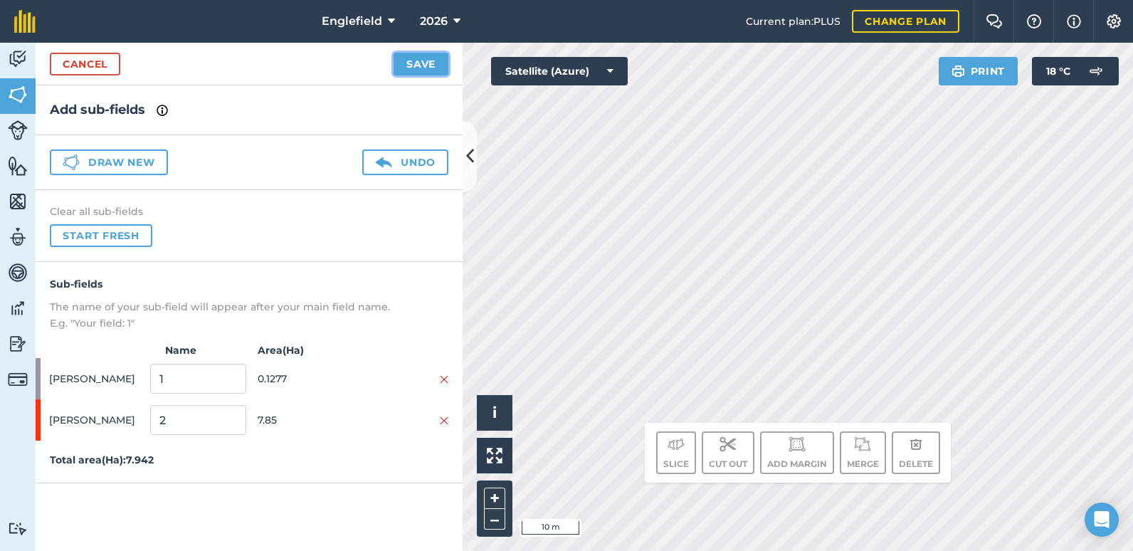
drag, startPoint x: 516, startPoint y: 300, endPoint x: 423, endPoint y: 63, distance: 253.6
click at [423, 63] on button "Save" at bounding box center [420, 64] width 55 height 23
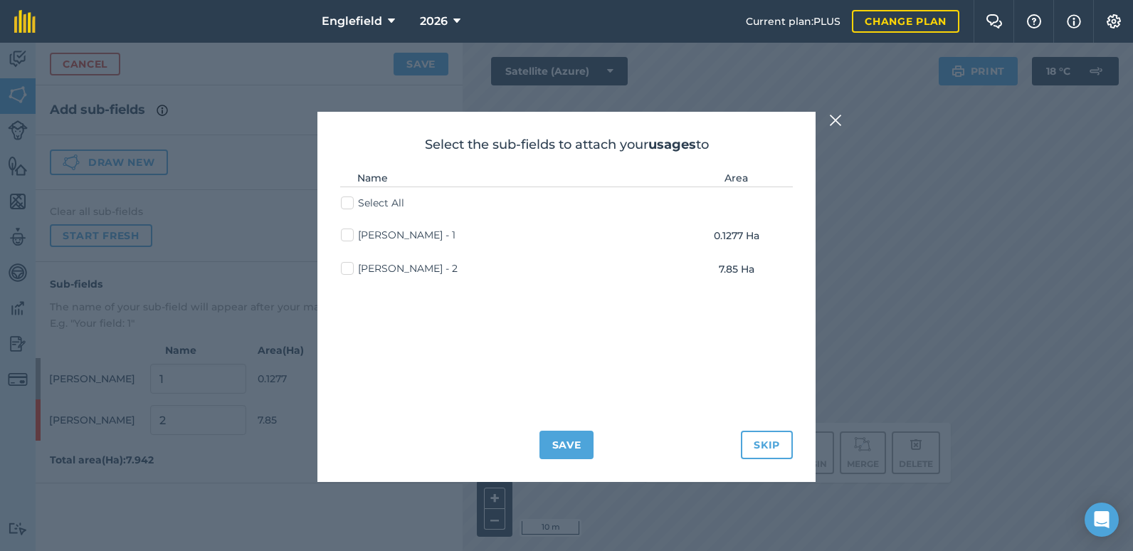
click at [347, 230] on label "[PERSON_NAME] - 1" at bounding box center [398, 235] width 115 height 15
click at [347, 230] on input "[PERSON_NAME] - 1" at bounding box center [345, 232] width 9 height 9
checkbox input "true"
click at [579, 450] on button "Save" at bounding box center [566, 444] width 55 height 28
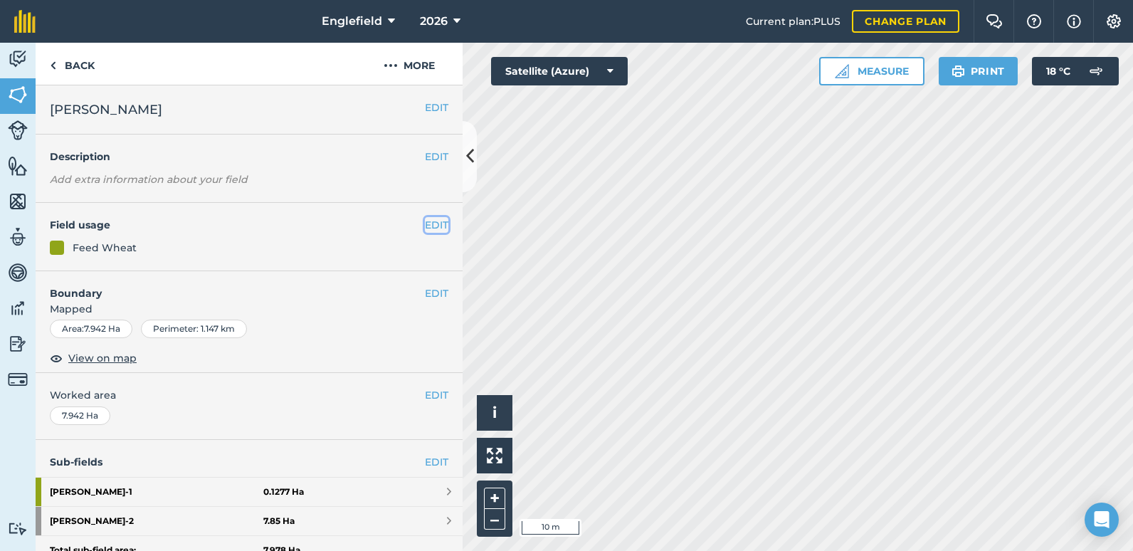
click at [425, 223] on button "EDIT" at bounding box center [436, 225] width 23 height 16
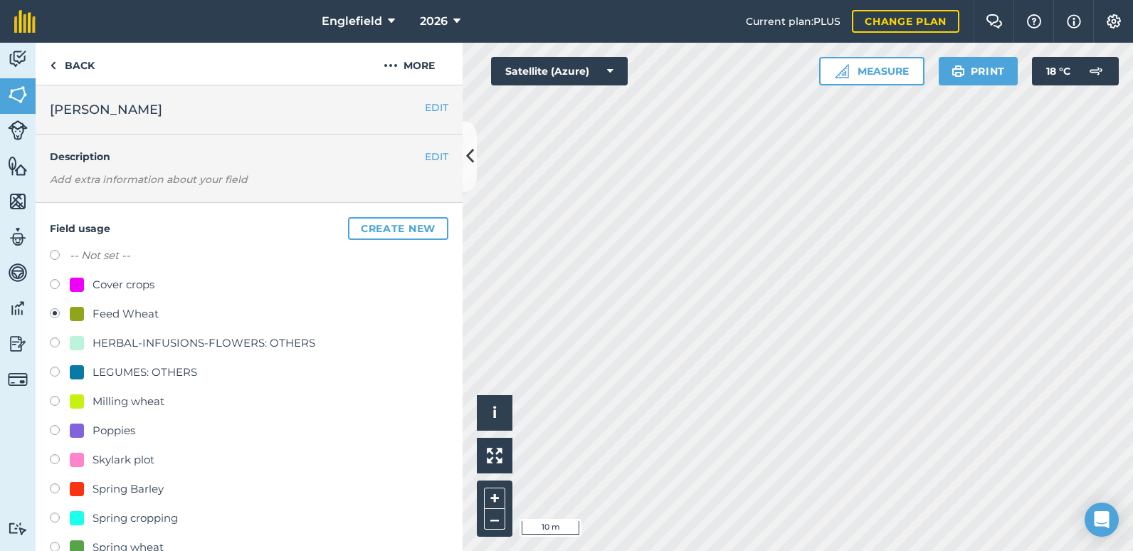
click at [55, 373] on label at bounding box center [60, 373] width 20 height 14
radio input "true"
radio input "false"
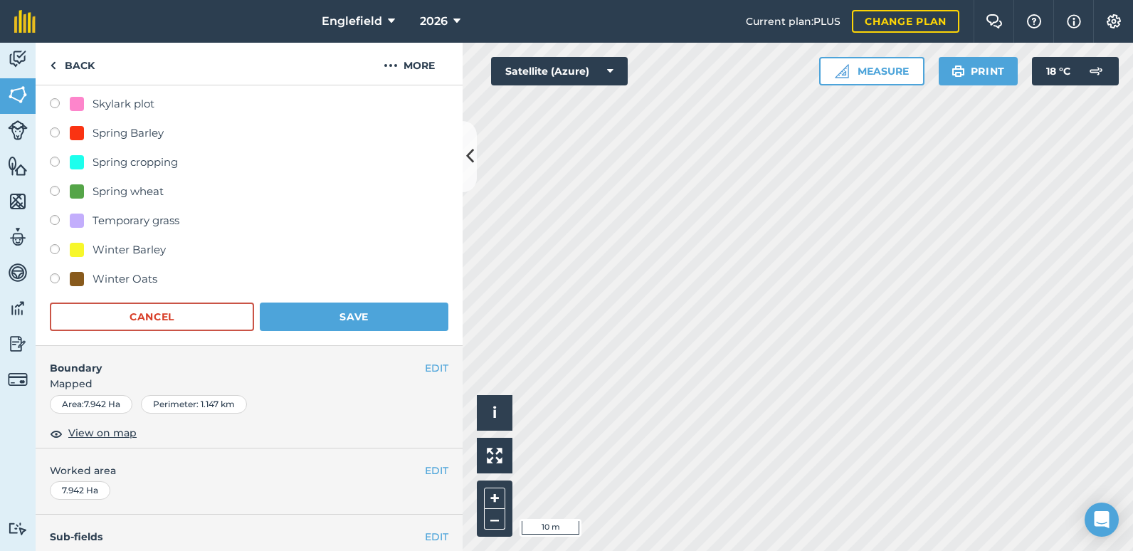
click at [300, 383] on span "Mapped" at bounding box center [249, 384] width 427 height 16
click at [318, 312] on button "Save" at bounding box center [354, 316] width 189 height 28
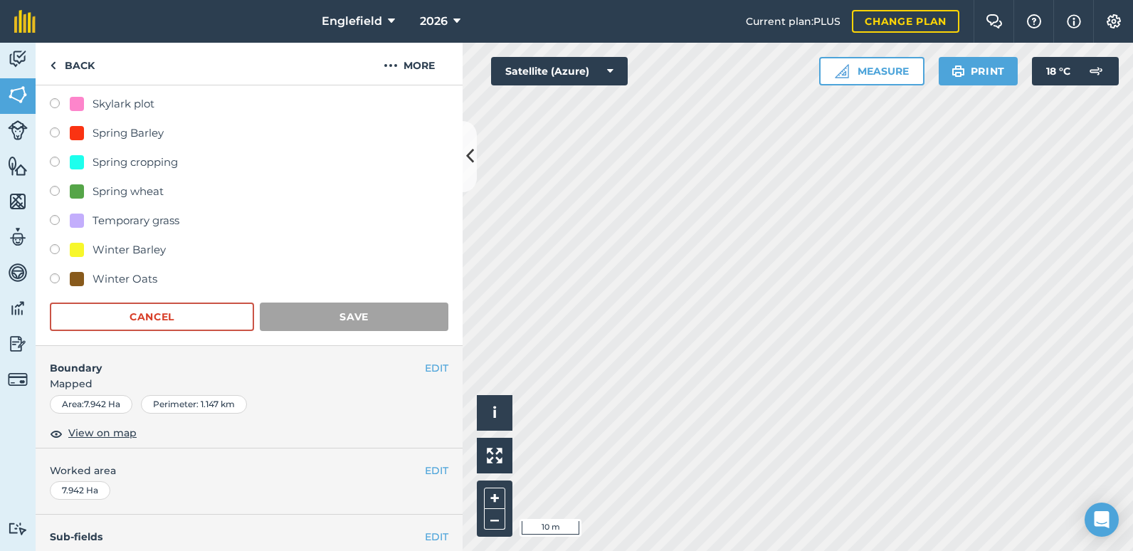
scroll to position [226, 0]
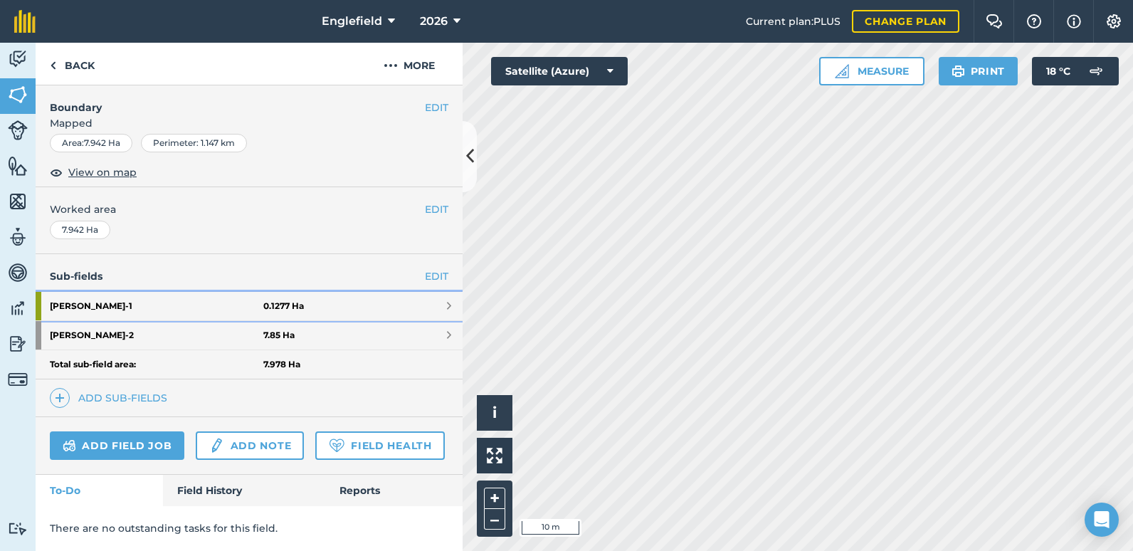
click at [274, 300] on strong "0.1277 Ha" at bounding box center [283, 305] width 41 height 11
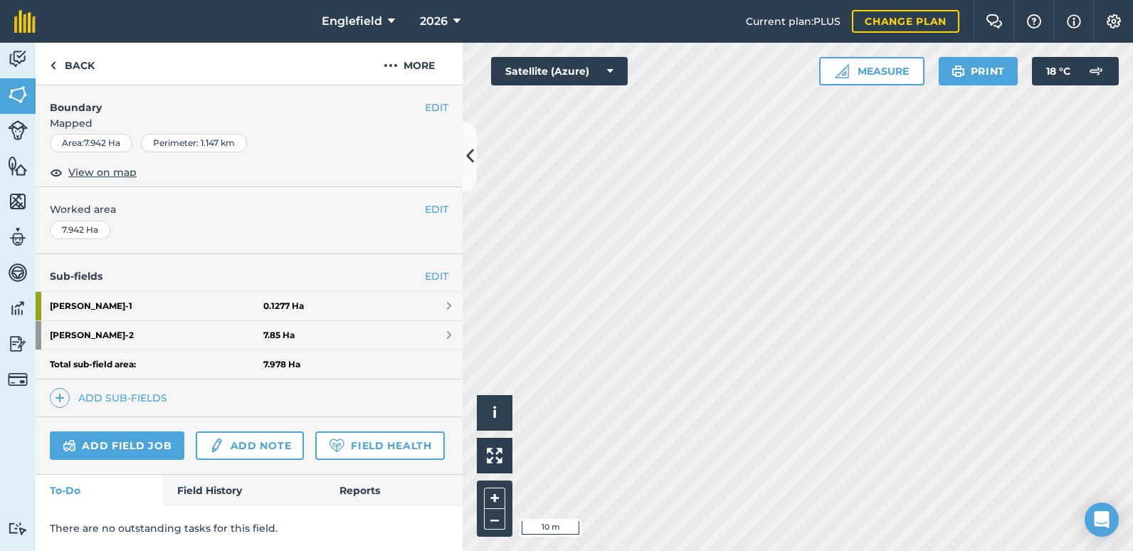
scroll to position [92, 0]
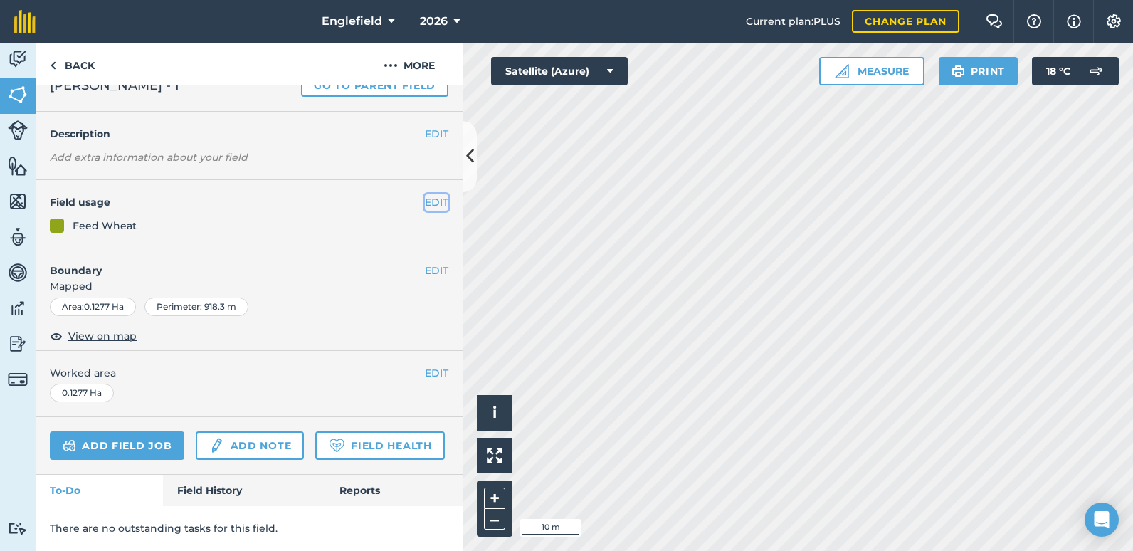
click at [425, 194] on button "EDIT" at bounding box center [436, 202] width 23 height 16
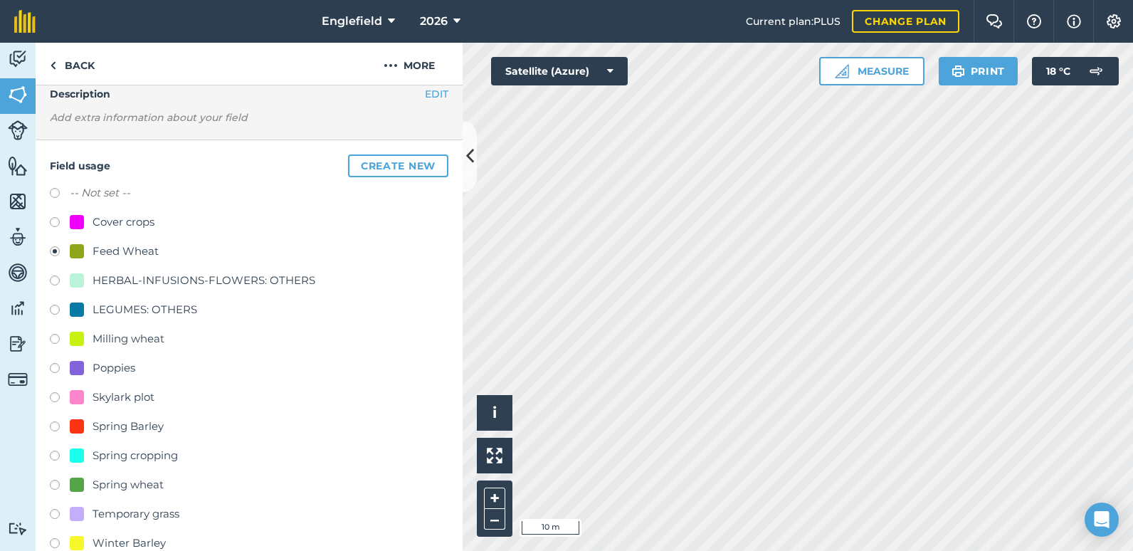
click at [51, 311] on label at bounding box center [60, 311] width 20 height 14
radio input "true"
radio input "false"
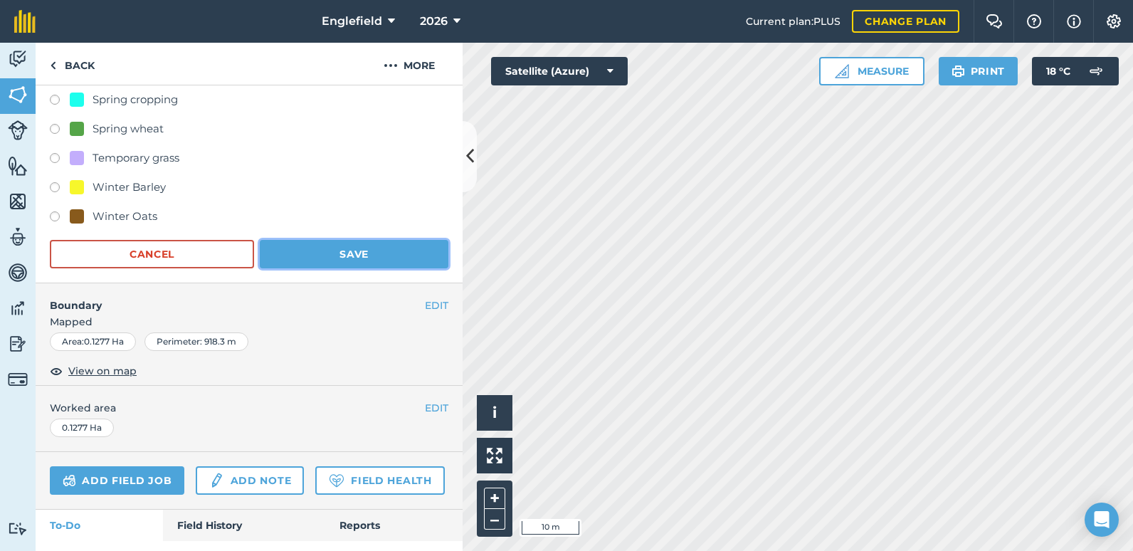
click at [307, 256] on button "Save" at bounding box center [354, 254] width 189 height 28
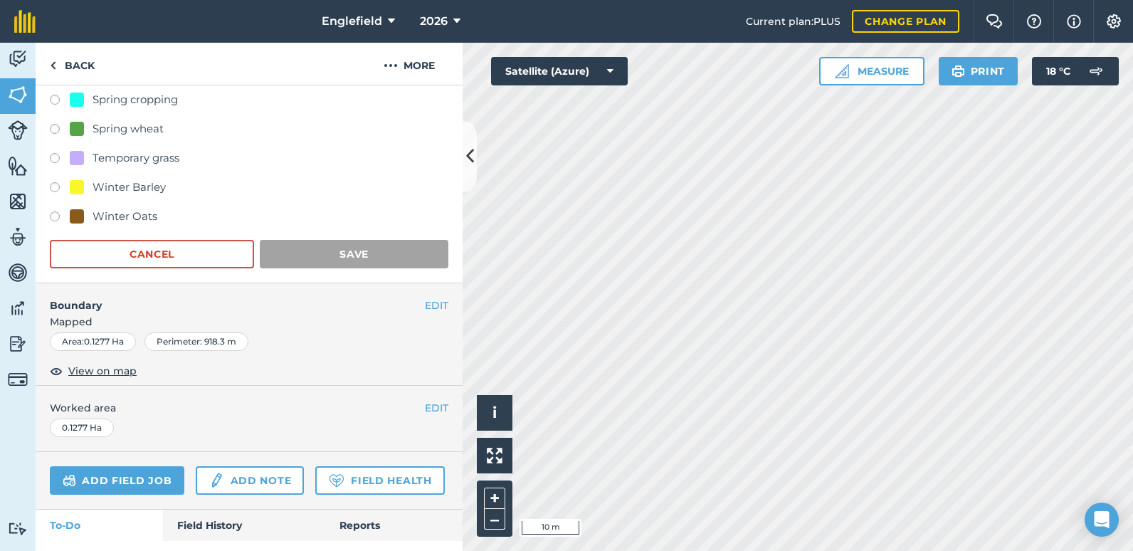
scroll to position [92, 0]
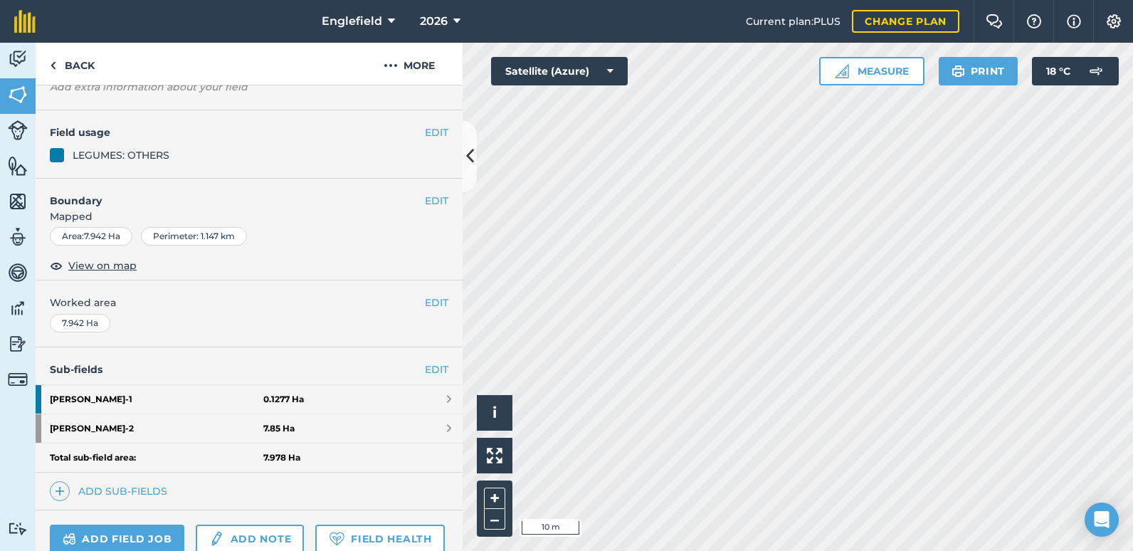
scroll to position [226, 0]
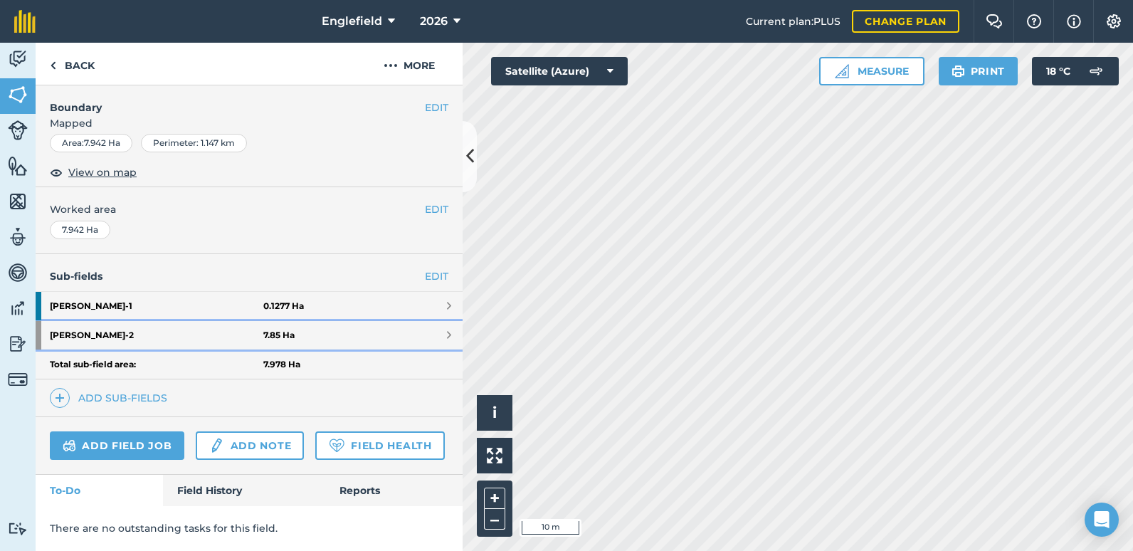
click at [104, 321] on strong "[PERSON_NAME] - 2" at bounding box center [156, 335] width 213 height 28
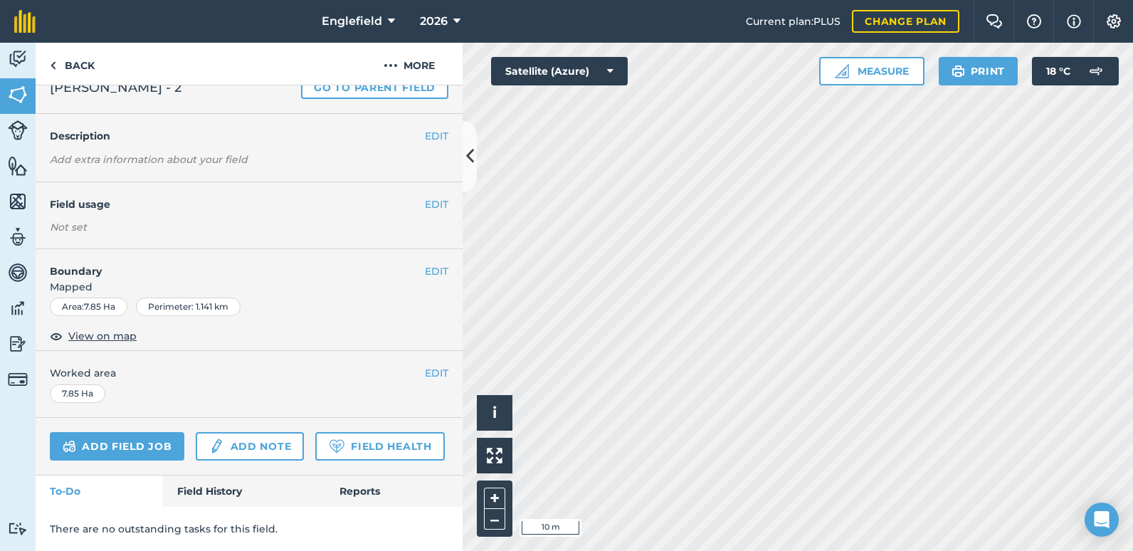
scroll to position [90, 0]
click at [425, 196] on button "EDIT" at bounding box center [436, 204] width 23 height 16
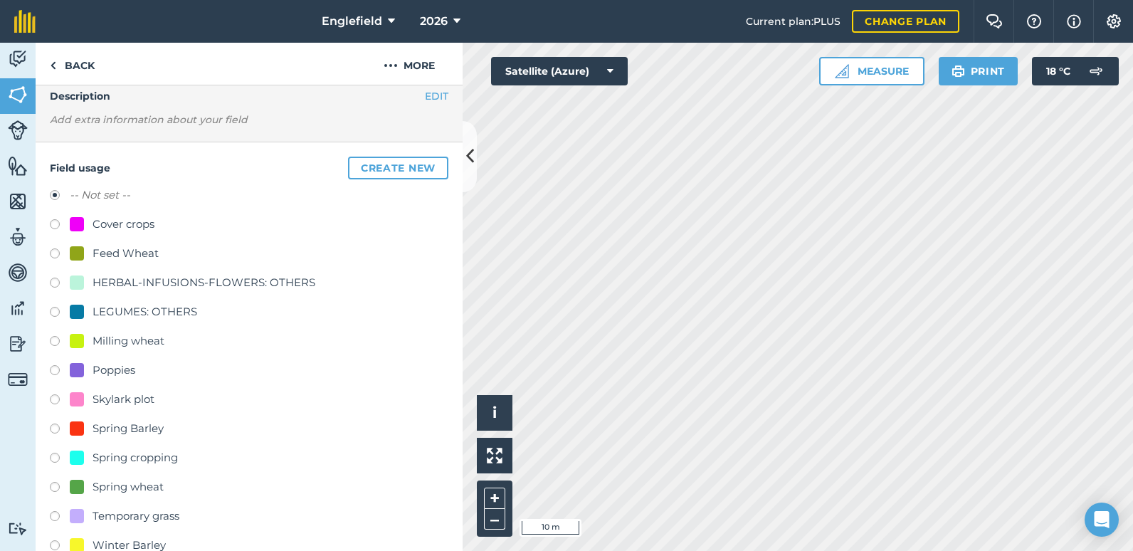
click at [53, 254] on label at bounding box center [60, 255] width 20 height 14
radio input "true"
radio input "false"
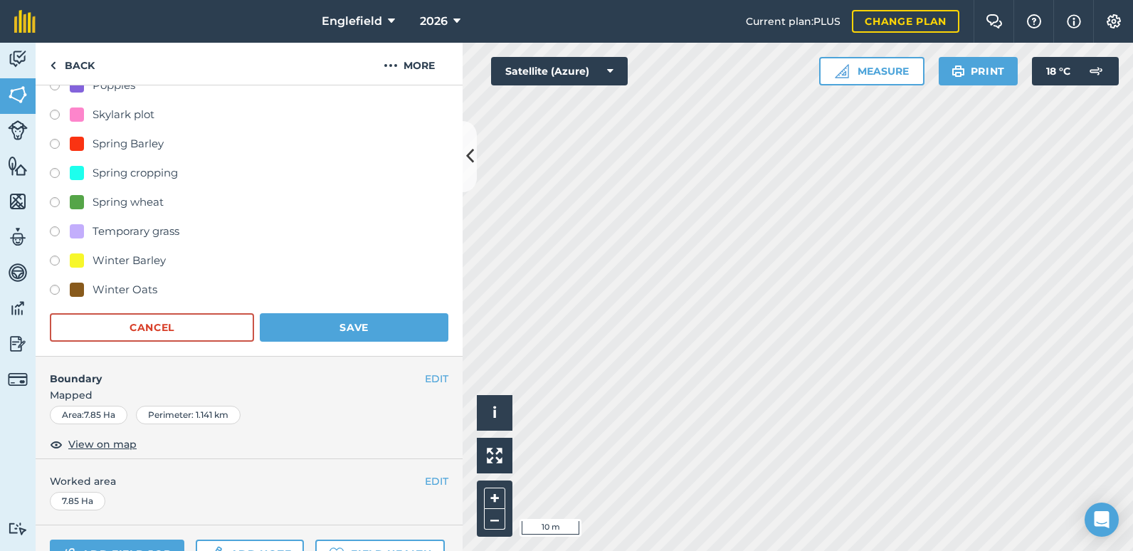
scroll to position [446, 0]
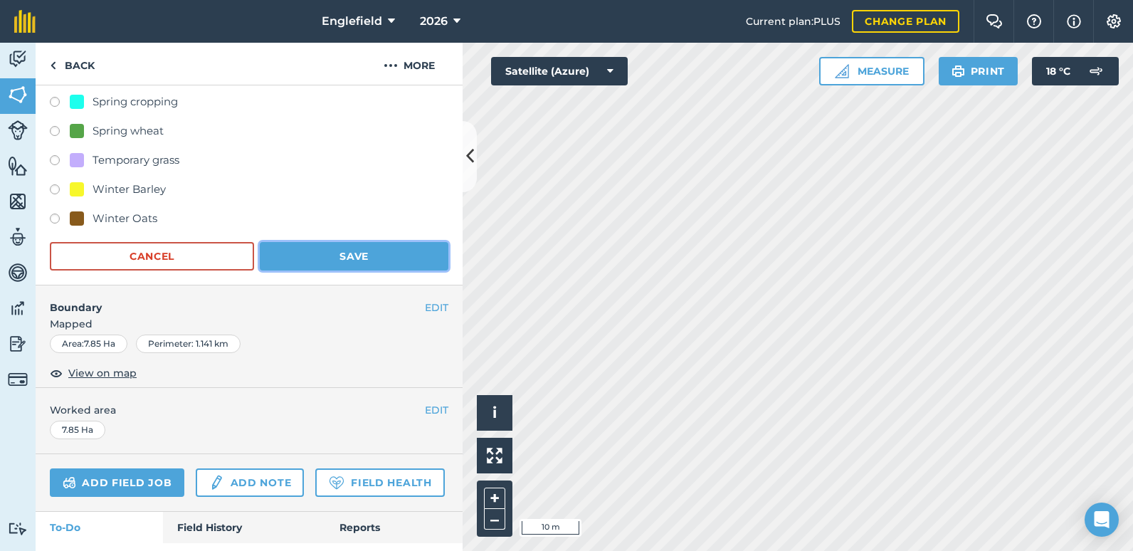
click at [321, 256] on button "Save" at bounding box center [354, 256] width 189 height 28
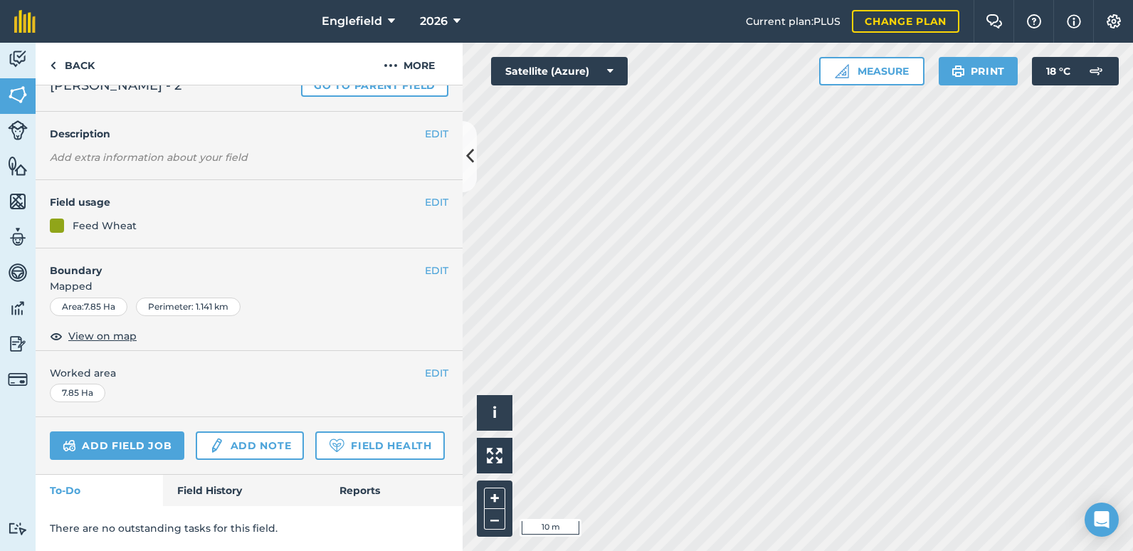
scroll to position [21, 0]
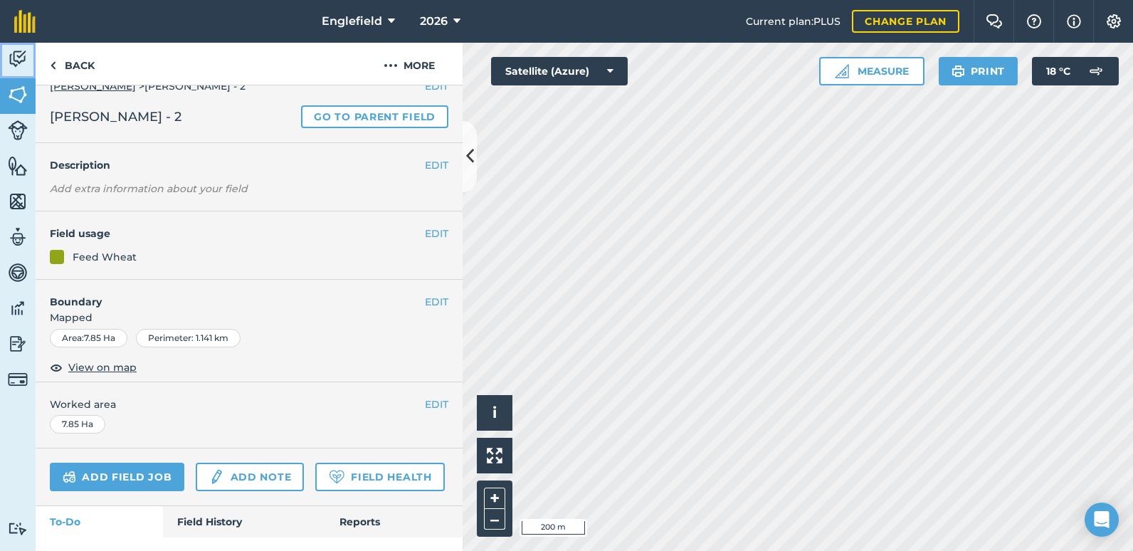
click at [9, 53] on img at bounding box center [18, 58] width 20 height 21
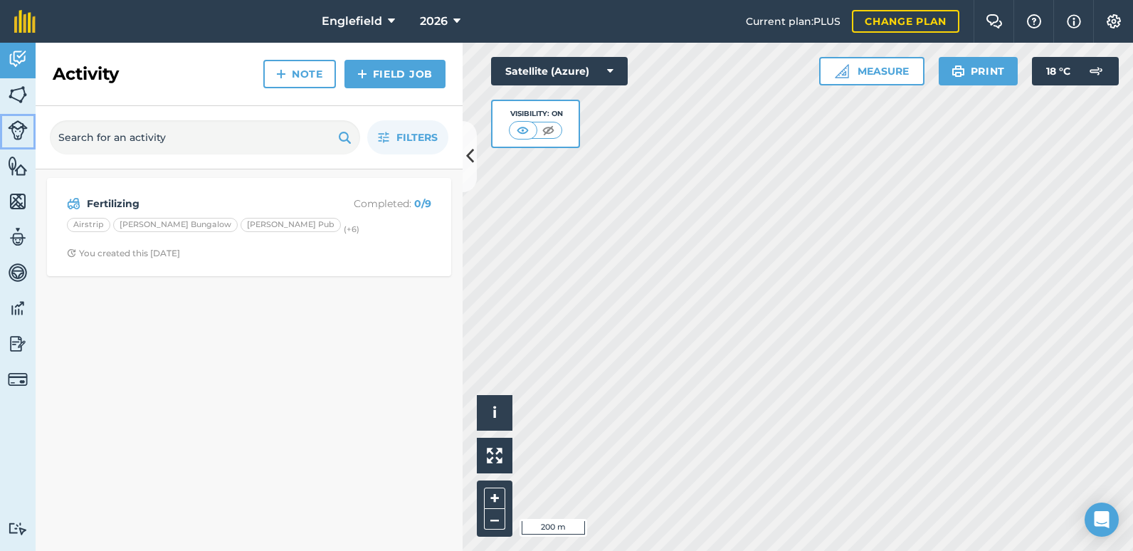
click at [21, 131] on img at bounding box center [18, 130] width 20 height 20
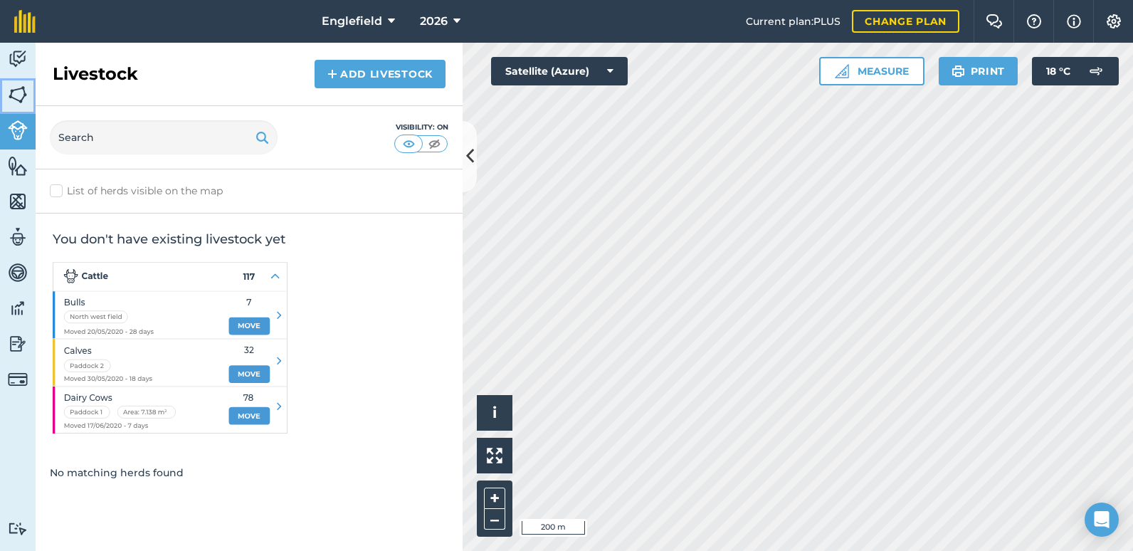
click at [16, 97] on img at bounding box center [18, 94] width 20 height 21
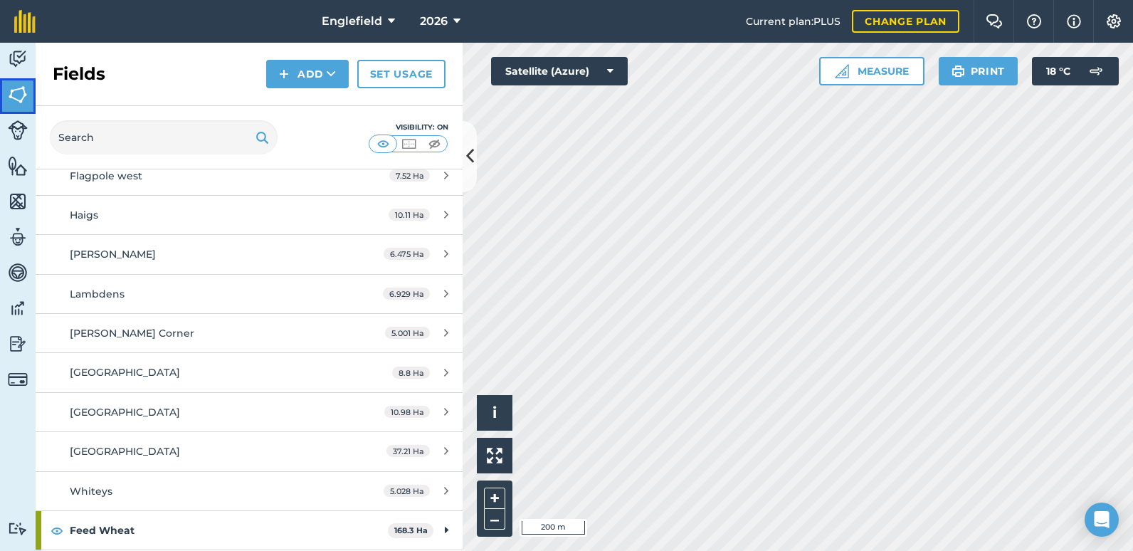
scroll to position [427, 0]
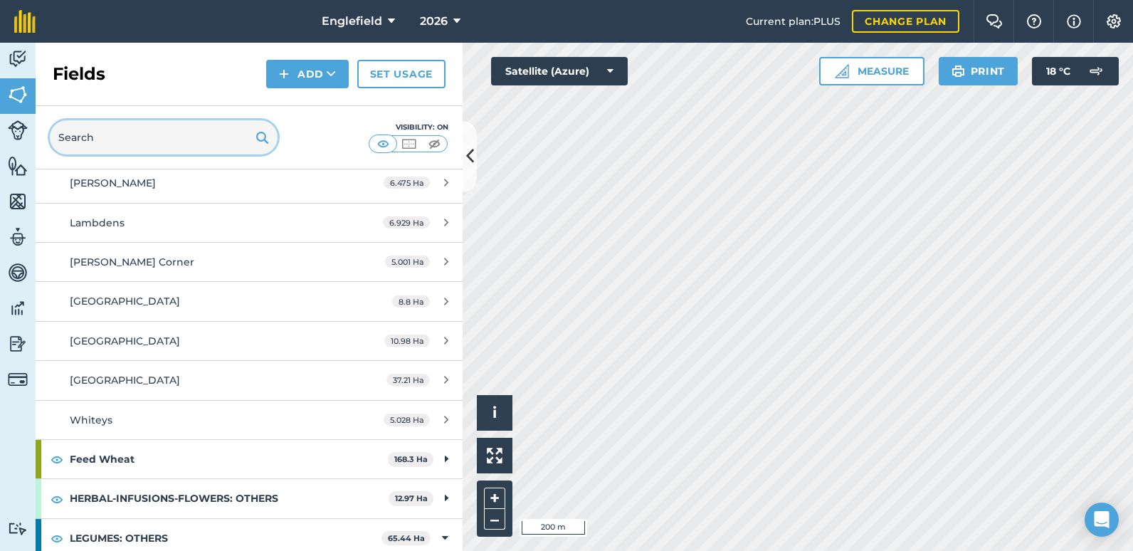
click at [171, 136] on input "text" at bounding box center [164, 137] width 228 height 34
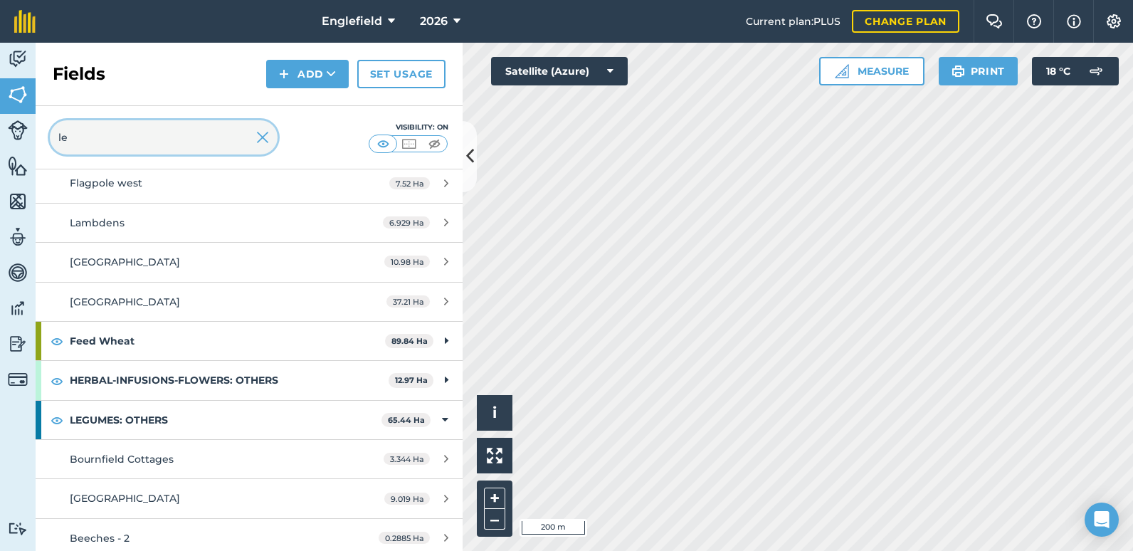
scroll to position [196, 0]
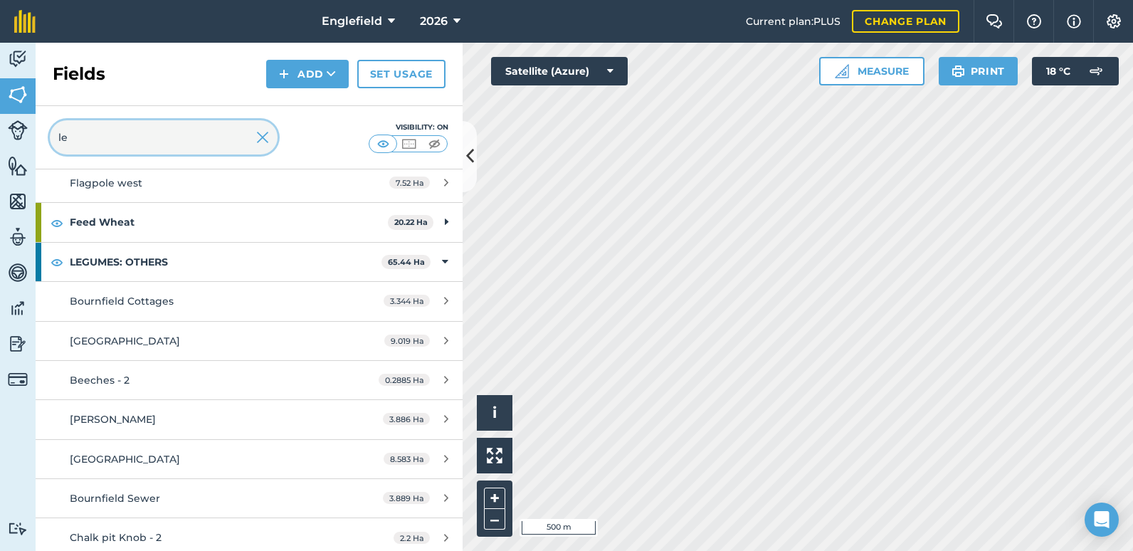
type input "le"
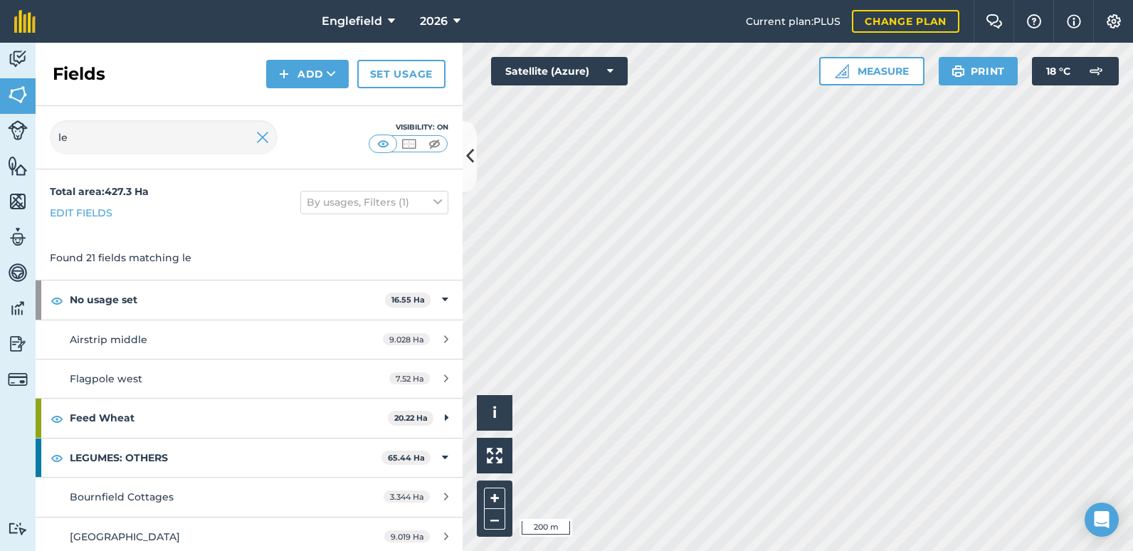
scroll to position [71, 0]
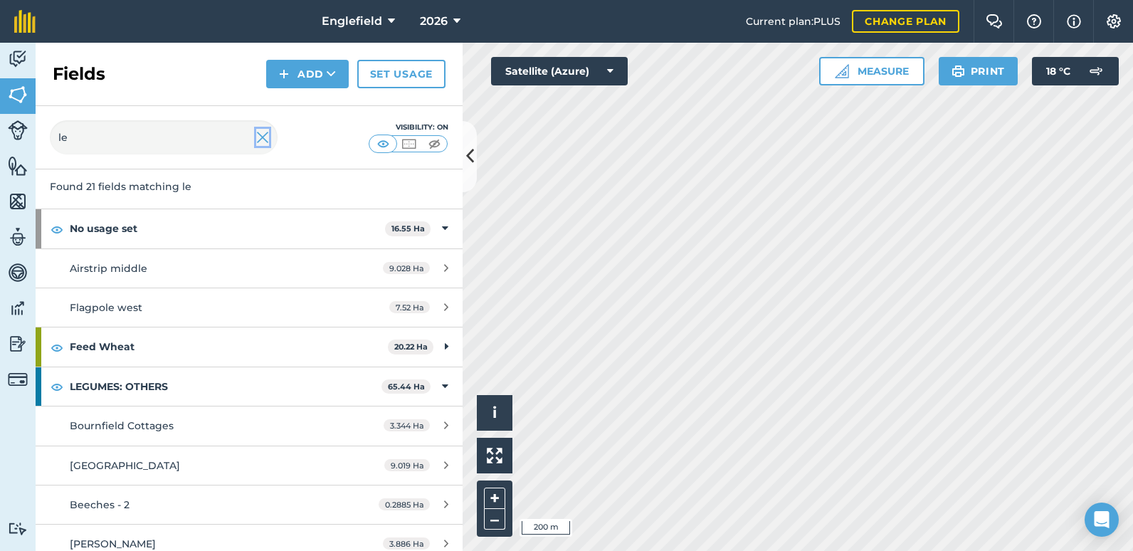
click at [259, 137] on img at bounding box center [262, 137] width 13 height 17
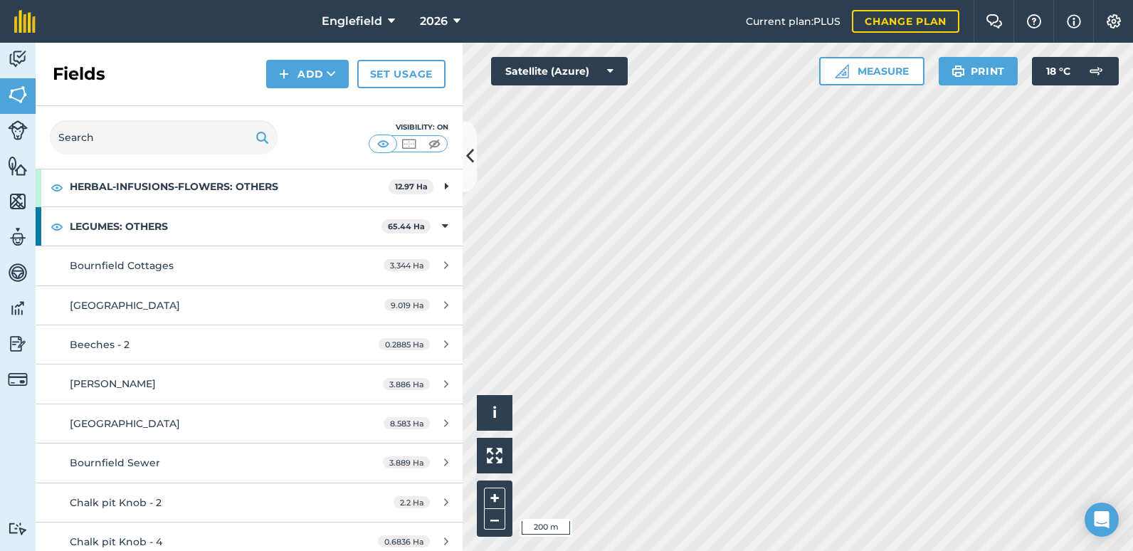
scroll to position [596, 0]
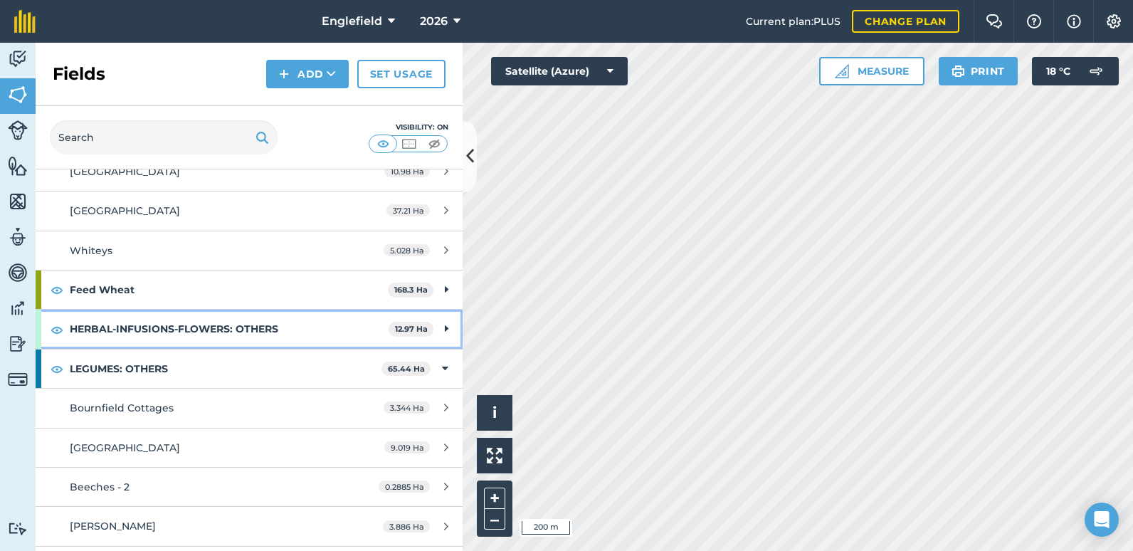
click at [426, 328] on div "HERBAL-INFUSIONS-FLOWERS: OTHERS 12.97 Ha" at bounding box center [249, 328] width 427 height 38
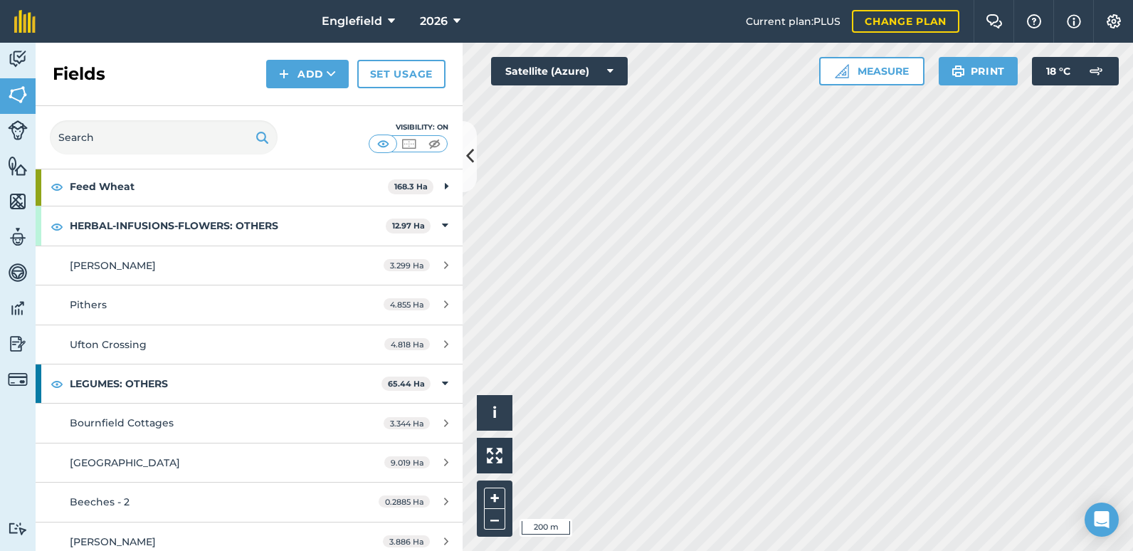
scroll to position [770, 0]
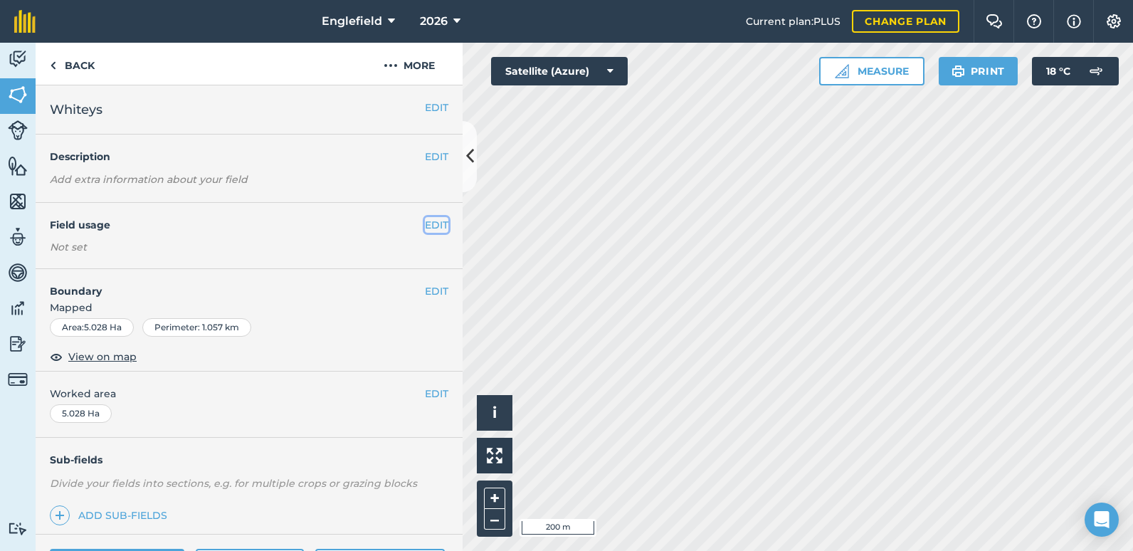
click at [425, 226] on button "EDIT" at bounding box center [436, 225] width 23 height 16
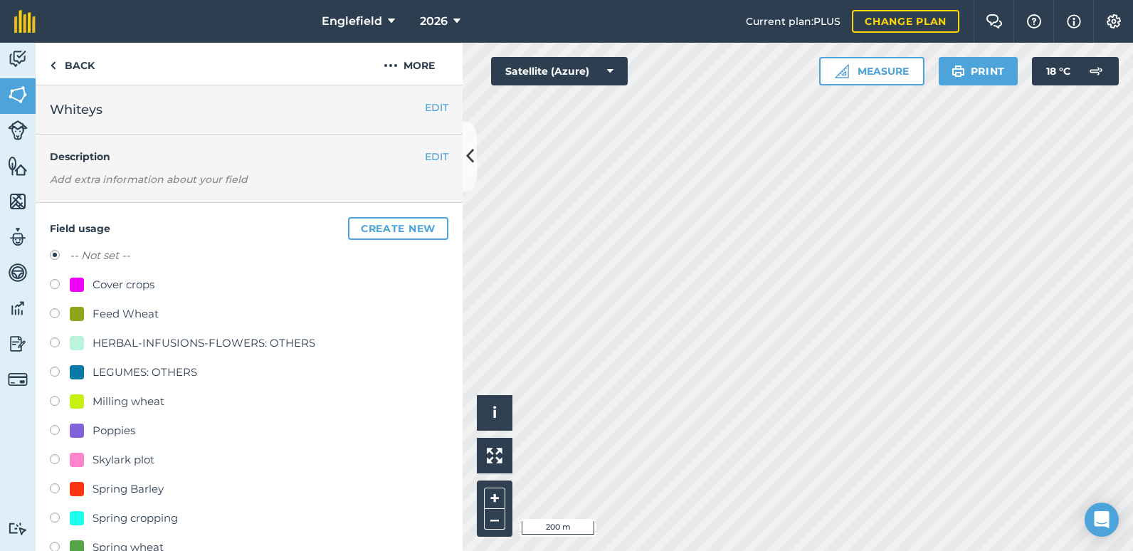
click at [56, 371] on label at bounding box center [60, 373] width 20 height 14
radio input "true"
radio input "false"
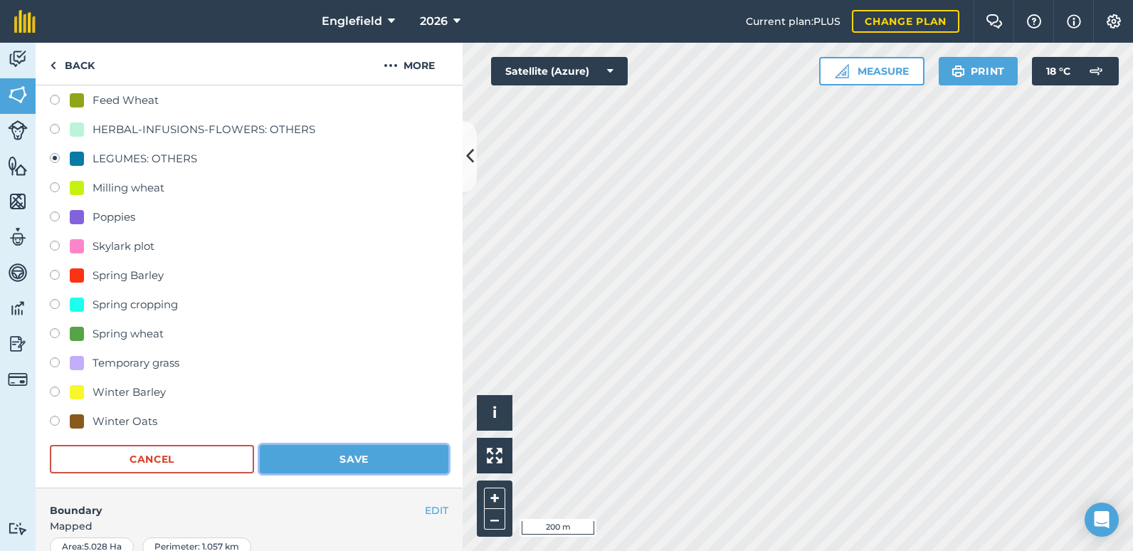
click at [351, 453] on button "Save" at bounding box center [354, 459] width 189 height 28
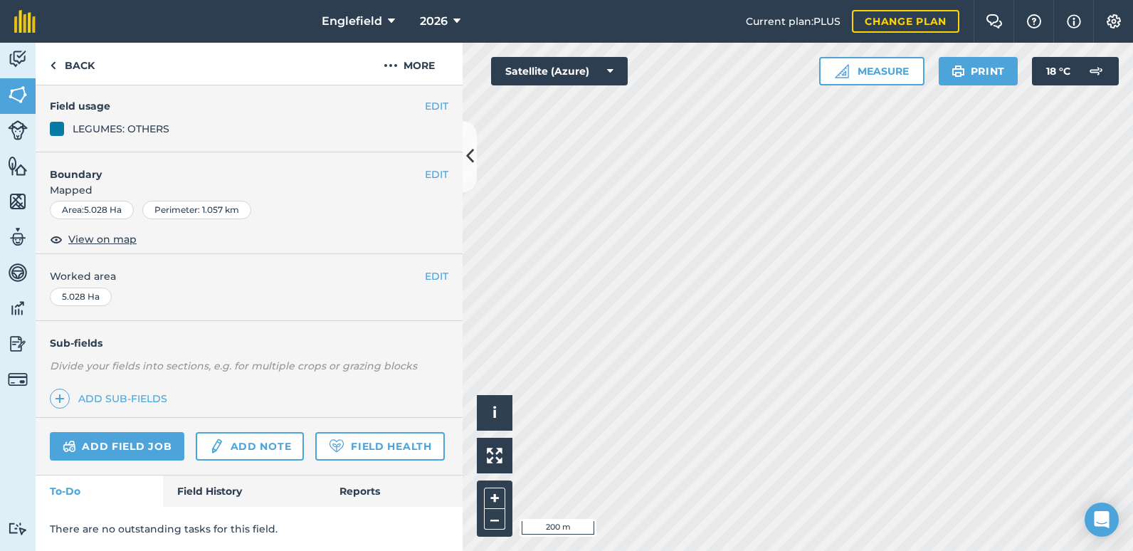
scroll to position [159, 0]
click at [61, 58] on link "Back" at bounding box center [72, 64] width 73 height 42
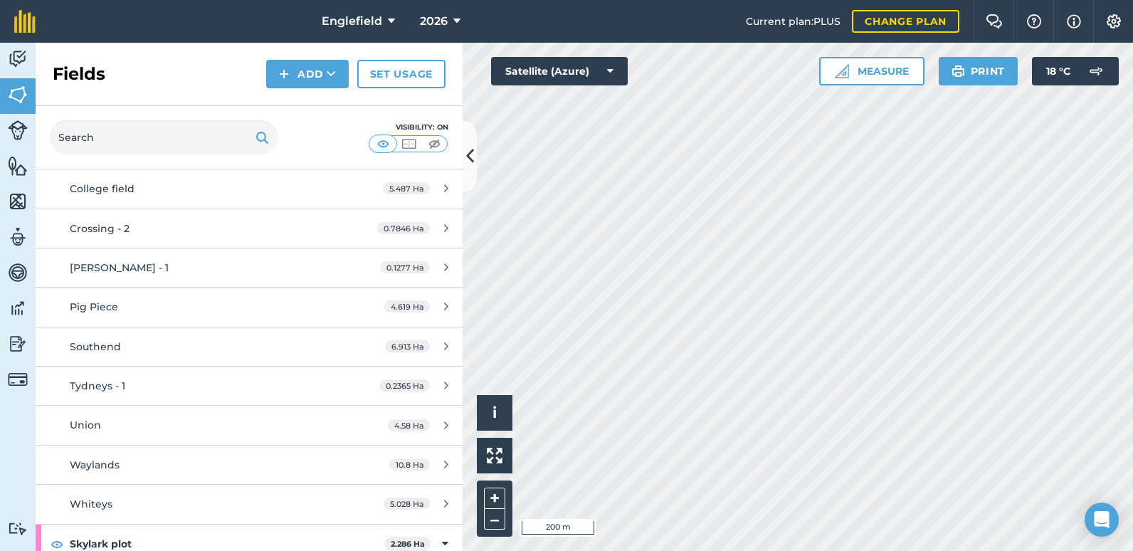
scroll to position [854, 0]
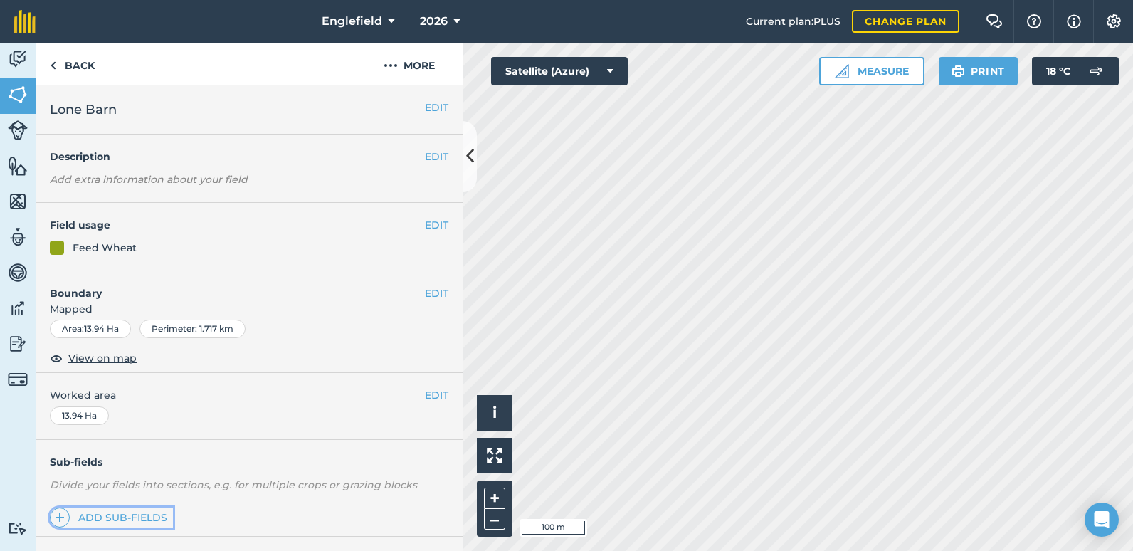
click at [124, 516] on link "Add sub-fields" at bounding box center [111, 517] width 123 height 20
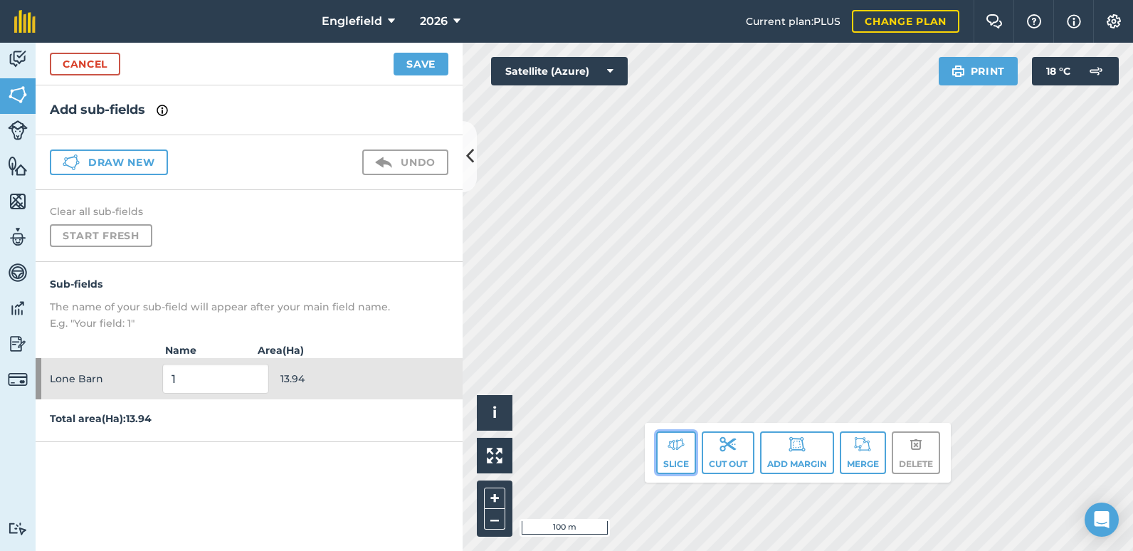
click at [672, 458] on button "Slice" at bounding box center [676, 452] width 40 height 43
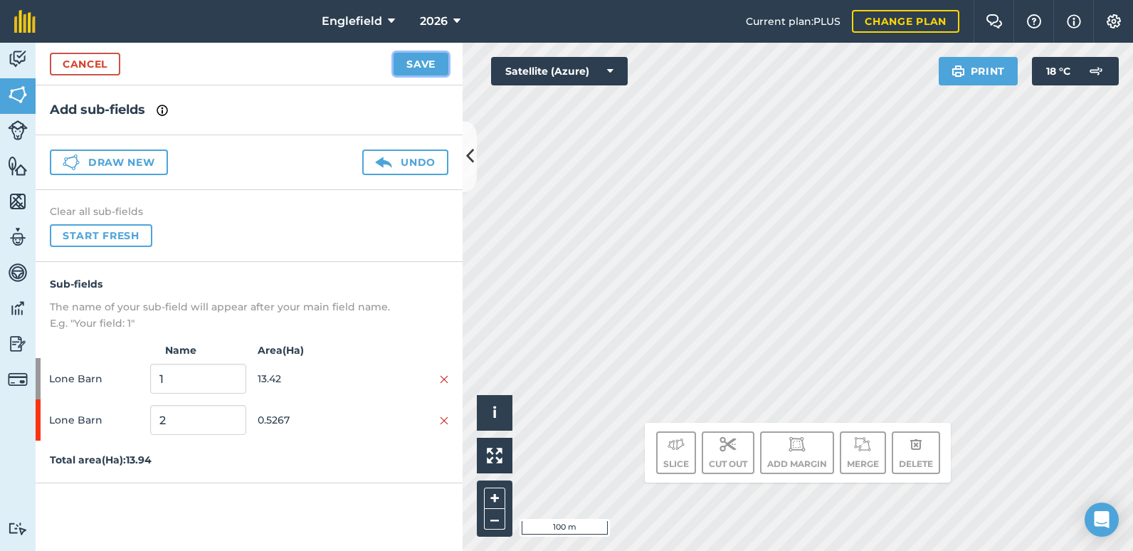
drag, startPoint x: 709, startPoint y: 394, endPoint x: 427, endPoint y: 65, distance: 433.4
click at [427, 65] on button "Save" at bounding box center [420, 64] width 55 height 23
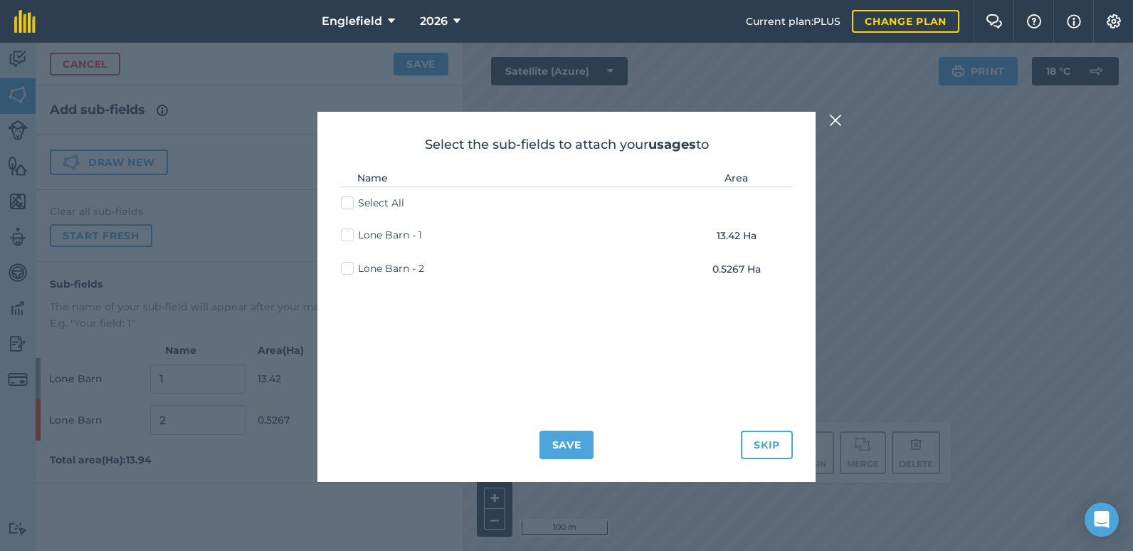
click at [347, 233] on label "Lone Barn - 1" at bounding box center [381, 235] width 81 height 15
click at [347, 233] on input "Lone Barn - 1" at bounding box center [345, 232] width 9 height 9
checkbox input "true"
click at [575, 449] on button "Save" at bounding box center [566, 444] width 55 height 28
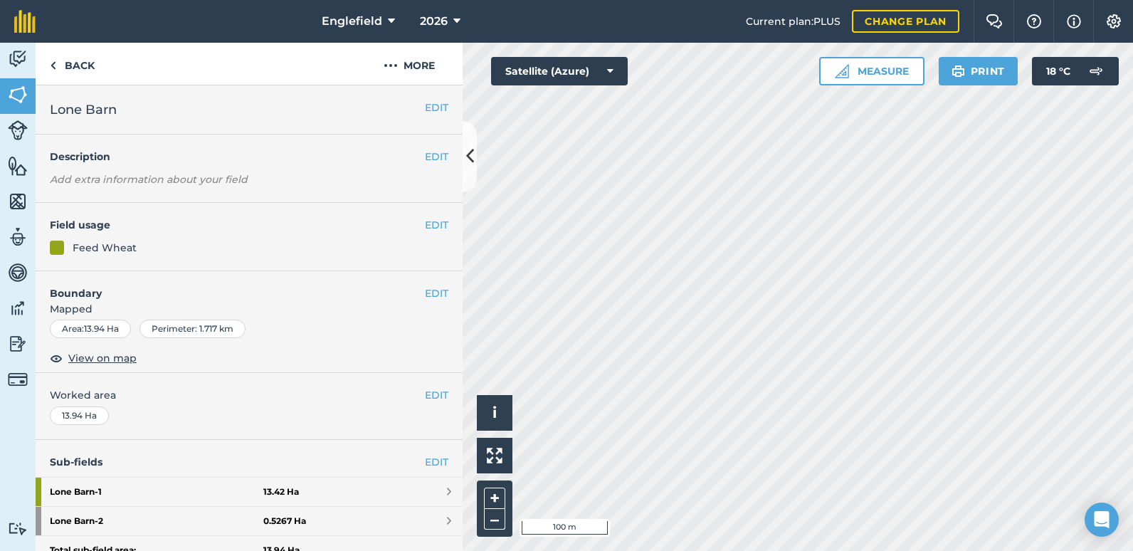
scroll to position [71, 0]
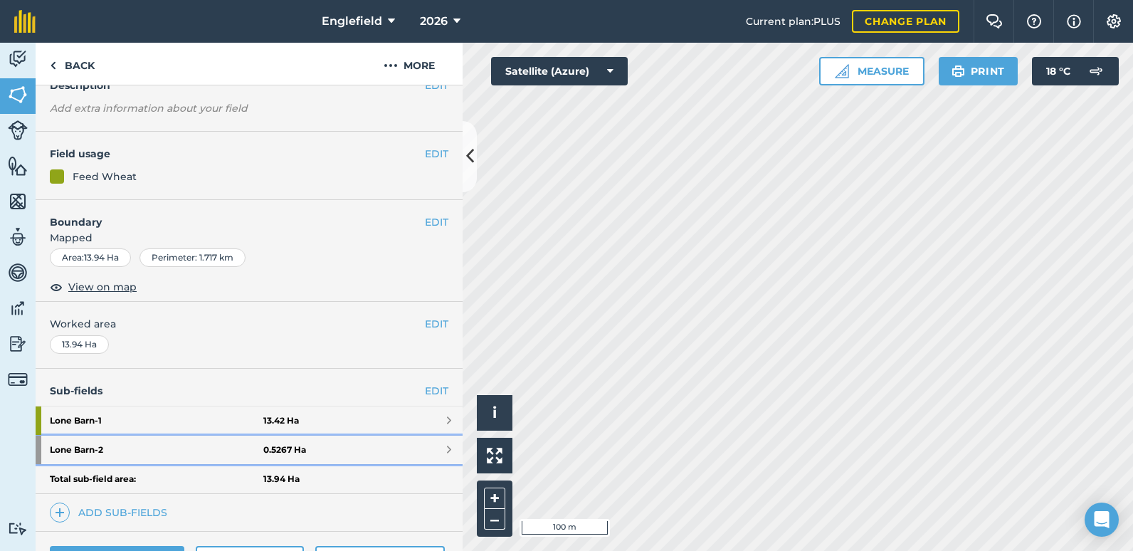
click at [270, 452] on strong "0.5267 Ha" at bounding box center [284, 449] width 43 height 11
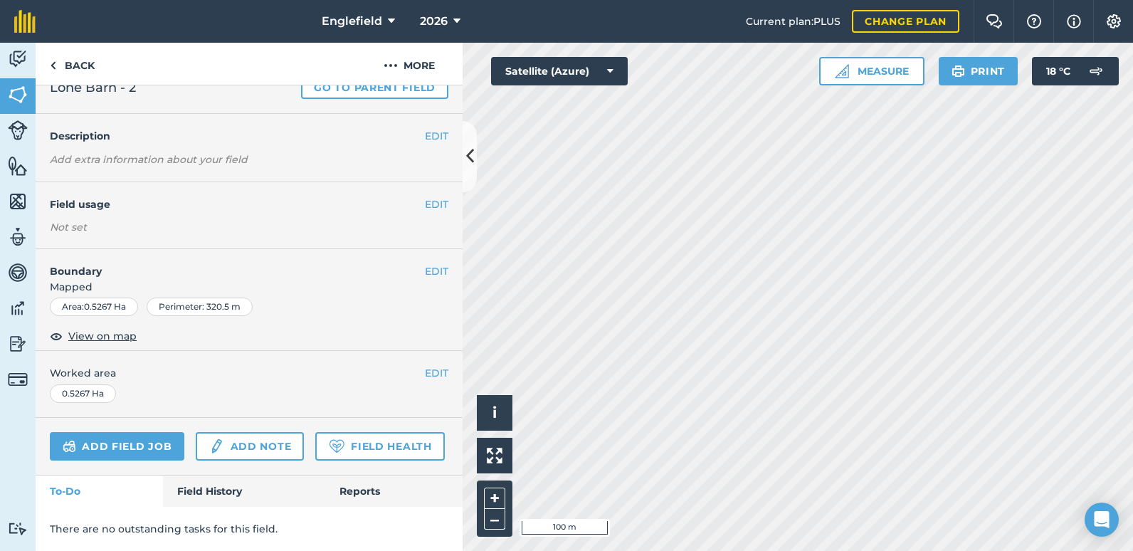
scroll to position [90, 0]
click at [428, 196] on button "EDIT" at bounding box center [436, 204] width 23 height 16
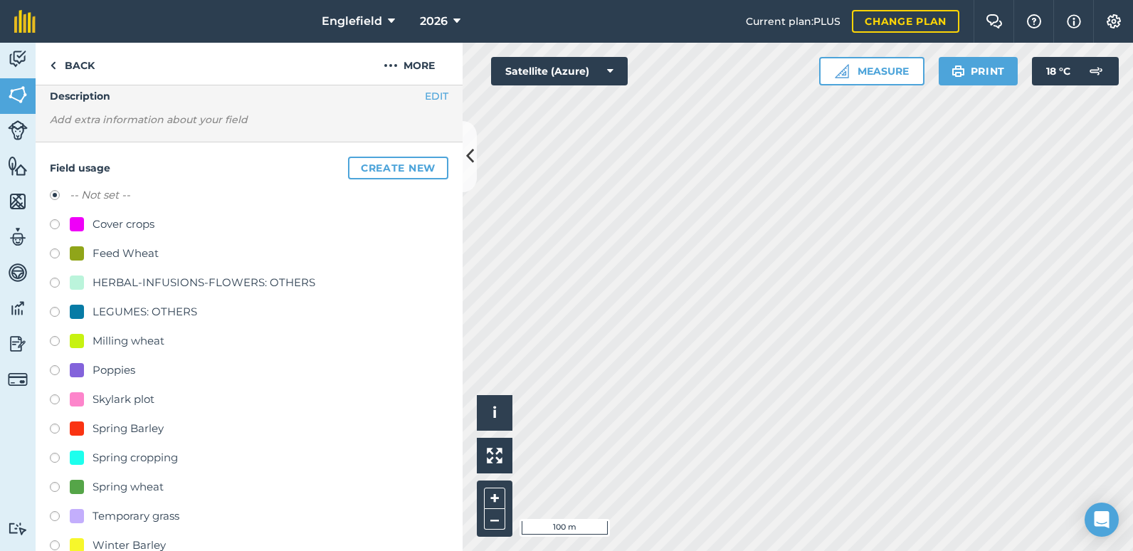
scroll to position [161, 0]
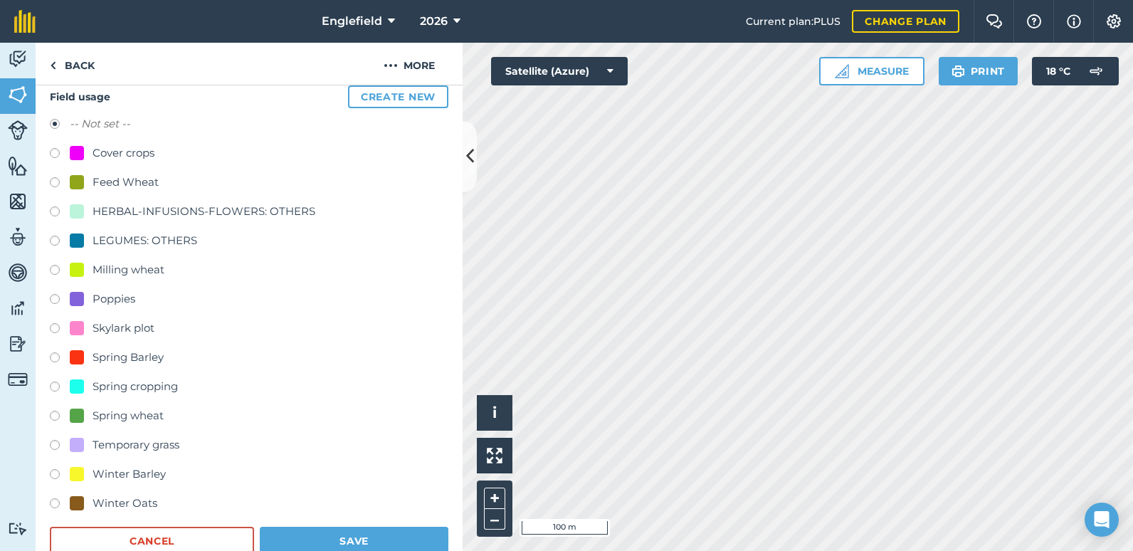
click at [54, 211] on label at bounding box center [60, 213] width 20 height 14
radio input "true"
radio input "false"
click at [356, 539] on button "Save" at bounding box center [354, 540] width 189 height 28
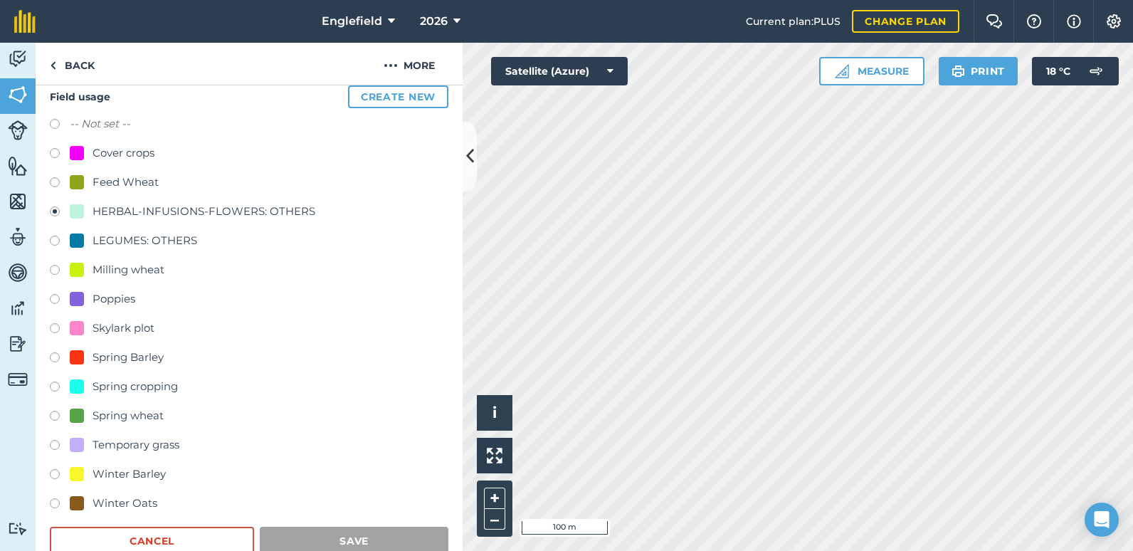
scroll to position [92, 0]
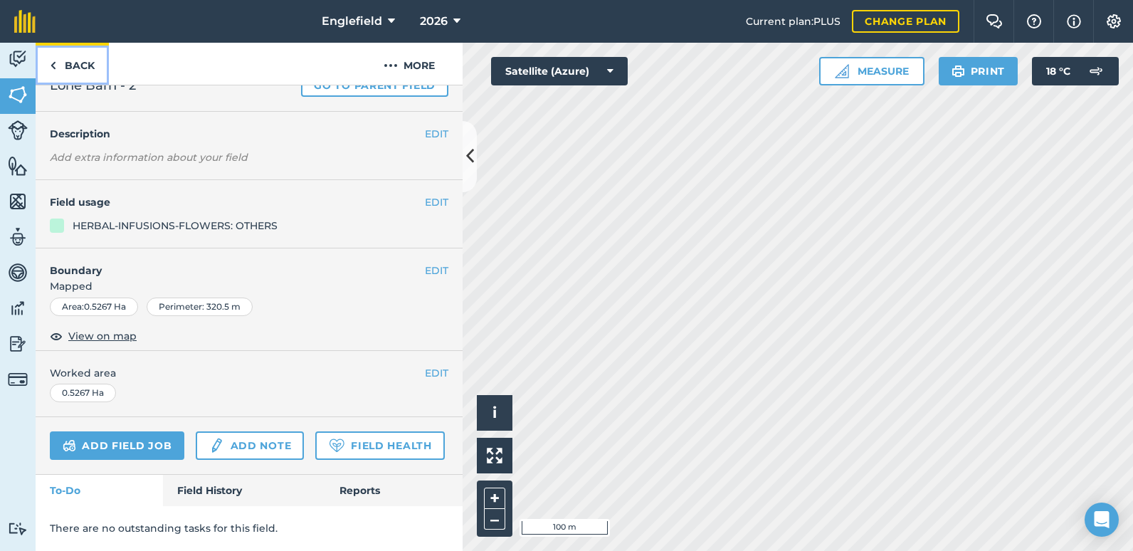
click at [77, 63] on link "Back" at bounding box center [72, 64] width 73 height 42
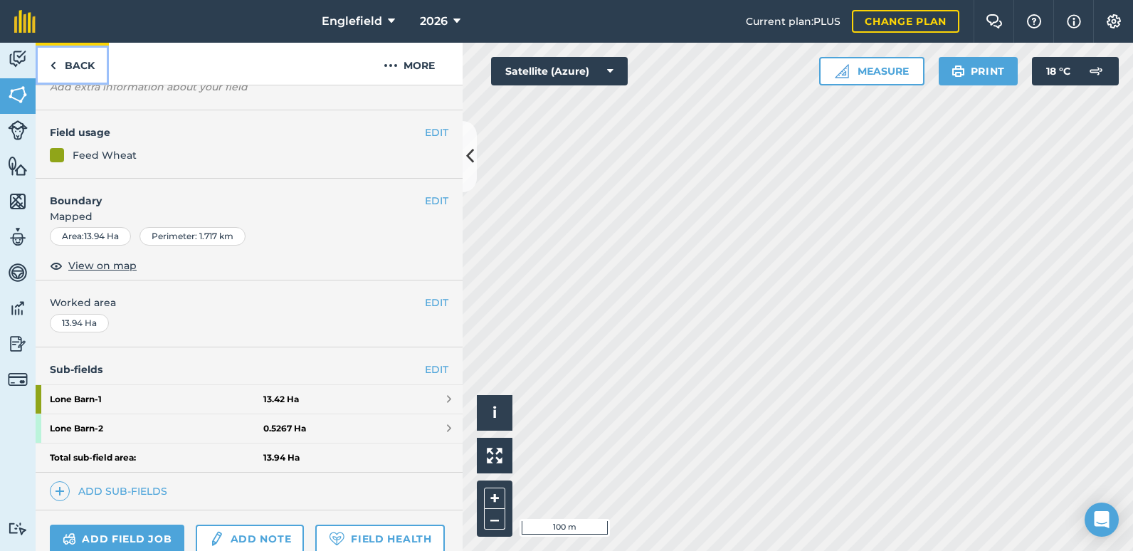
scroll to position [132, 0]
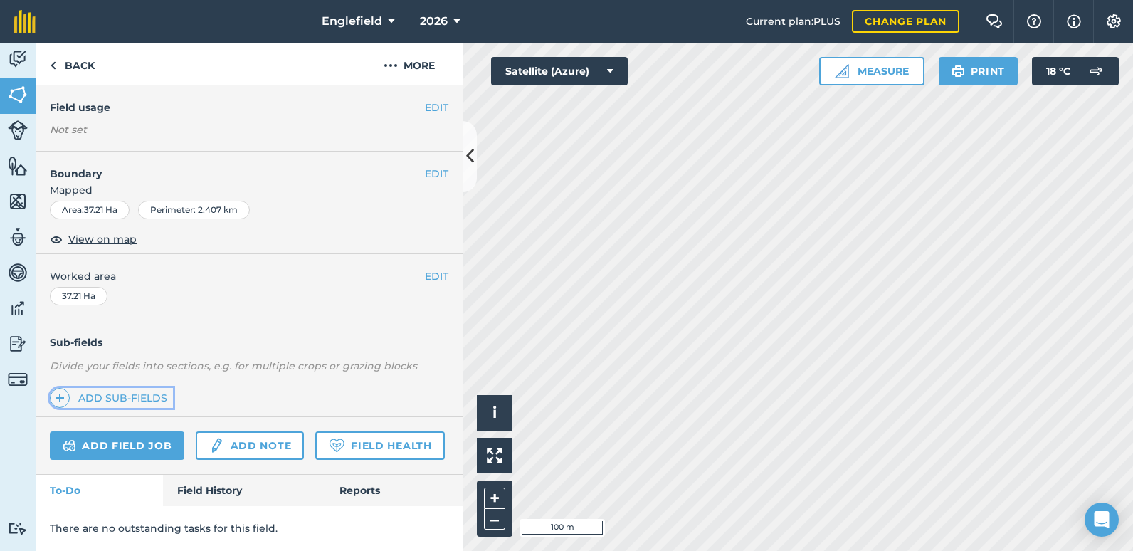
click at [100, 388] on link "Add sub-fields" at bounding box center [111, 398] width 123 height 20
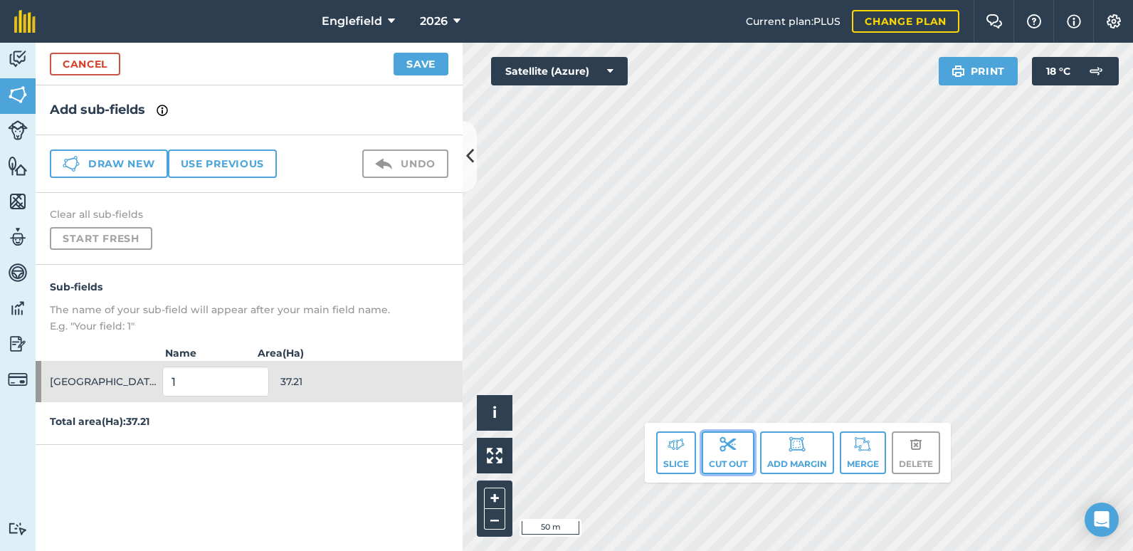
click at [732, 452] on button "Cut out" at bounding box center [727, 452] width 53 height 43
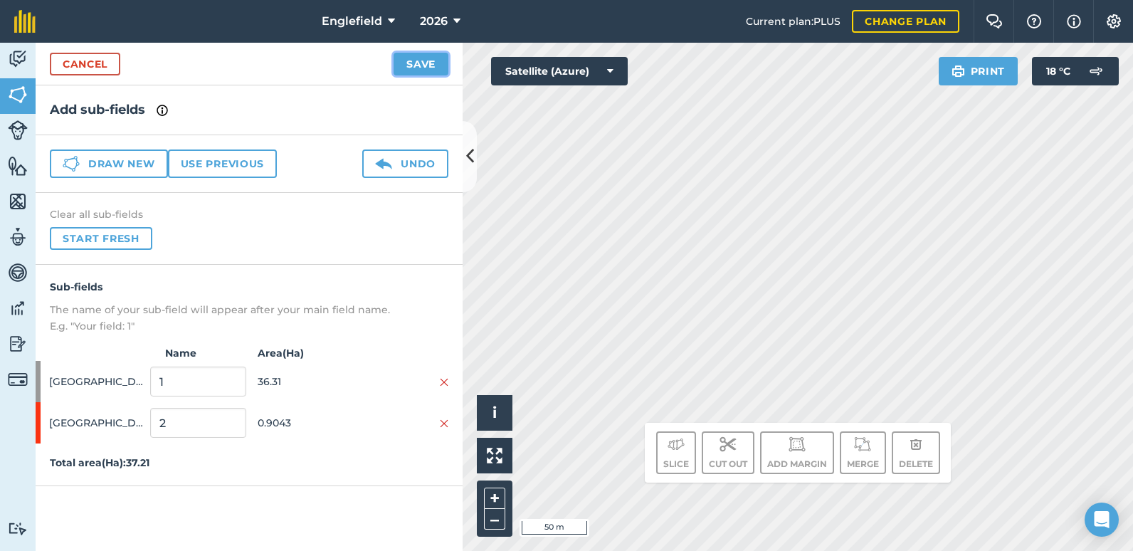
click at [424, 58] on button "Save" at bounding box center [420, 64] width 55 height 23
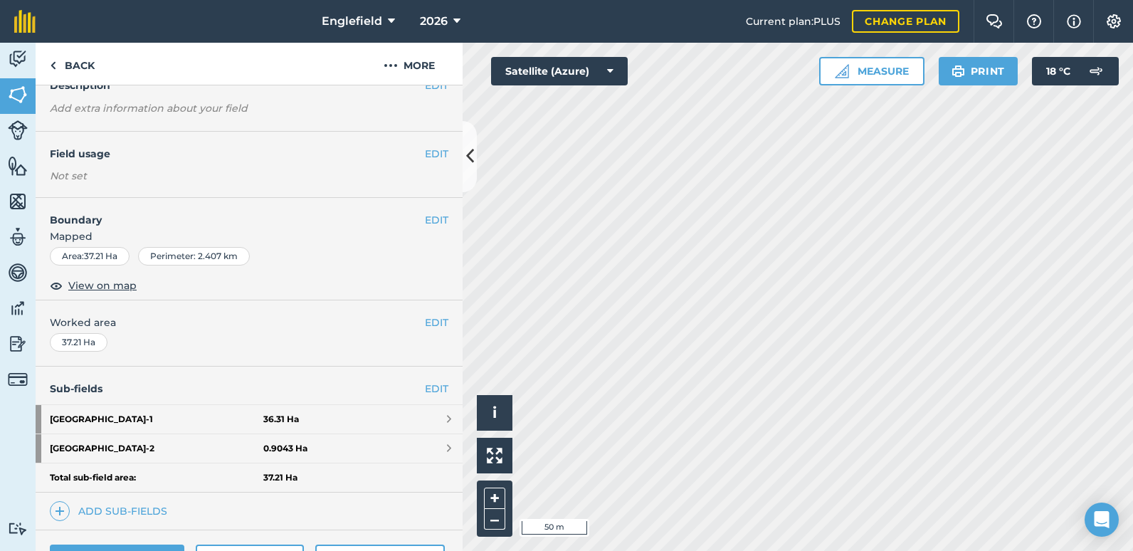
scroll to position [142, 0]
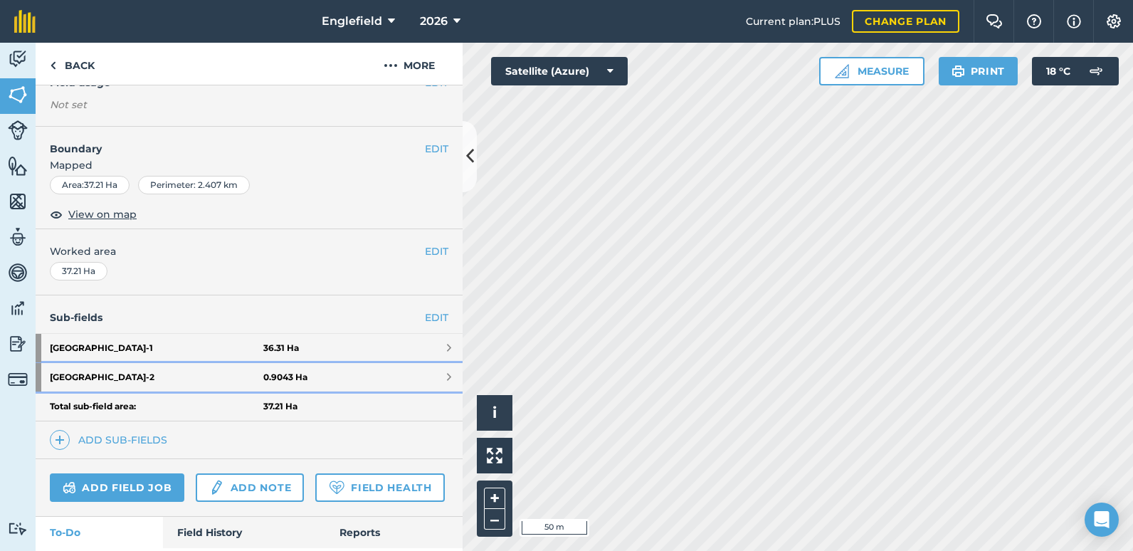
click at [127, 379] on strong "[GEOGRAPHIC_DATA] - 2" at bounding box center [156, 377] width 213 height 28
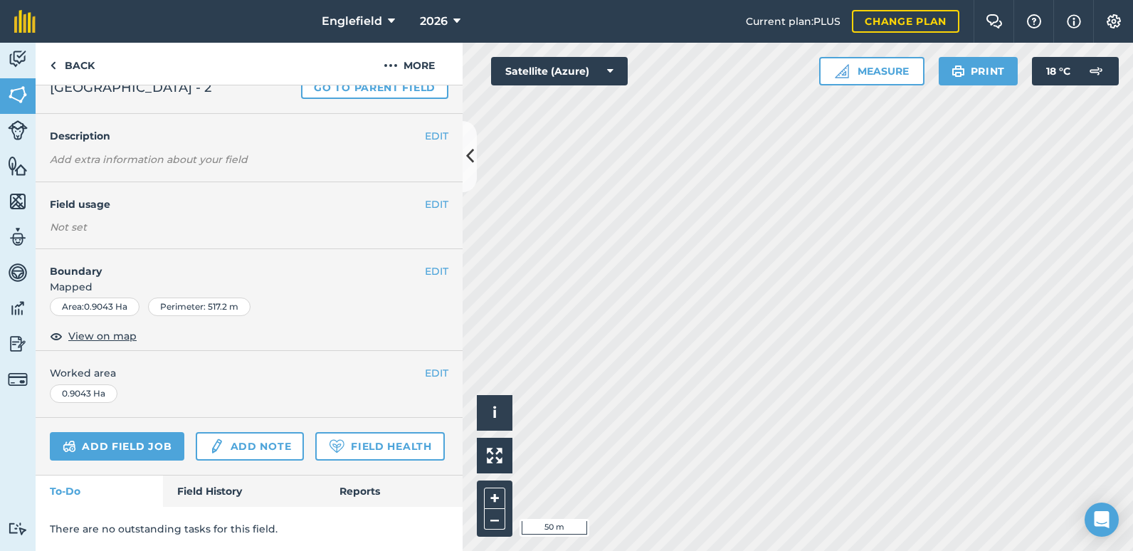
scroll to position [90, 0]
click at [426, 196] on button "EDIT" at bounding box center [436, 204] width 23 height 16
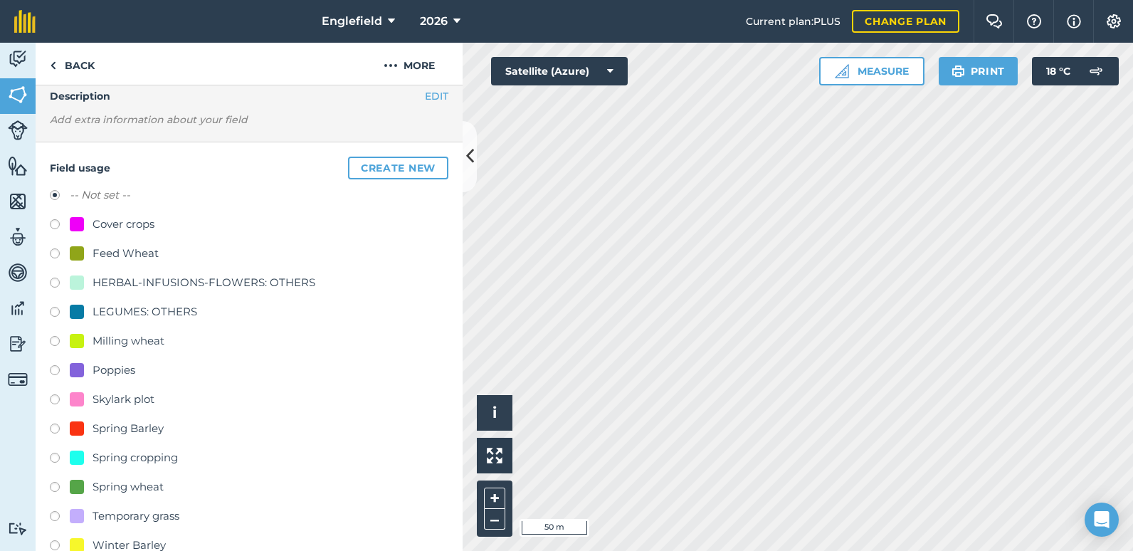
scroll to position [161, 0]
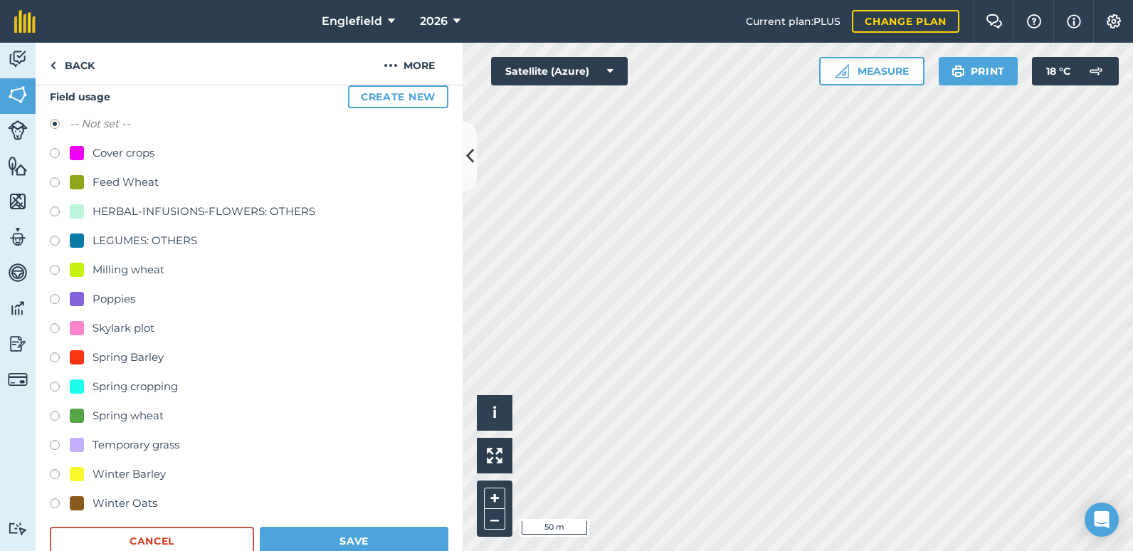
click at [118, 153] on div "Cover crops" at bounding box center [123, 152] width 62 height 17
radio input "true"
radio input "false"
click at [371, 536] on button "Save" at bounding box center [354, 540] width 189 height 28
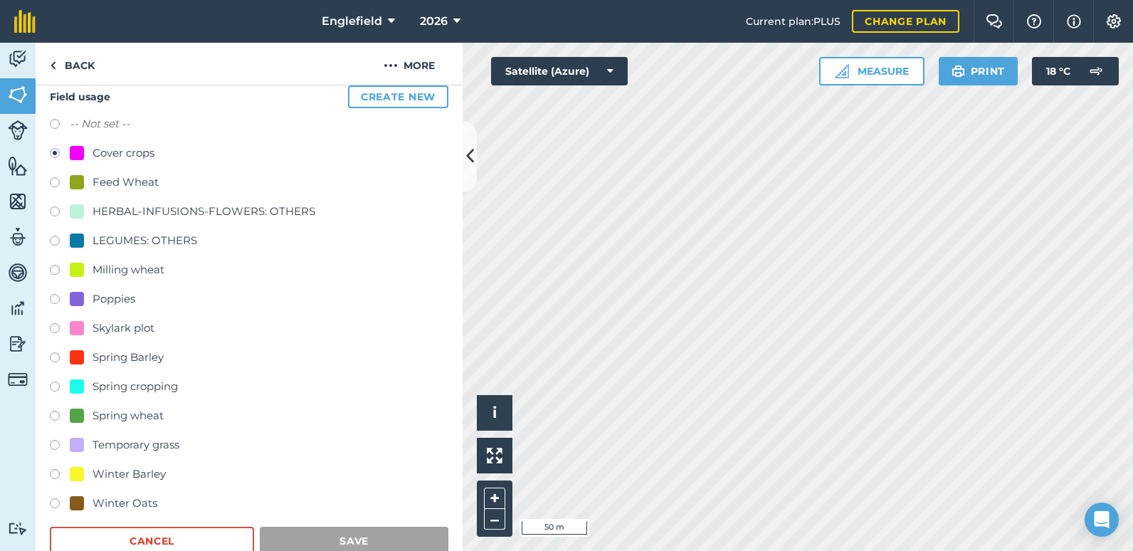
scroll to position [92, 0]
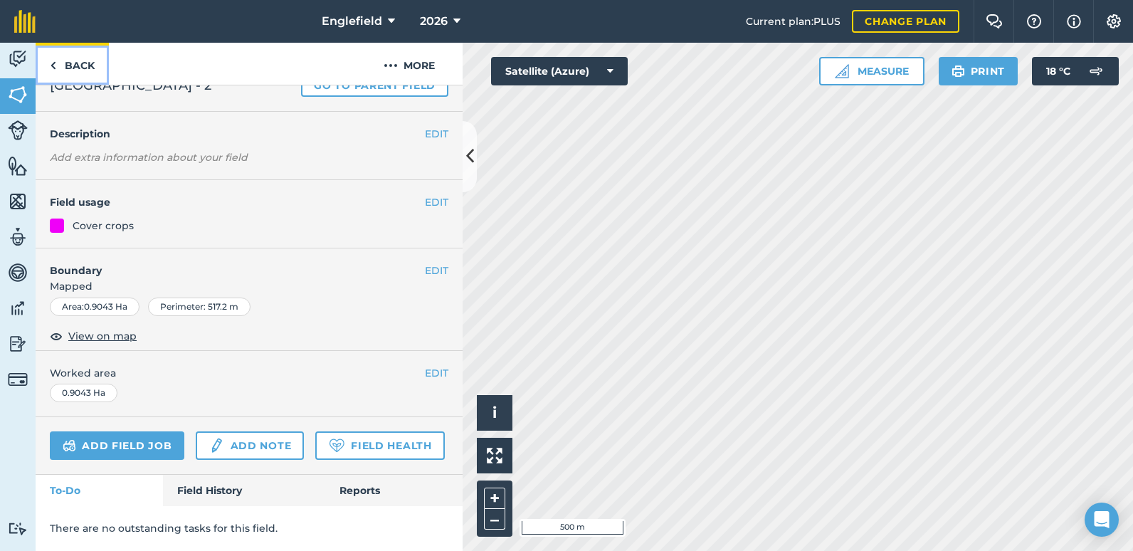
click at [60, 65] on link "Back" at bounding box center [72, 64] width 73 height 42
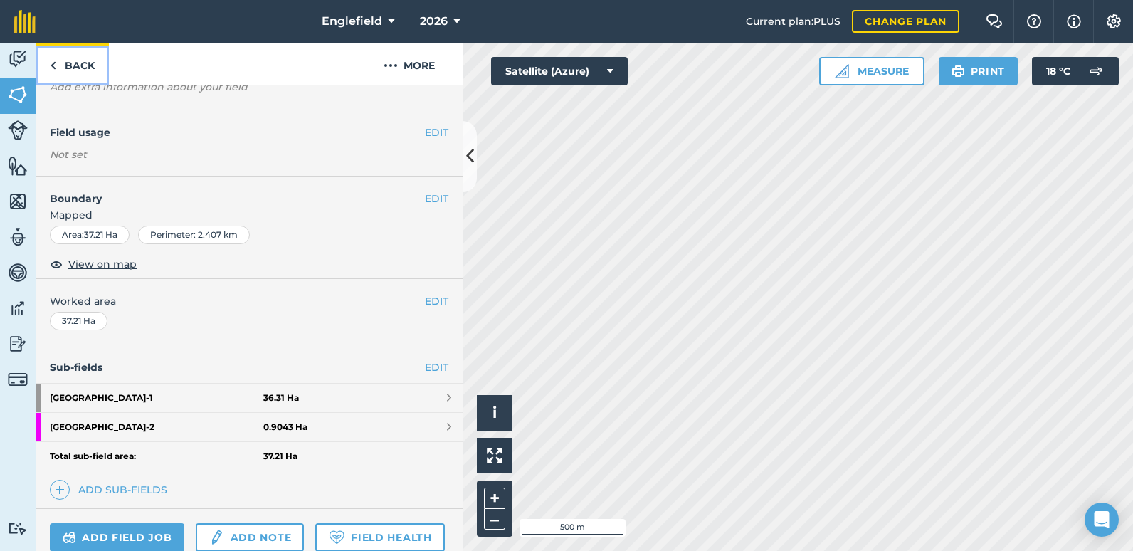
scroll to position [132, 0]
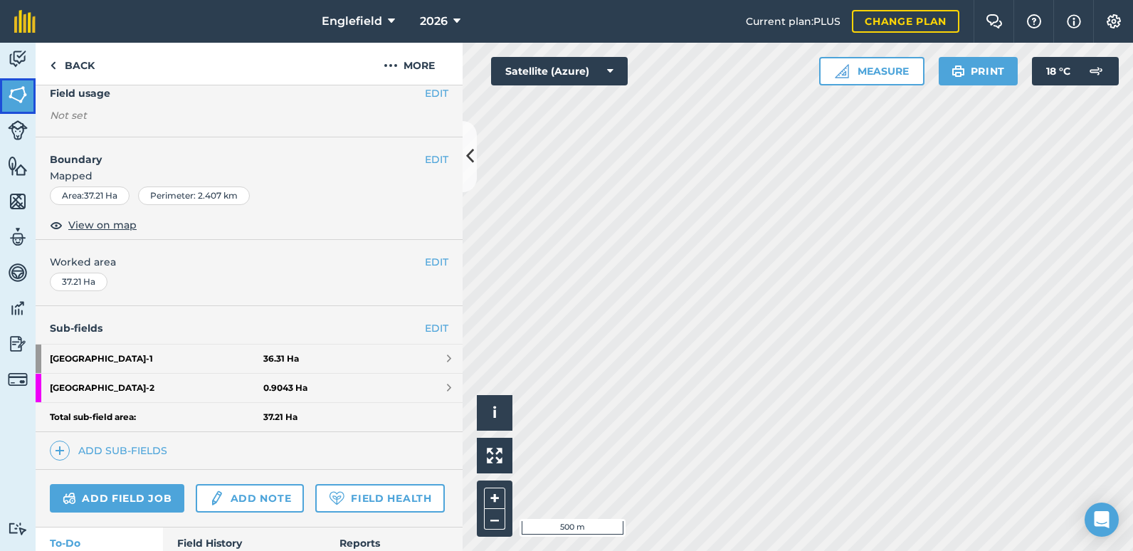
click at [26, 95] on img at bounding box center [18, 94] width 20 height 21
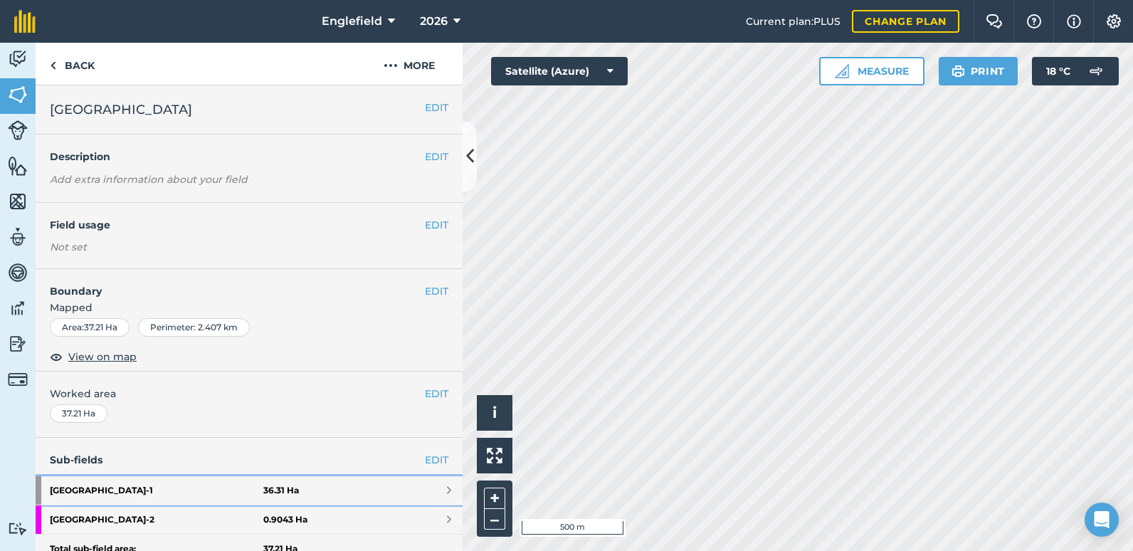
click at [103, 489] on strong "[GEOGRAPHIC_DATA] - 1" at bounding box center [156, 490] width 213 height 28
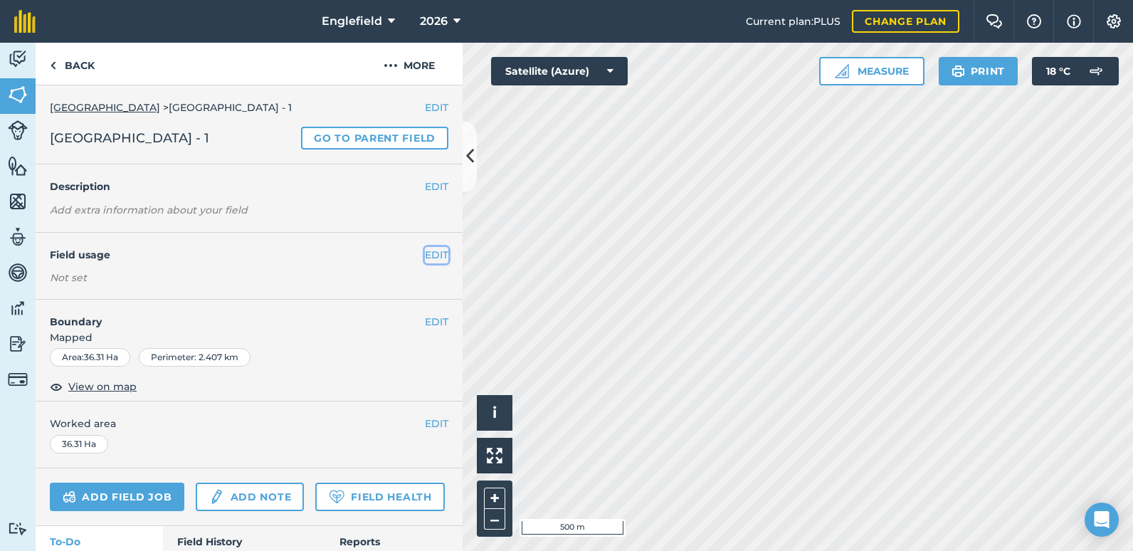
click at [426, 259] on button "EDIT" at bounding box center [436, 255] width 23 height 16
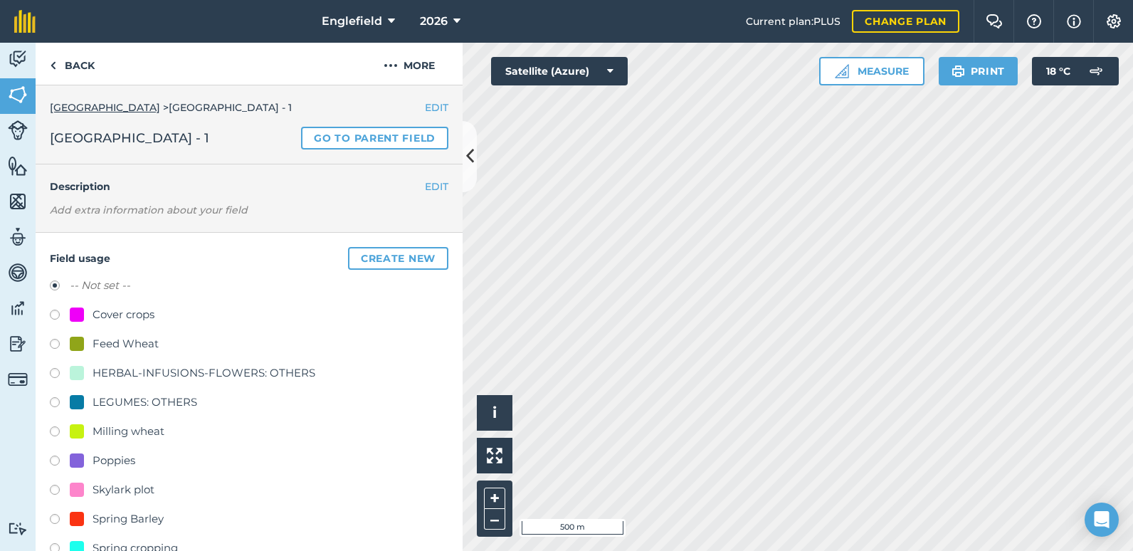
click at [54, 314] on label at bounding box center [60, 316] width 20 height 14
radio input "true"
radio input "false"
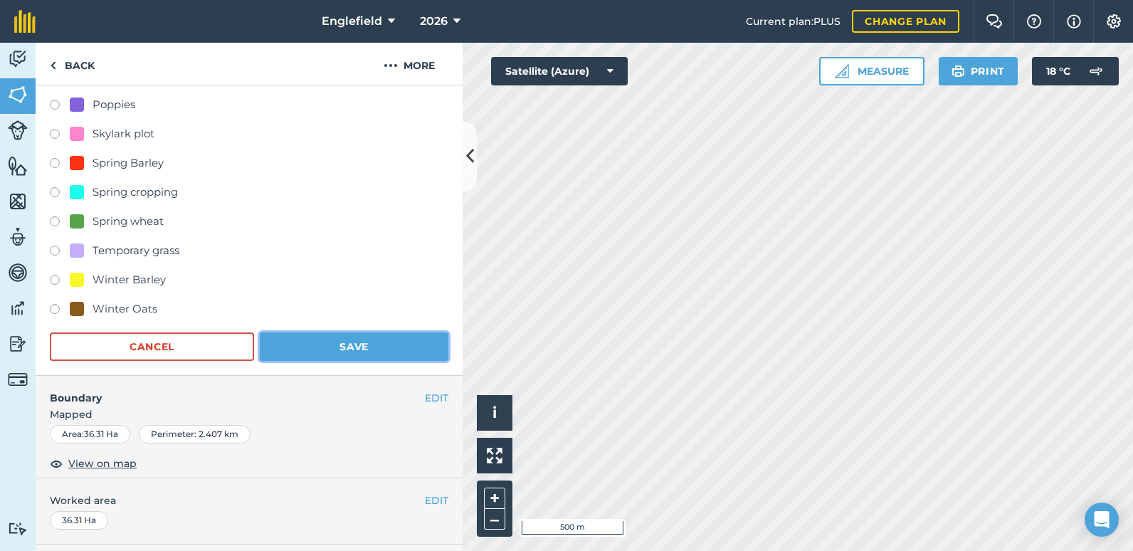
click at [322, 341] on button "Save" at bounding box center [354, 346] width 189 height 28
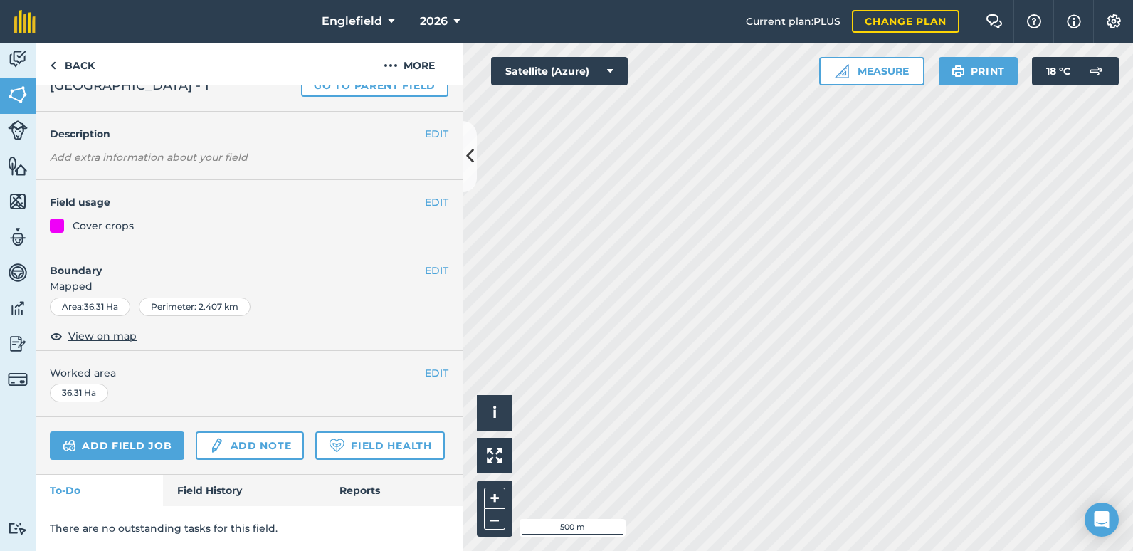
scroll to position [92, 0]
click at [72, 72] on link "Back" at bounding box center [72, 64] width 73 height 42
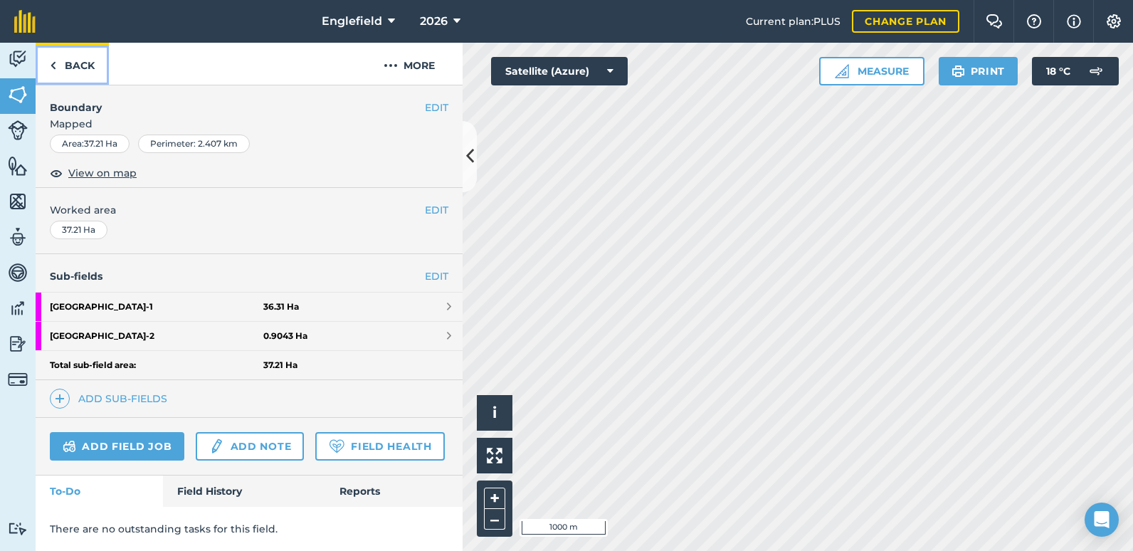
click at [66, 65] on link "Back" at bounding box center [72, 64] width 73 height 42
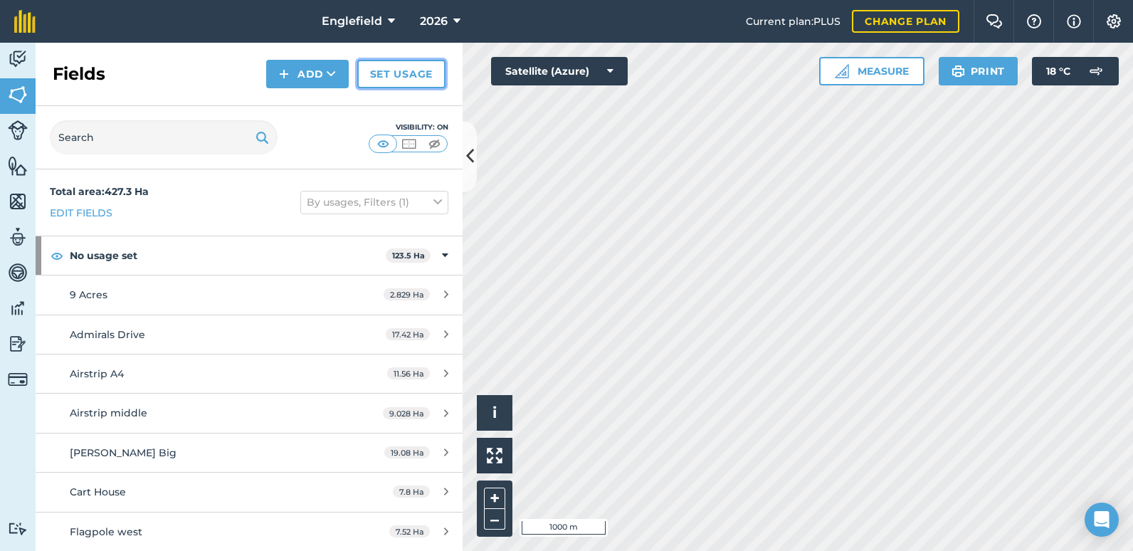
click at [398, 75] on link "Set usage" at bounding box center [401, 74] width 88 height 28
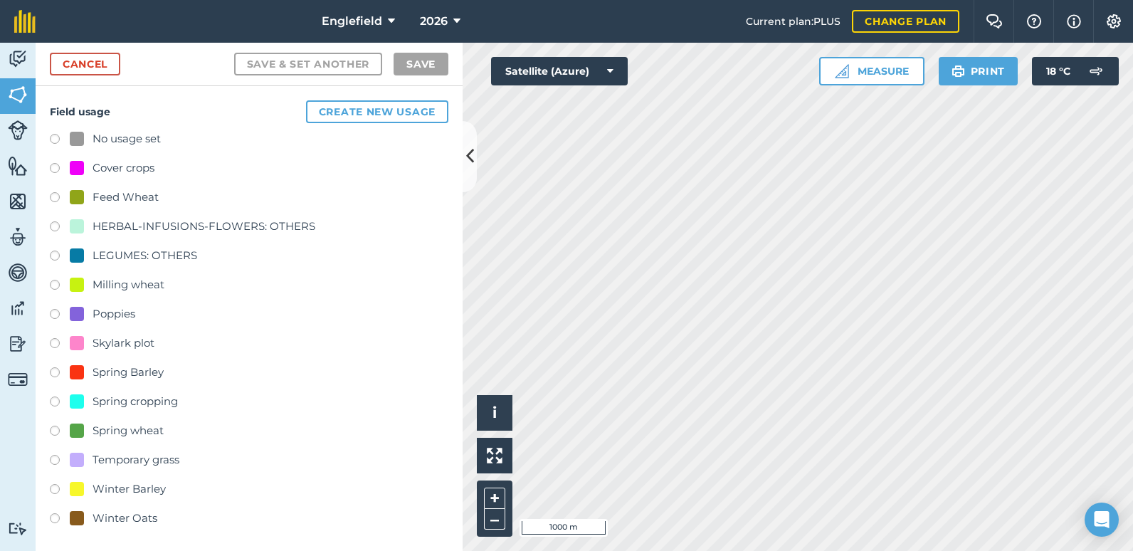
click at [51, 166] on label at bounding box center [60, 170] width 20 height 14
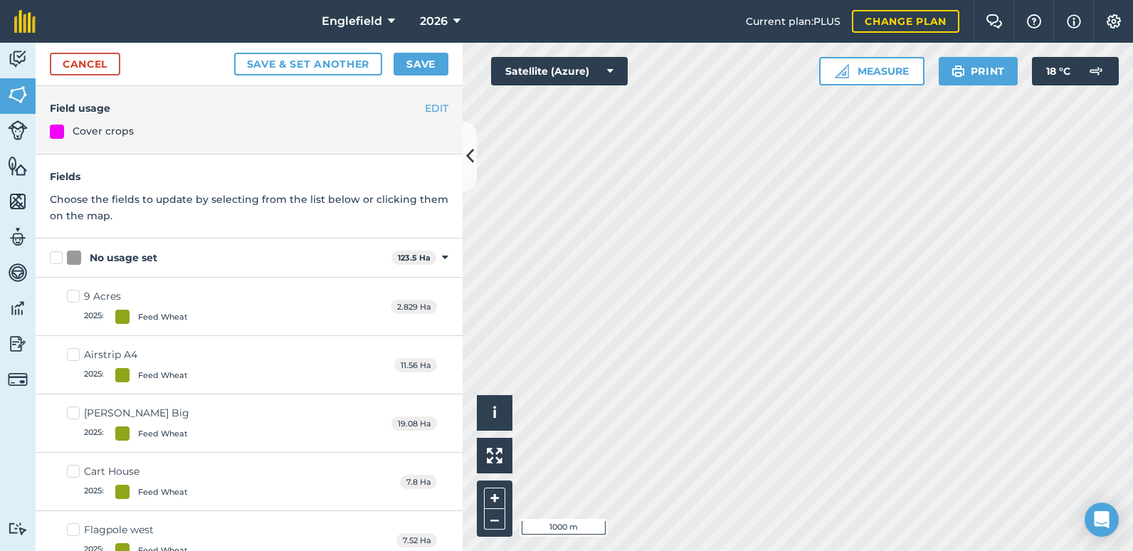
click at [56, 259] on label "No usage set" at bounding box center [218, 257] width 336 height 15
click at [56, 259] on input "No usage set" at bounding box center [54, 254] width 9 height 9
checkbox input "true"
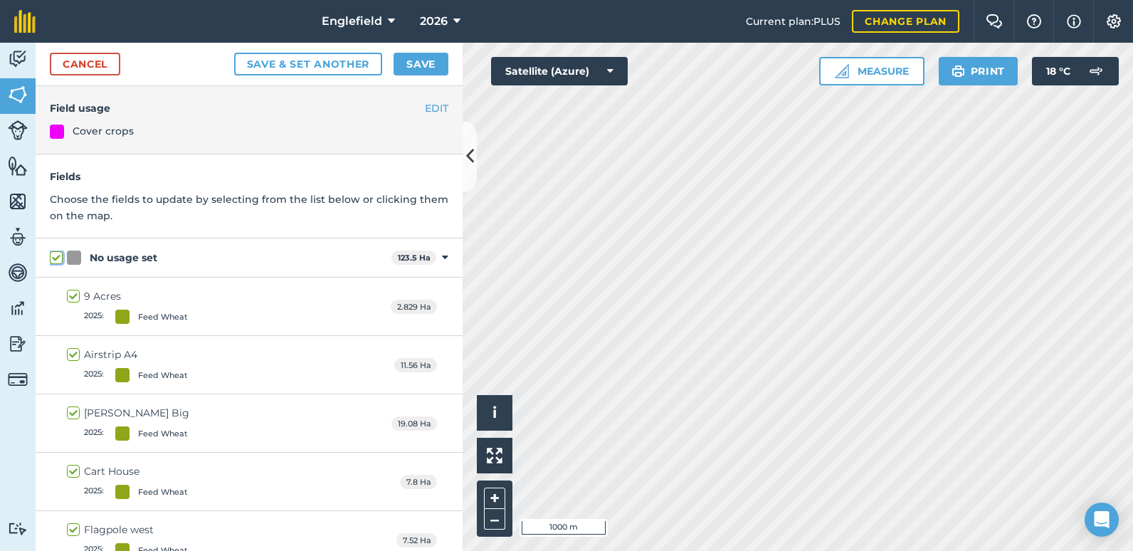
checkbox input "true"
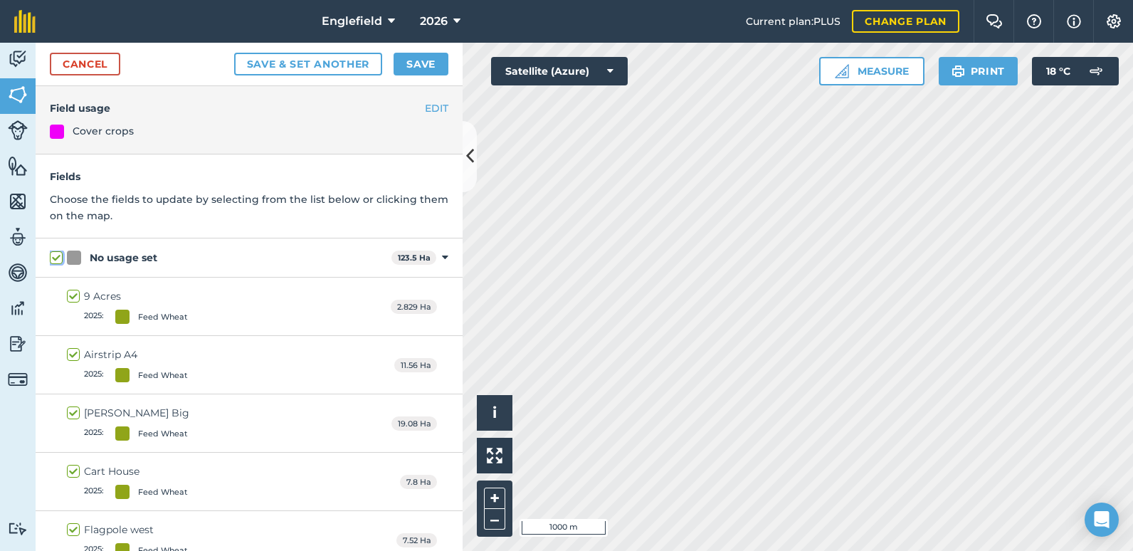
checkbox input "true"
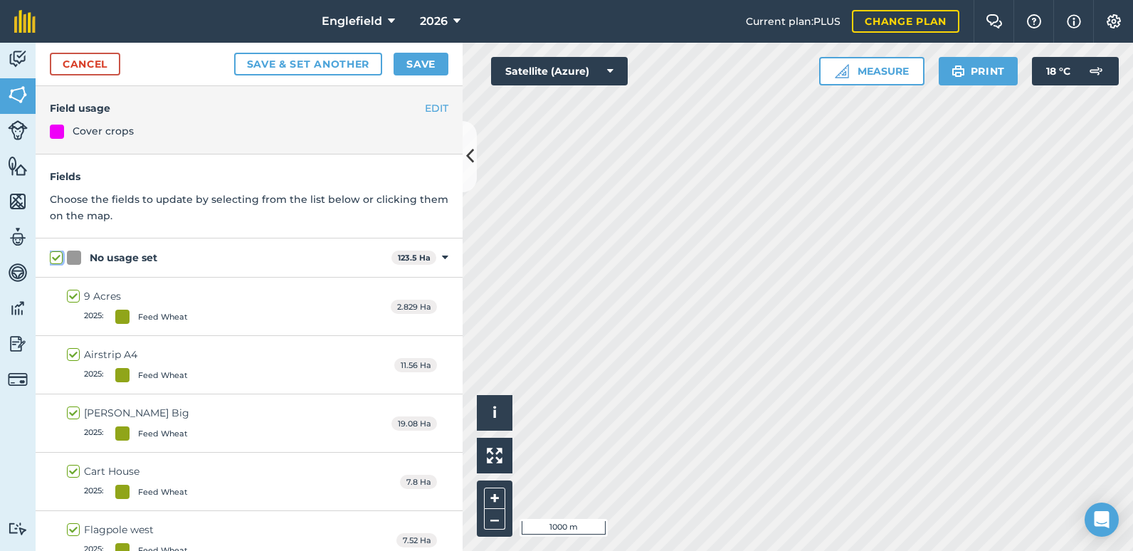
checkbox input "true"
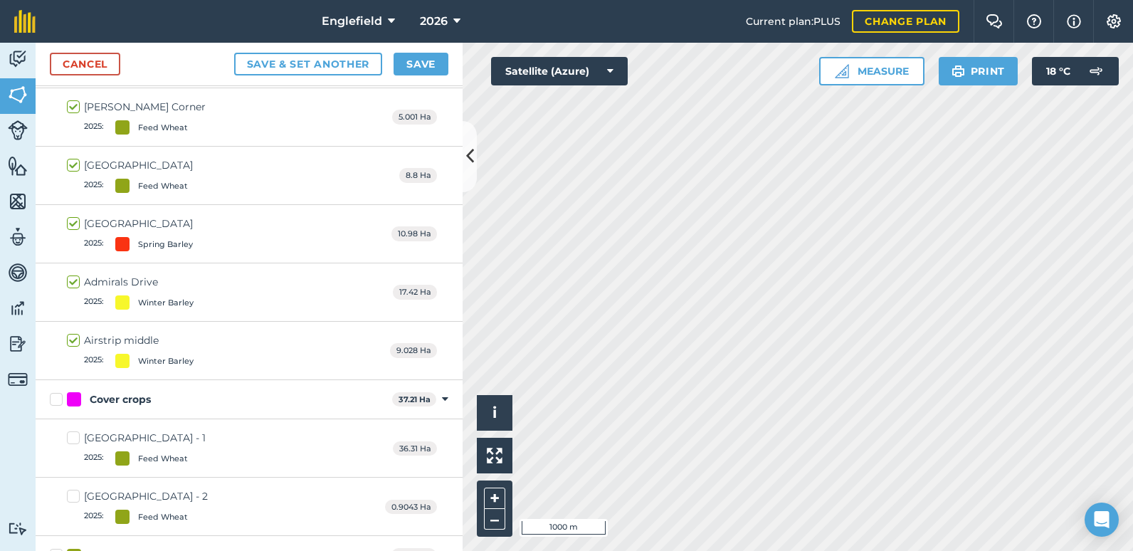
scroll to position [711, 0]
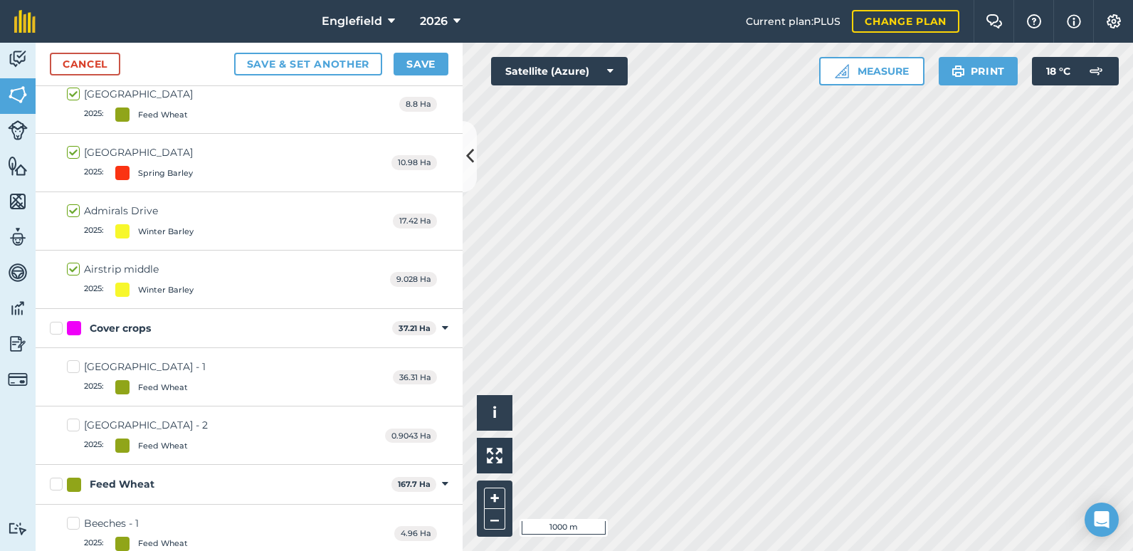
click at [74, 366] on label "[GEOGRAPHIC_DATA] - 1 2025 : Feed Wheat" at bounding box center [136, 376] width 139 height 35
click at [74, 366] on input "[GEOGRAPHIC_DATA] - 1 2025 : Feed Wheat" at bounding box center [71, 363] width 9 height 9
checkbox input "true"
click at [420, 68] on button "Save" at bounding box center [420, 64] width 55 height 23
